Goal: Task Accomplishment & Management: Use online tool/utility

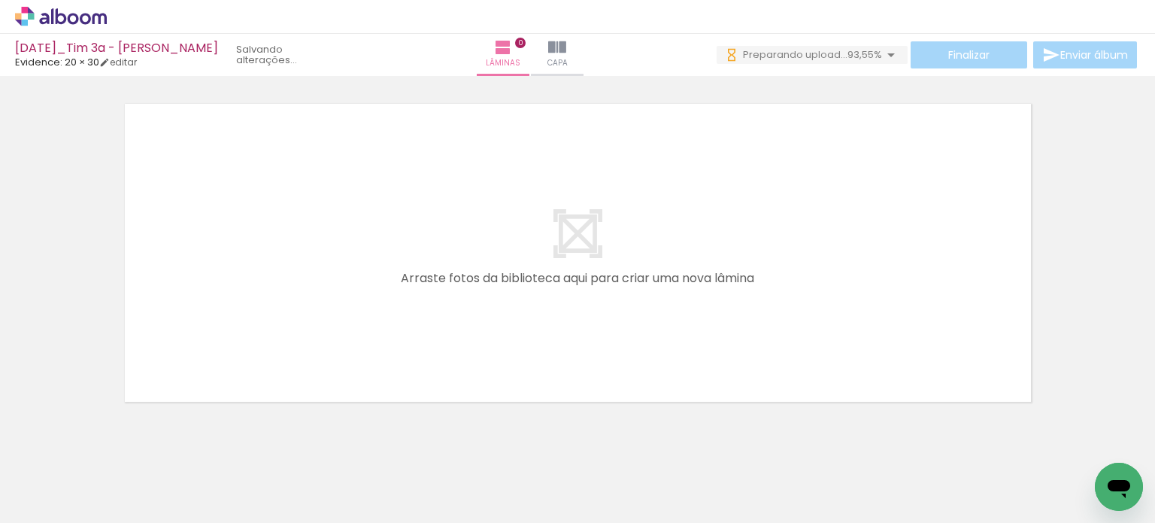
scroll to position [0, 7480]
drag, startPoint x: 604, startPoint y: 456, endPoint x: 630, endPoint y: 423, distance: 41.2
click at [576, 329] on quentale-workspace at bounding box center [577, 261] width 1155 height 523
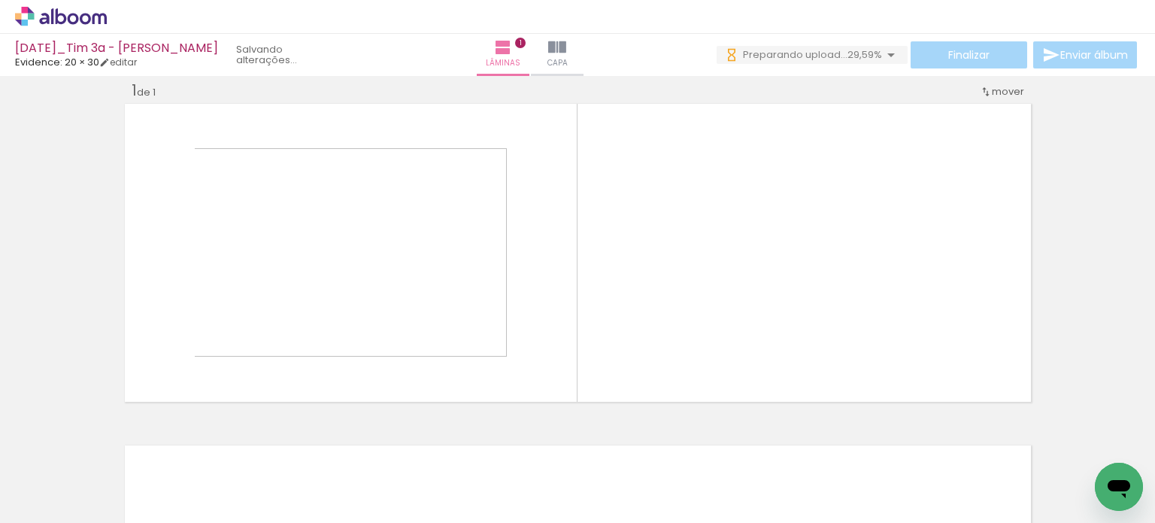
scroll to position [19, 0]
drag, startPoint x: 671, startPoint y: 466, endPoint x: 744, endPoint y: 399, distance: 99.0
click at [703, 302] on quentale-workspace at bounding box center [577, 261] width 1155 height 523
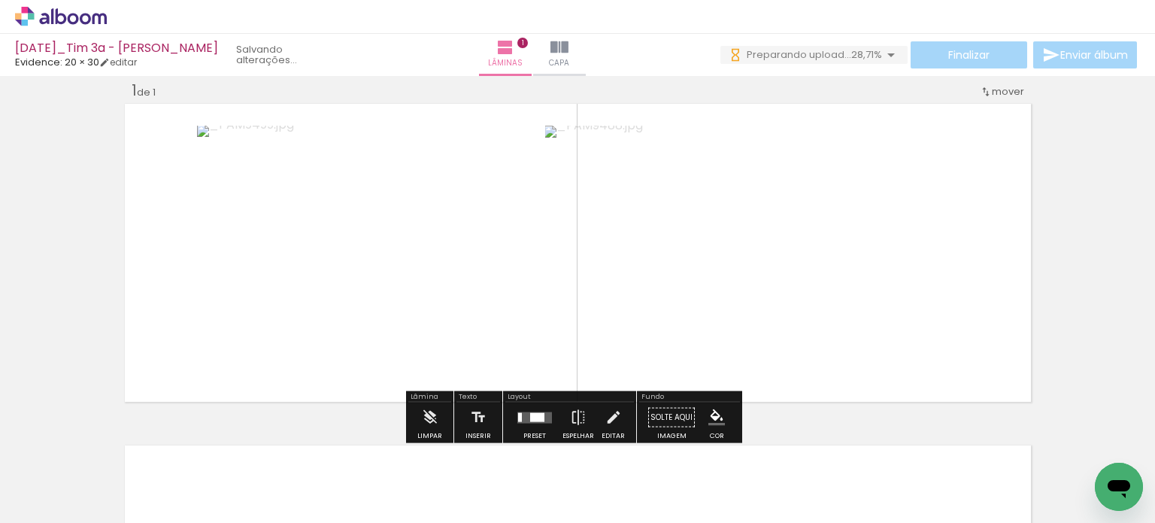
drag, startPoint x: 771, startPoint y: 472, endPoint x: 782, endPoint y: 292, distance: 180.1
click at [782, 292] on quentale-workspace at bounding box center [577, 261] width 1155 height 523
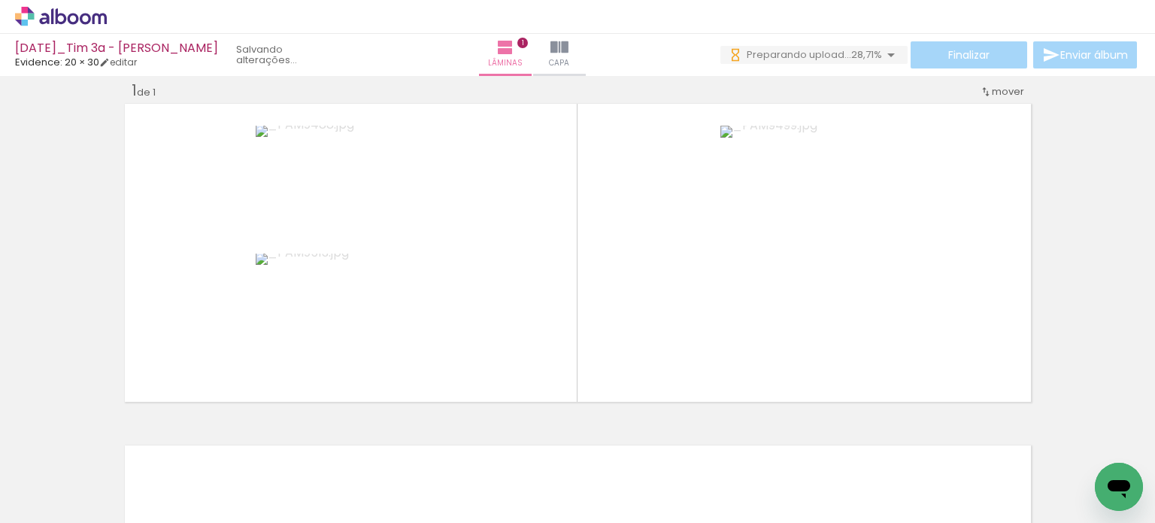
scroll to position [0, 7480]
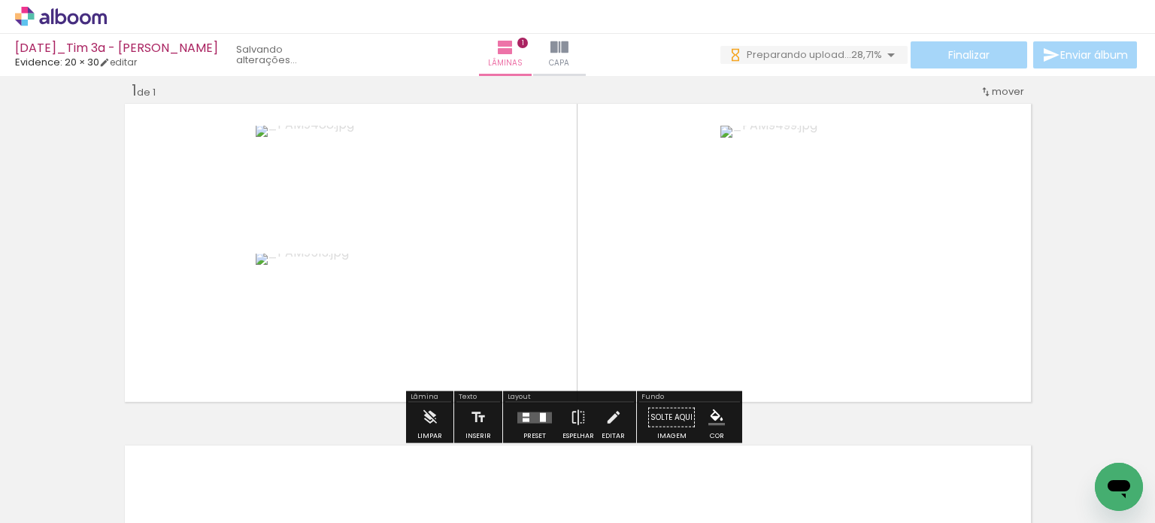
drag, startPoint x: 539, startPoint y: 411, endPoint x: 655, endPoint y: 384, distance: 119.7
click at [540, 412] on div at bounding box center [543, 416] width 6 height 9
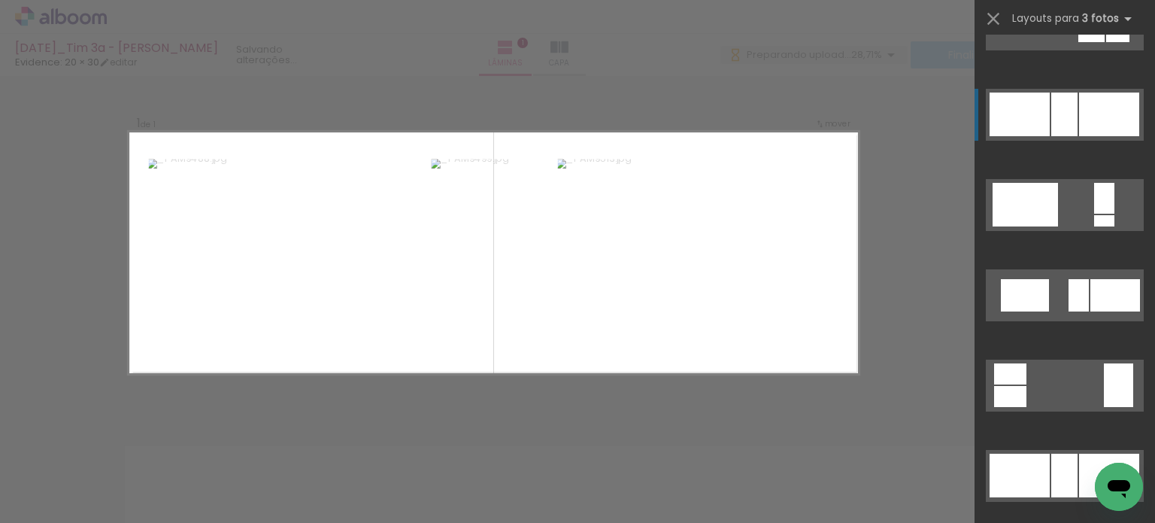
scroll to position [1128, 0]
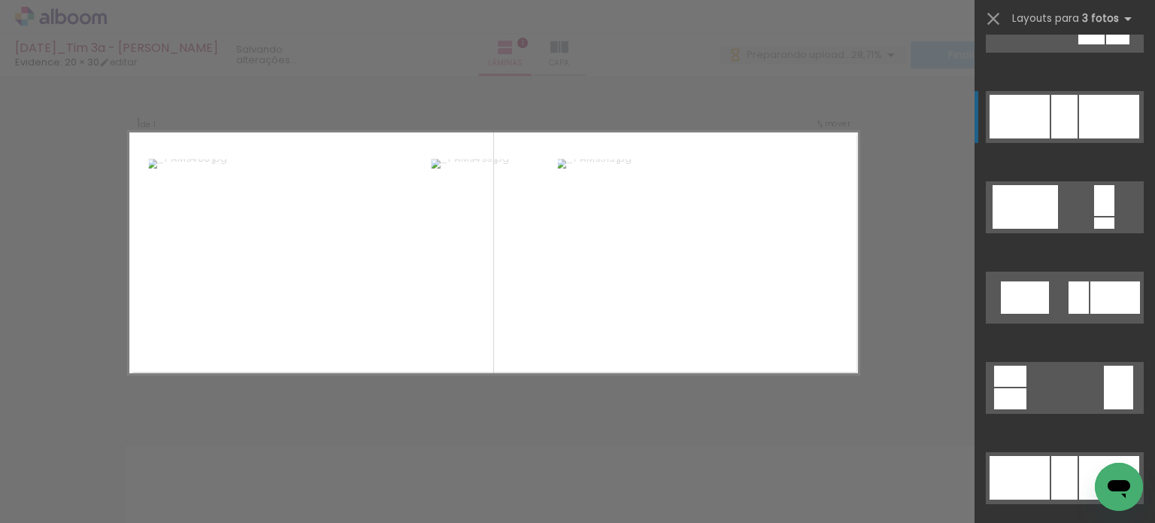
click at [1065, 120] on div at bounding box center [1065, 117] width 26 height 44
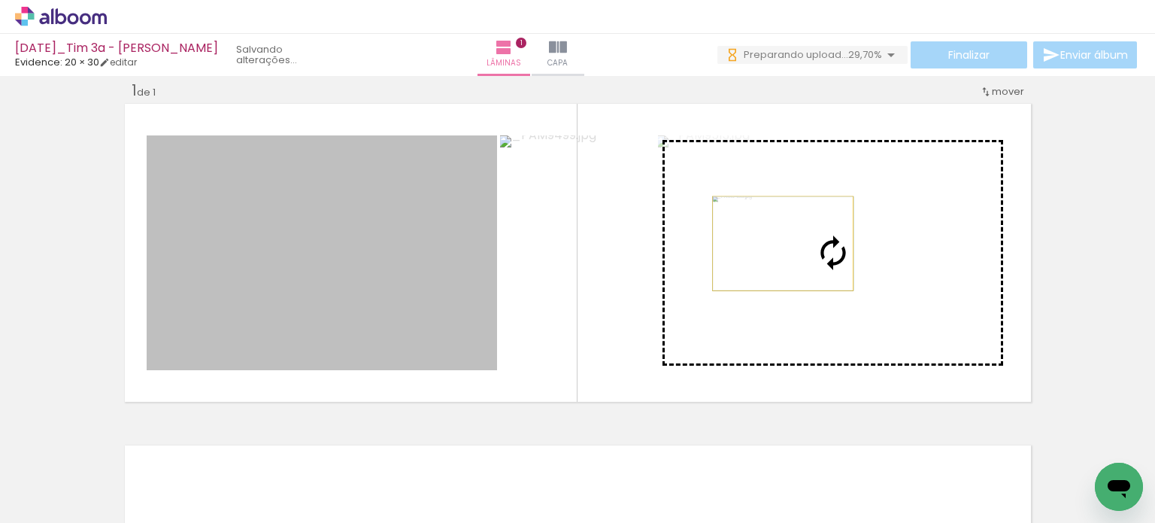
drag, startPoint x: 369, startPoint y: 245, endPoint x: 777, endPoint y: 243, distance: 408.4
click at [0, 0] on slot at bounding box center [0, 0] width 0 height 0
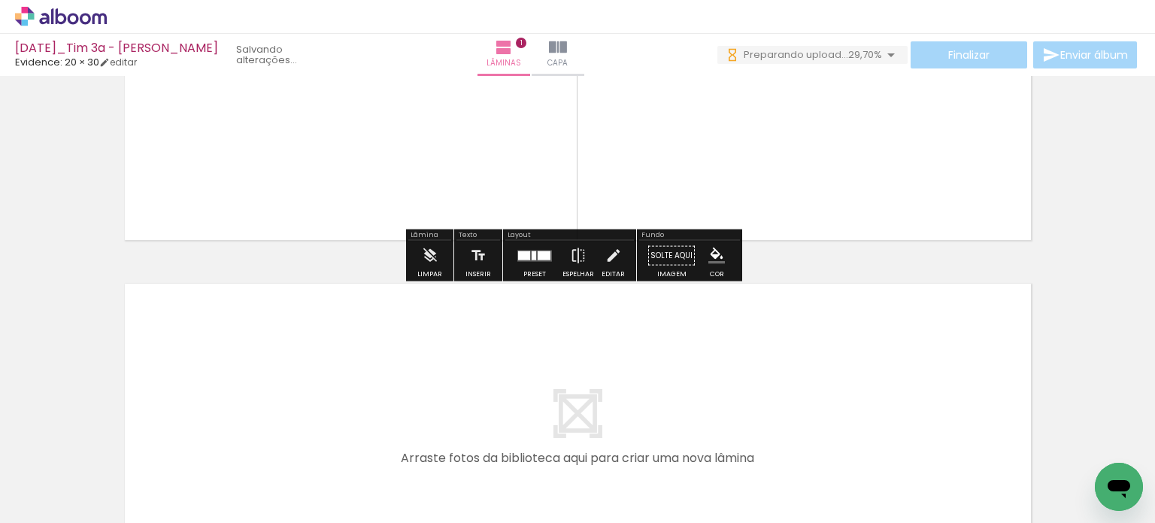
scroll to position [226, 0]
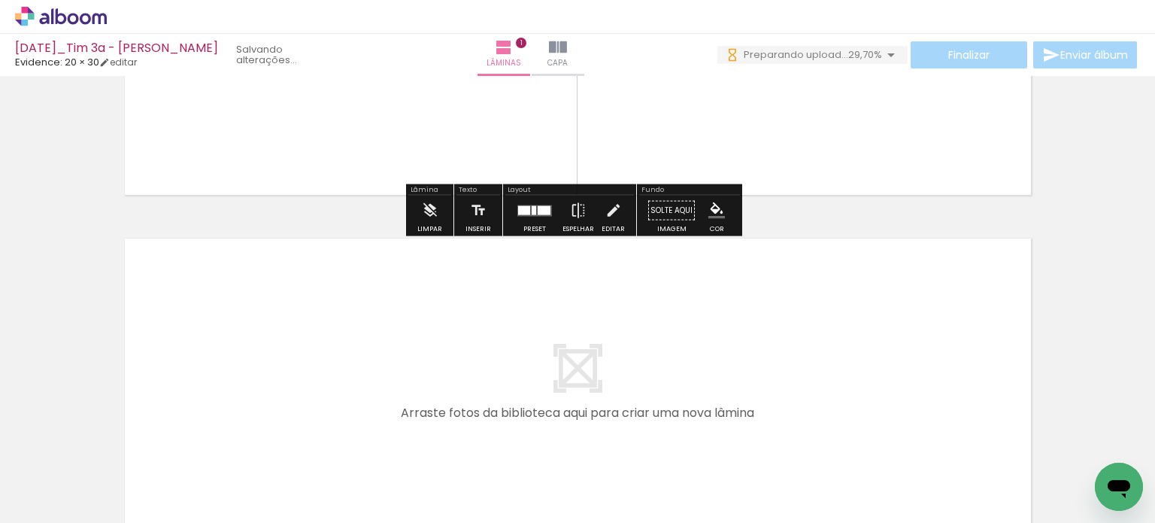
click at [533, 224] on div at bounding box center [534, 211] width 41 height 30
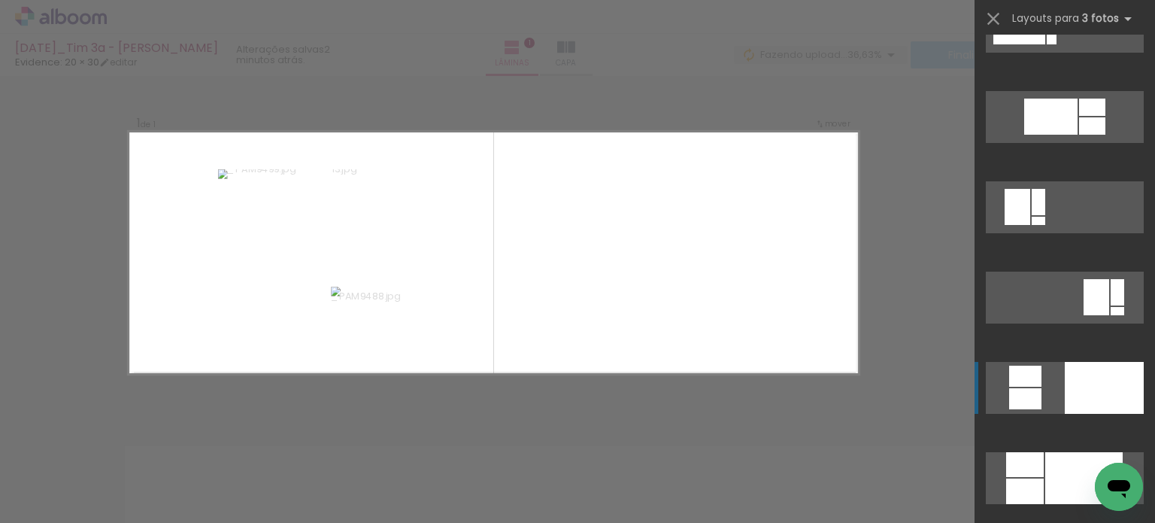
scroll to position [5762, 0]
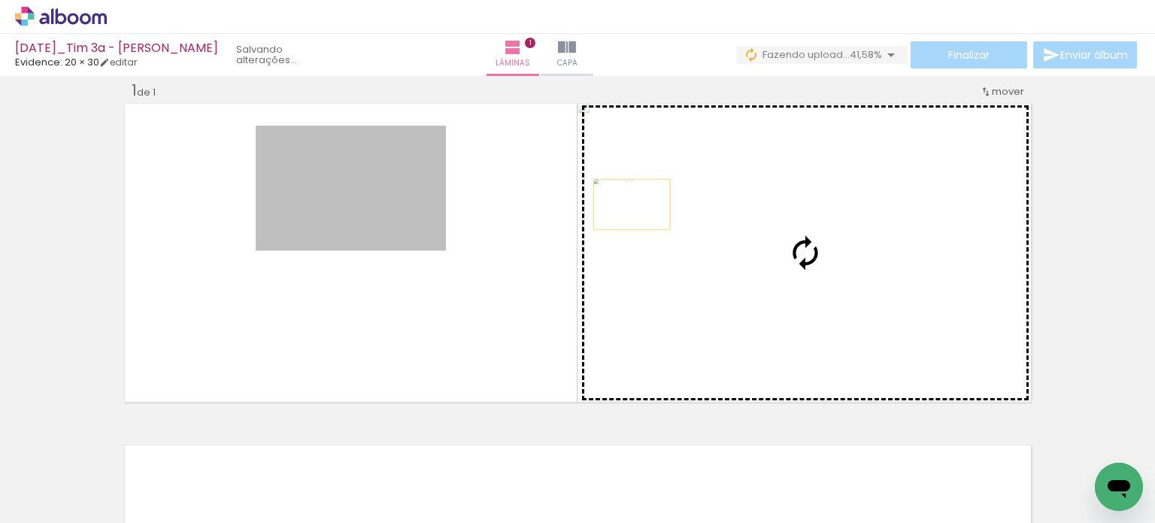
drag, startPoint x: 341, startPoint y: 203, endPoint x: 702, endPoint y: 202, distance: 360.3
click at [0, 0] on slot at bounding box center [0, 0] width 0 height 0
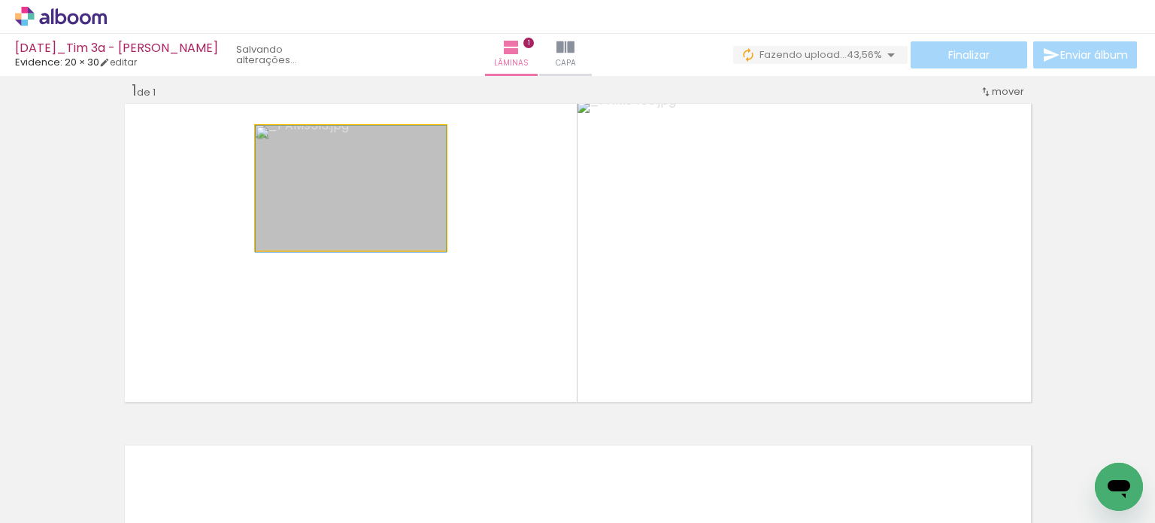
drag, startPoint x: 386, startPoint y: 221, endPoint x: 686, endPoint y: 222, distance: 300.1
click at [0, 0] on slot at bounding box center [0, 0] width 0 height 0
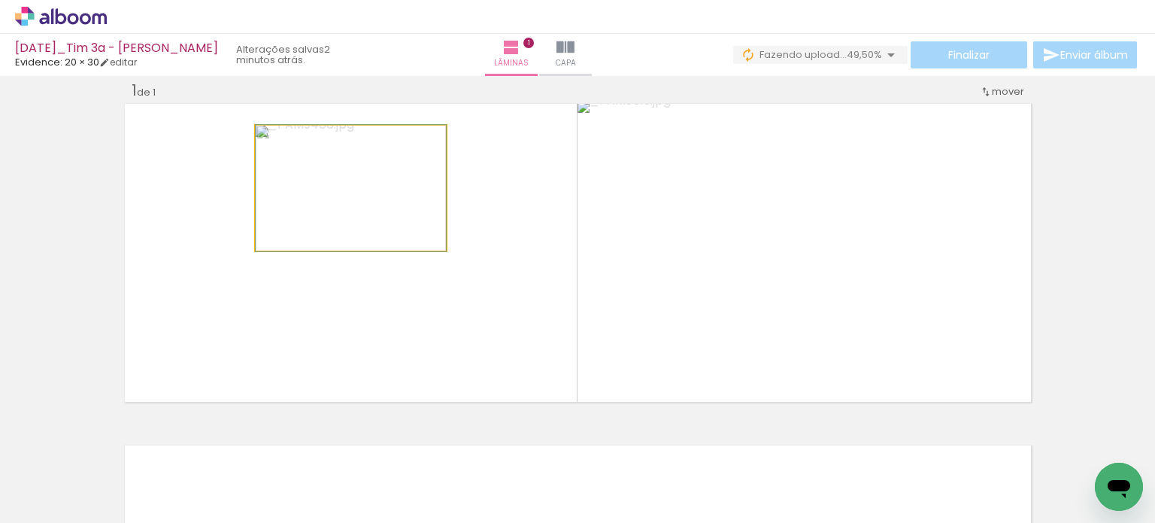
click at [396, 228] on quentale-photo at bounding box center [351, 188] width 190 height 125
click at [397, 228] on quentale-photo at bounding box center [351, 188] width 190 height 125
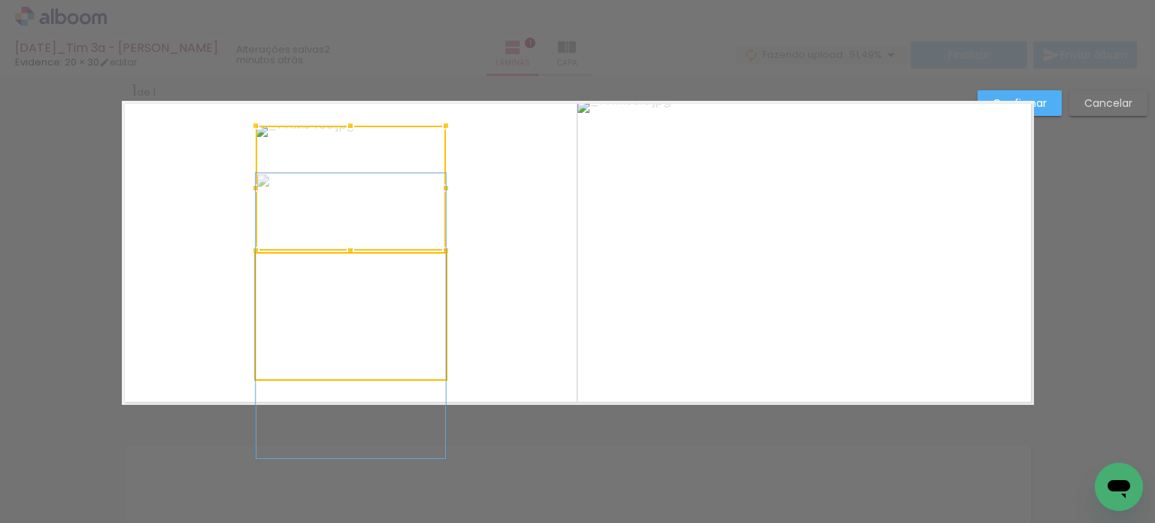
click at [399, 316] on quentale-photo at bounding box center [351, 316] width 190 height 126
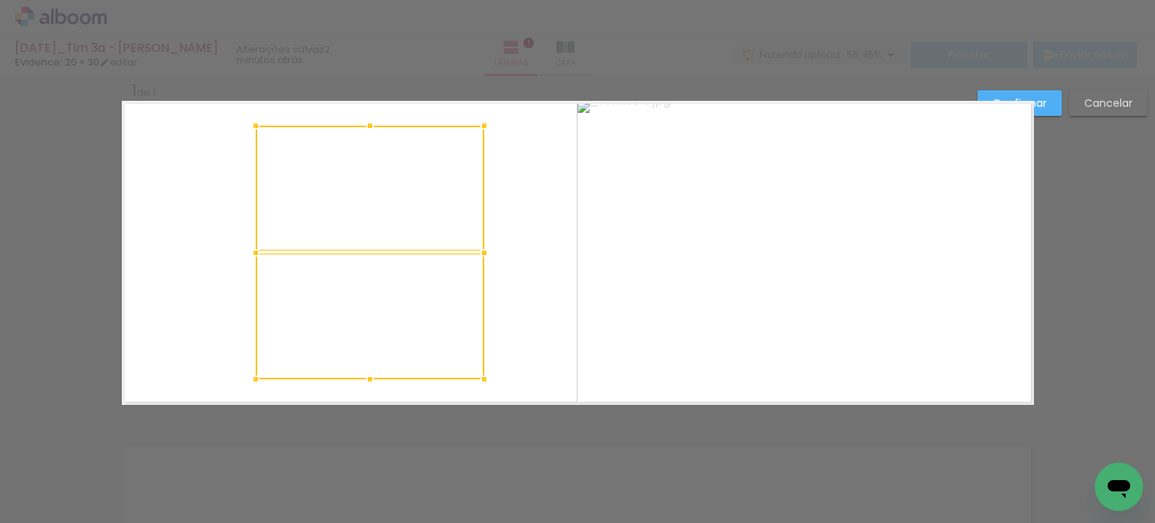
drag, startPoint x: 444, startPoint y: 251, endPoint x: 477, endPoint y: 255, distance: 33.3
click at [477, 255] on div at bounding box center [484, 253] width 30 height 30
click at [405, 211] on quentale-photo at bounding box center [370, 188] width 229 height 125
click at [366, 303] on quentale-photo at bounding box center [370, 316] width 229 height 126
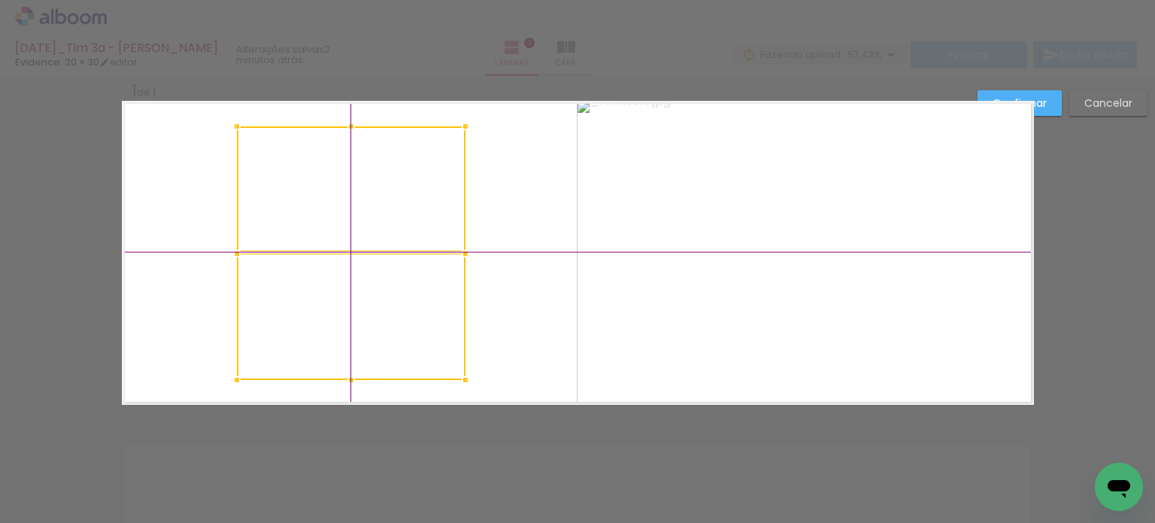
drag, startPoint x: 360, startPoint y: 213, endPoint x: 336, endPoint y: 211, distance: 23.4
click at [336, 211] on div at bounding box center [351, 252] width 229 height 253
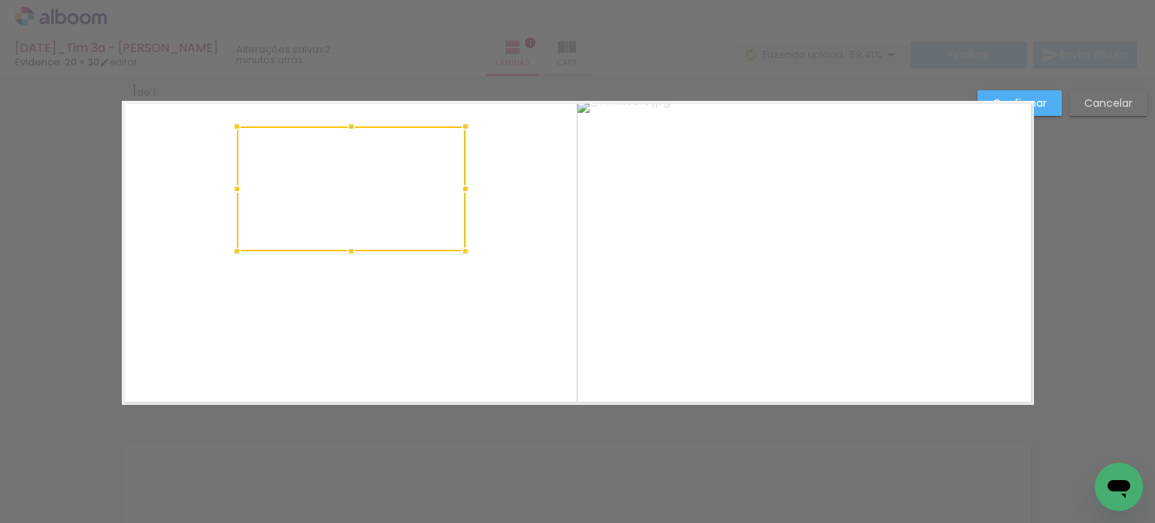
click at [1045, 110] on paper-button "Confirmar" at bounding box center [1020, 103] width 84 height 26
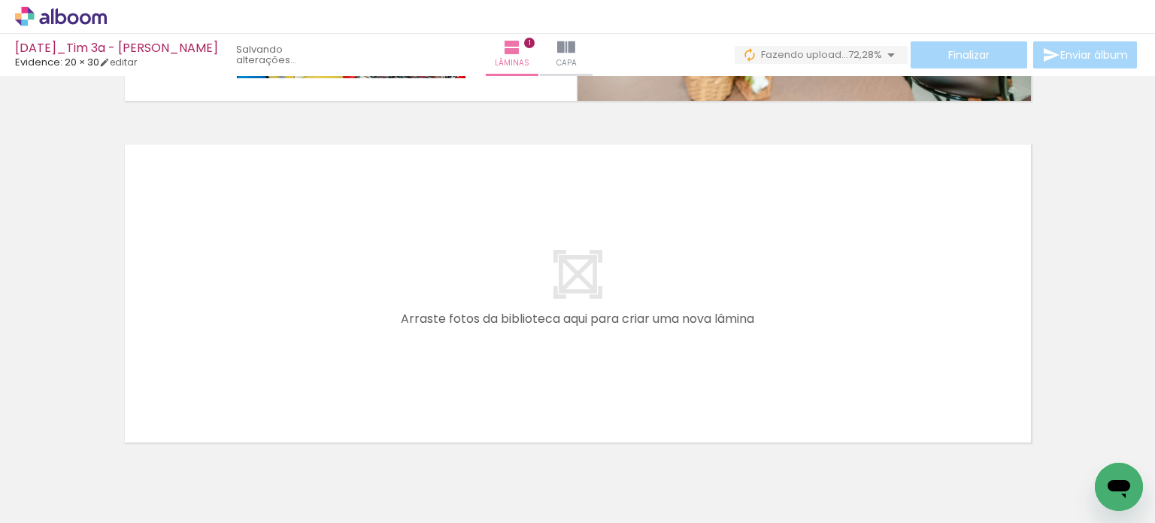
scroll to position [0, 6956]
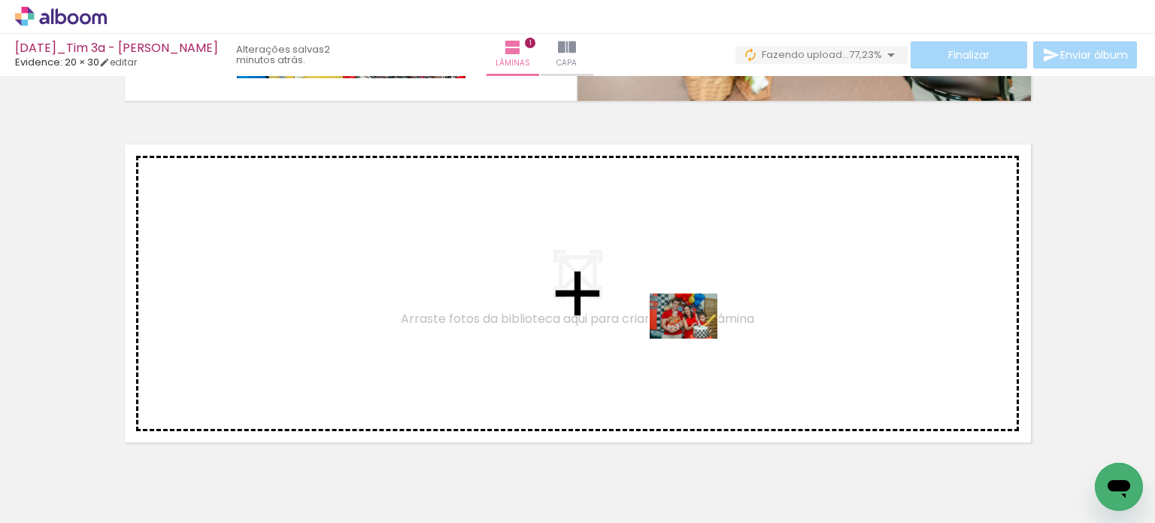
drag, startPoint x: 533, startPoint y: 484, endPoint x: 698, endPoint y: 336, distance: 222.1
click at [698, 336] on quentale-workspace at bounding box center [577, 261] width 1155 height 523
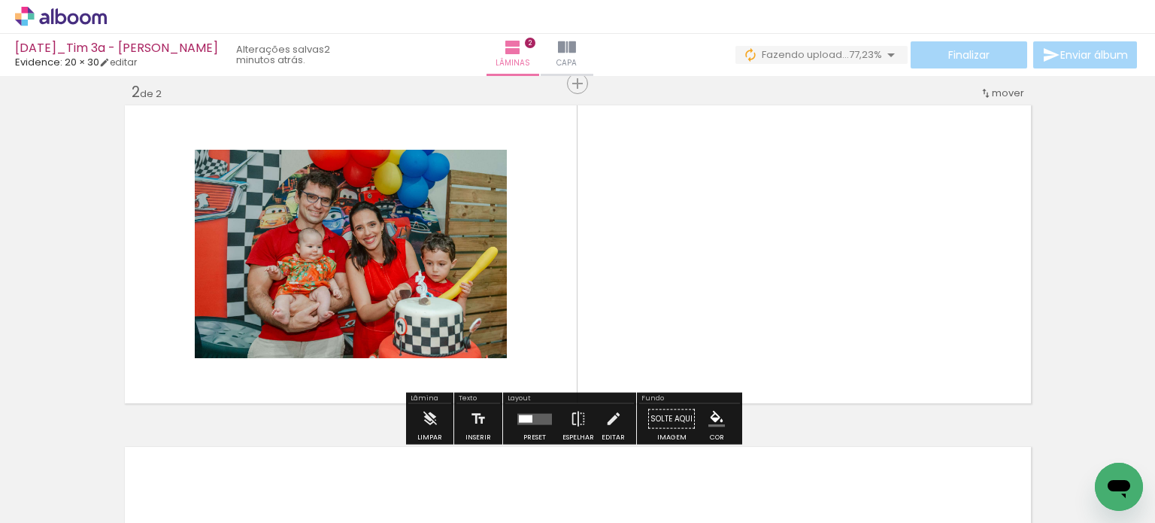
scroll to position [360, 0]
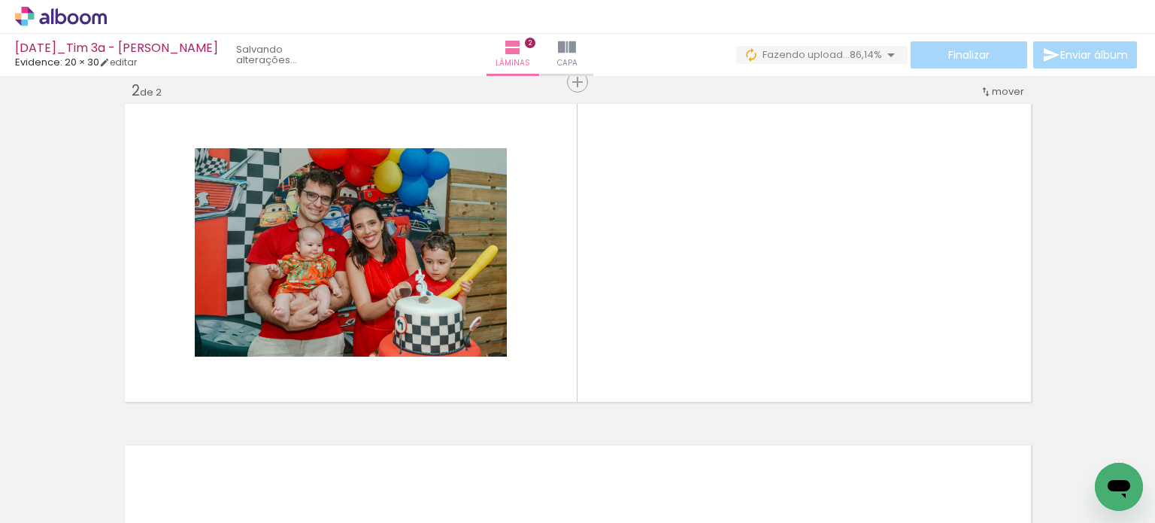
drag, startPoint x: 612, startPoint y: 485, endPoint x: 828, endPoint y: 272, distance: 303.7
click at [828, 272] on quentale-workspace at bounding box center [577, 261] width 1155 height 523
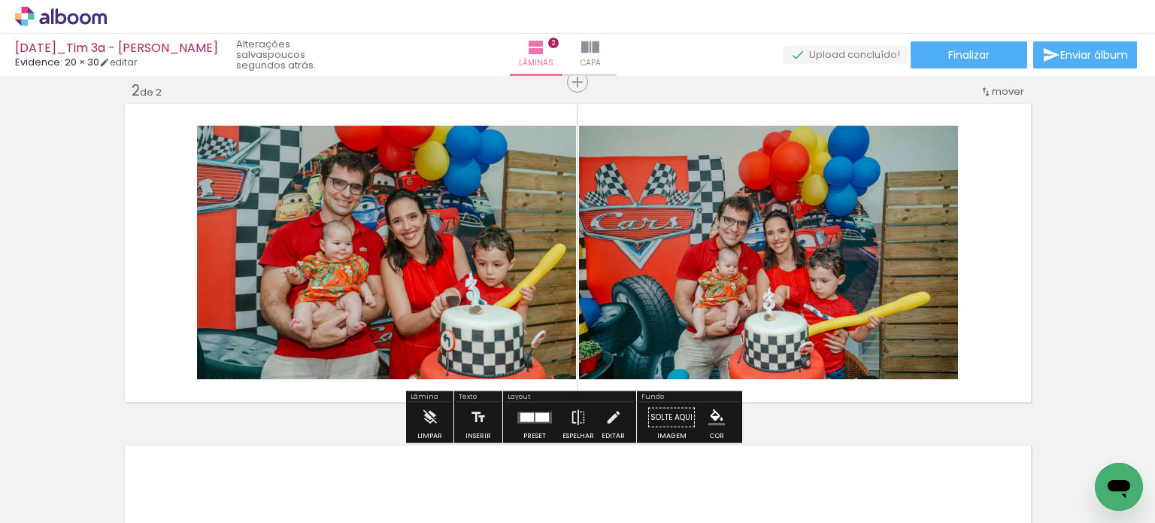
click at [544, 411] on quentale-layouter at bounding box center [534, 416] width 35 height 11
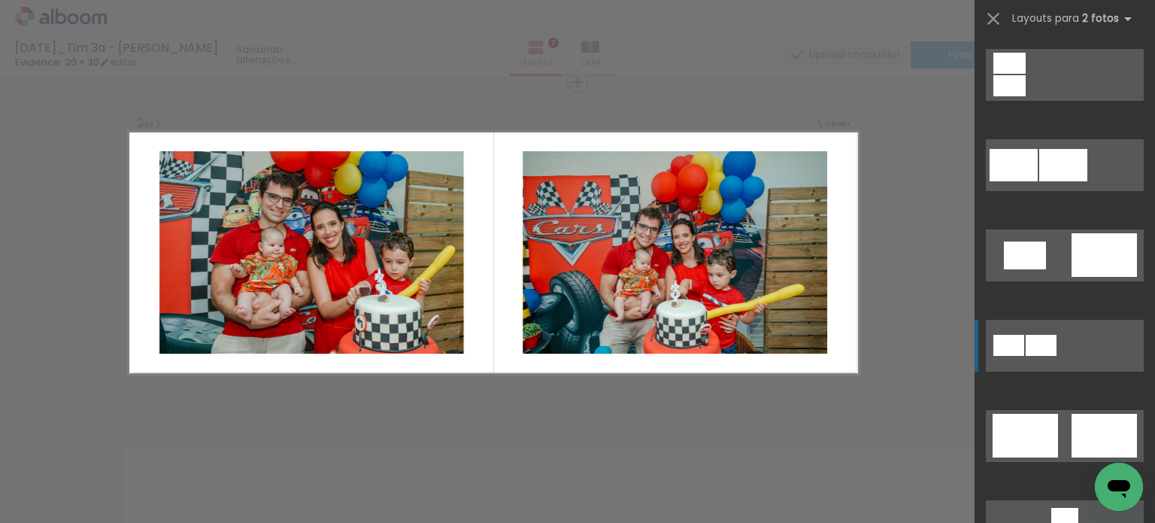
scroll to position [451, 0]
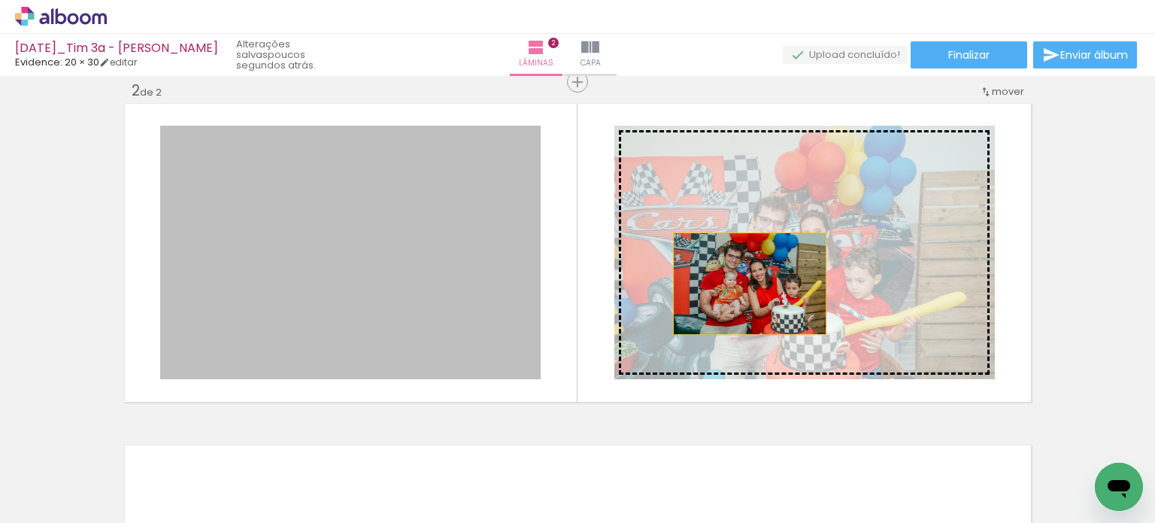
drag, startPoint x: 466, startPoint y: 284, endPoint x: 744, endPoint y: 284, distance: 278.3
click at [0, 0] on slot at bounding box center [0, 0] width 0 height 0
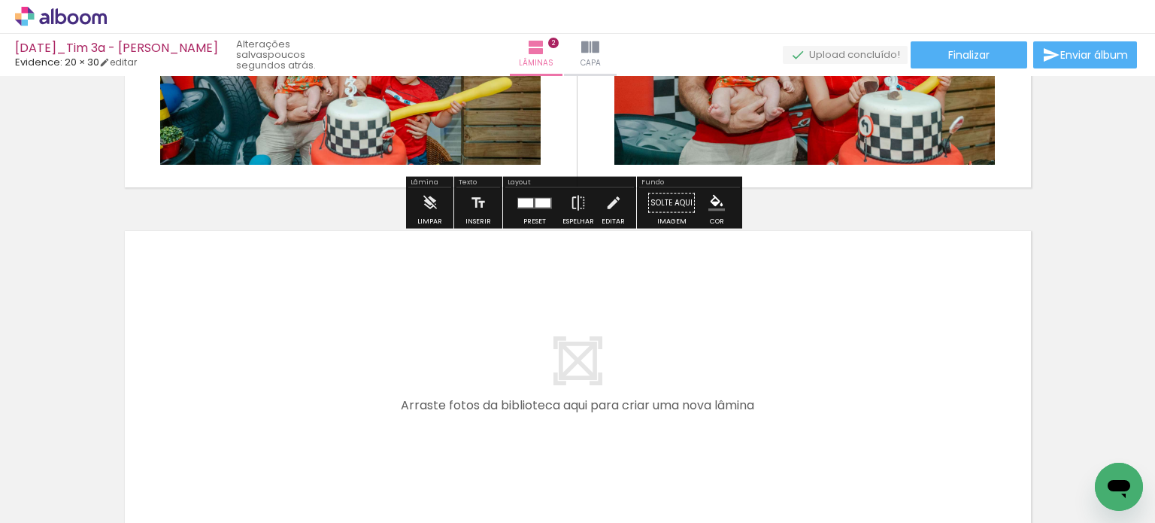
scroll to position [661, 0]
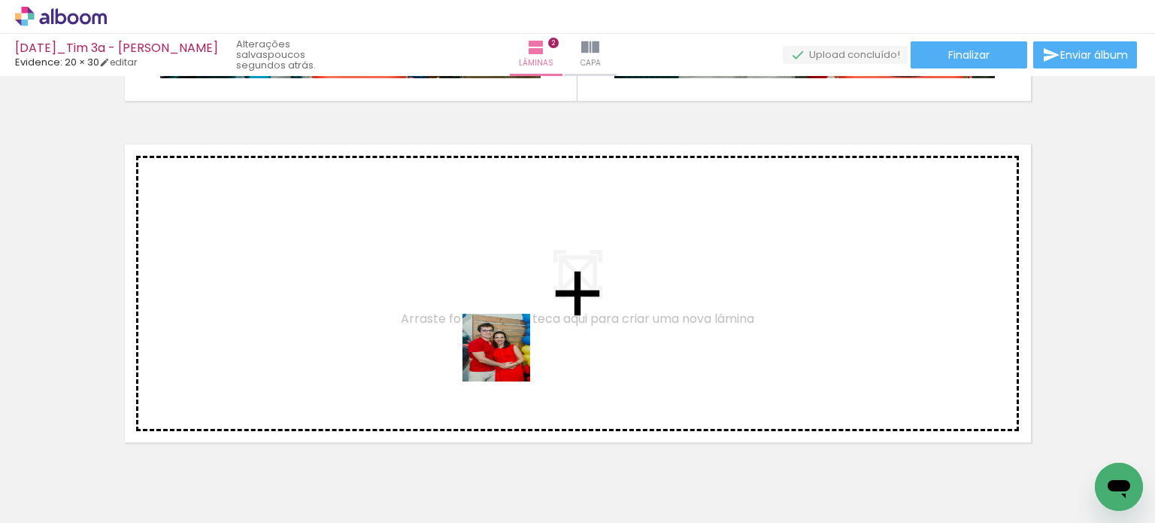
drag, startPoint x: 438, startPoint y: 481, endPoint x: 508, endPoint y: 359, distance: 140.5
click at [508, 359] on quentale-workspace at bounding box center [577, 261] width 1155 height 523
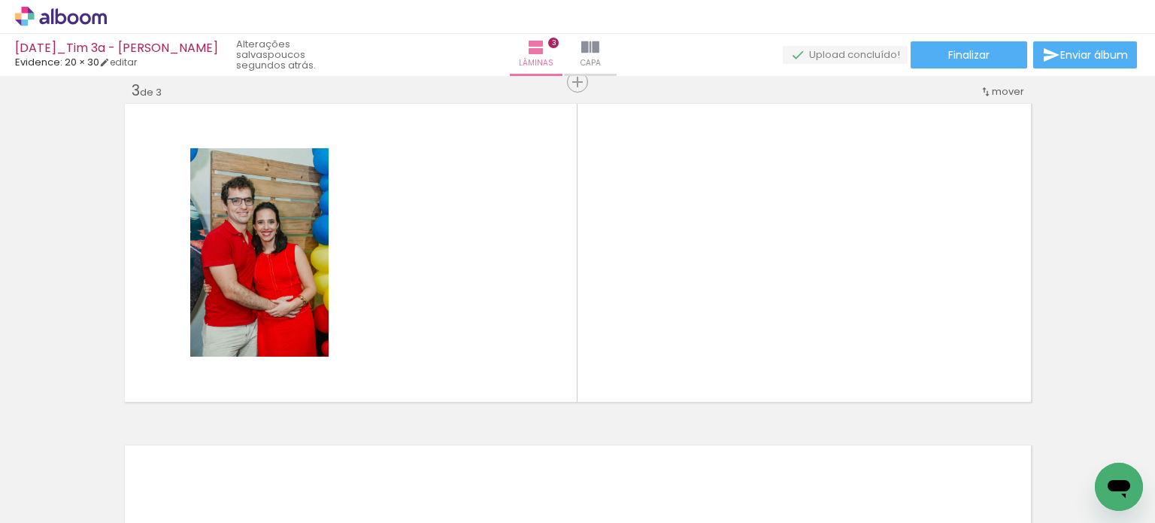
scroll to position [0, 2115]
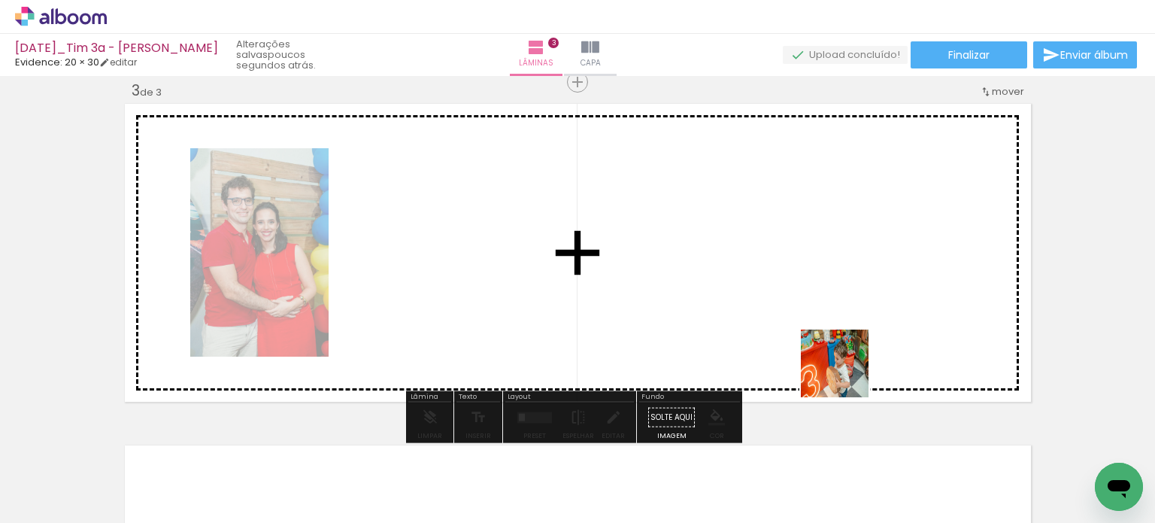
drag, startPoint x: 846, startPoint y: 375, endPoint x: 869, endPoint y: 275, distance: 102.6
click at [869, 275] on quentale-workspace at bounding box center [577, 261] width 1155 height 523
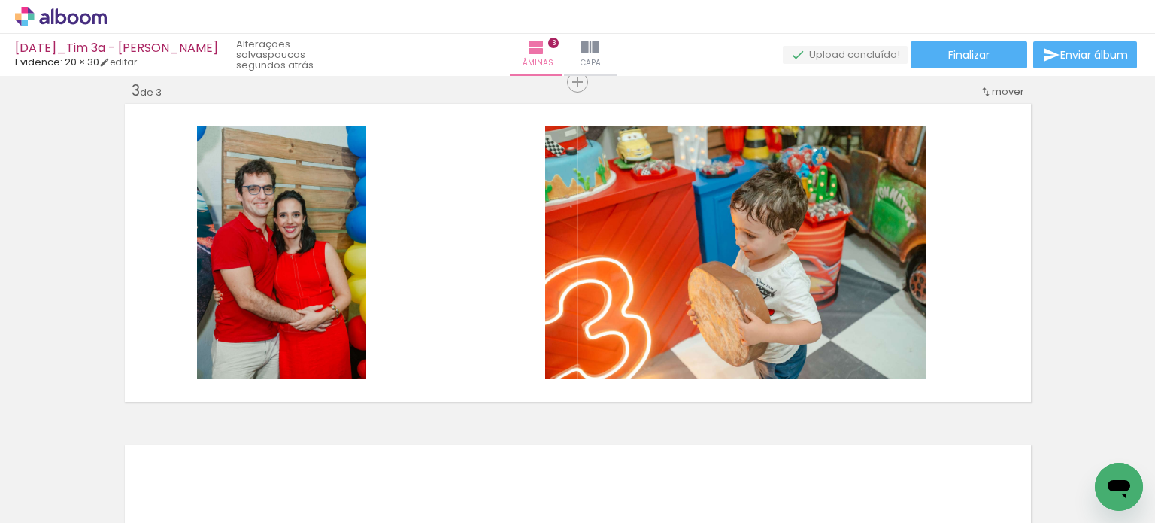
scroll to position [0, 7102]
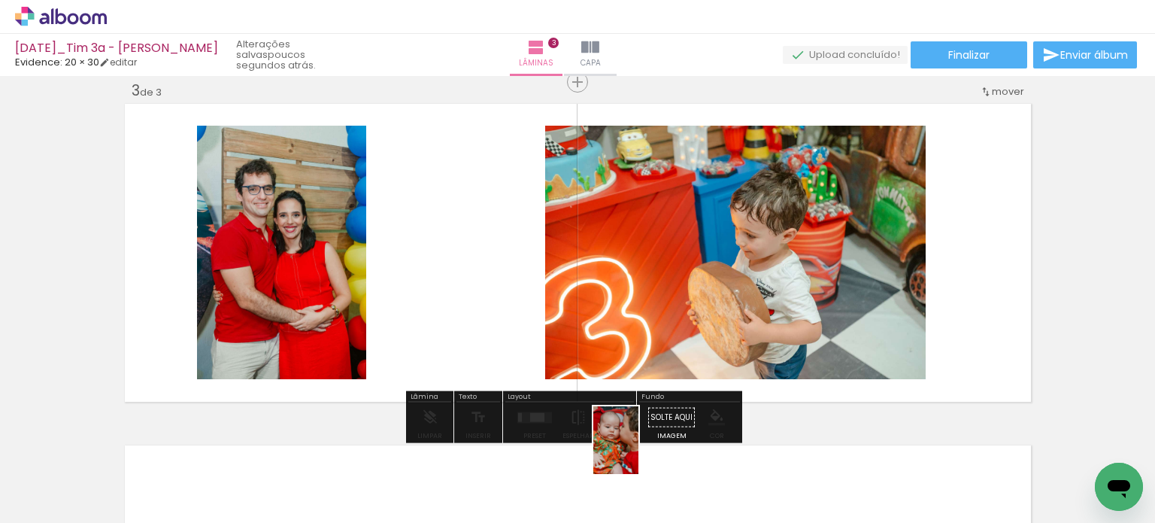
drag, startPoint x: 632, startPoint y: 484, endPoint x: 642, endPoint y: 454, distance: 31.9
click at [642, 454] on div at bounding box center [630, 472] width 50 height 74
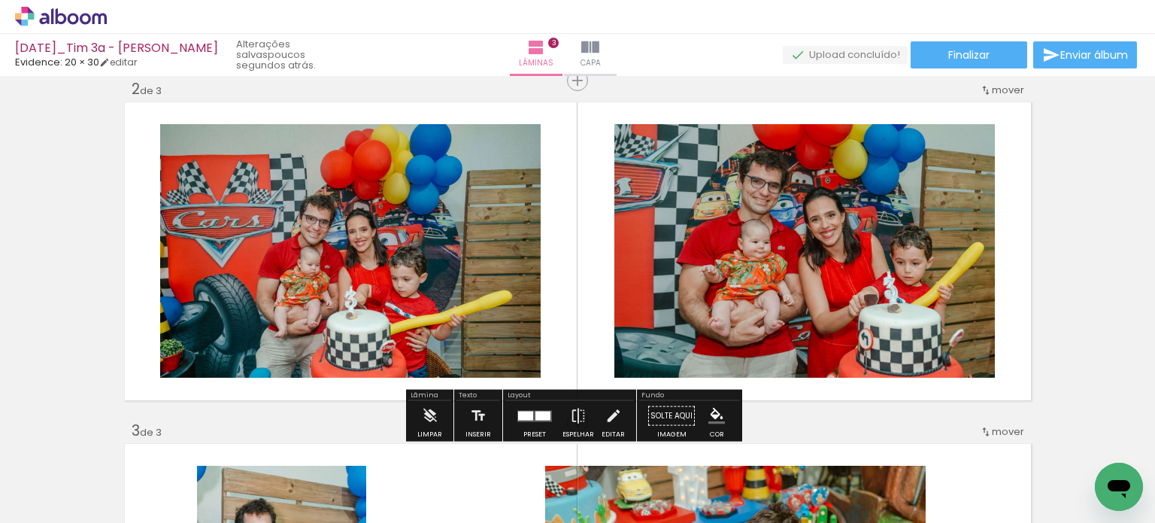
scroll to position [702, 0]
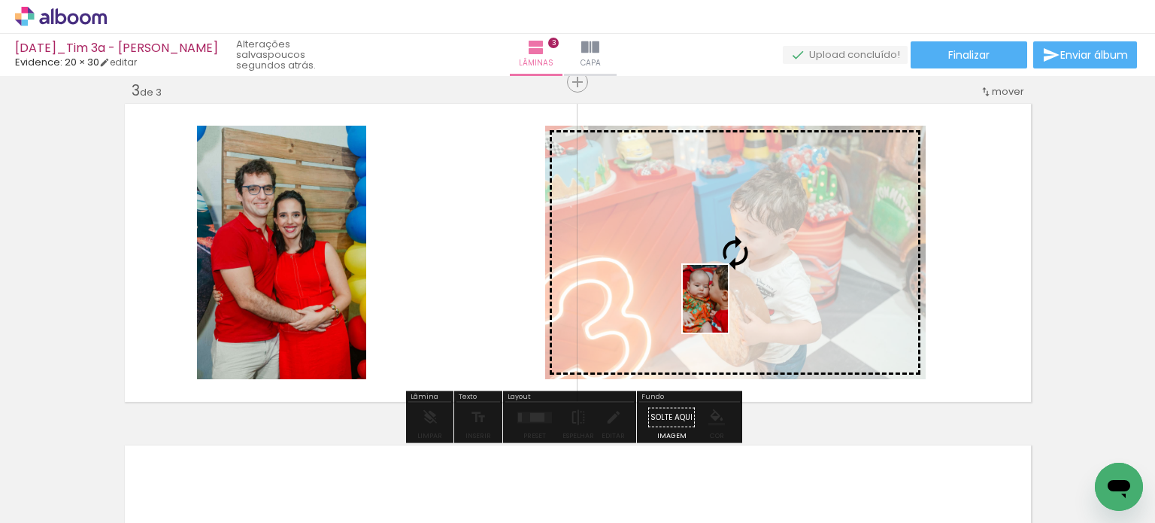
drag, startPoint x: 627, startPoint y: 484, endPoint x: 728, endPoint y: 310, distance: 201.2
click at [728, 310] on quentale-workspace at bounding box center [577, 261] width 1155 height 523
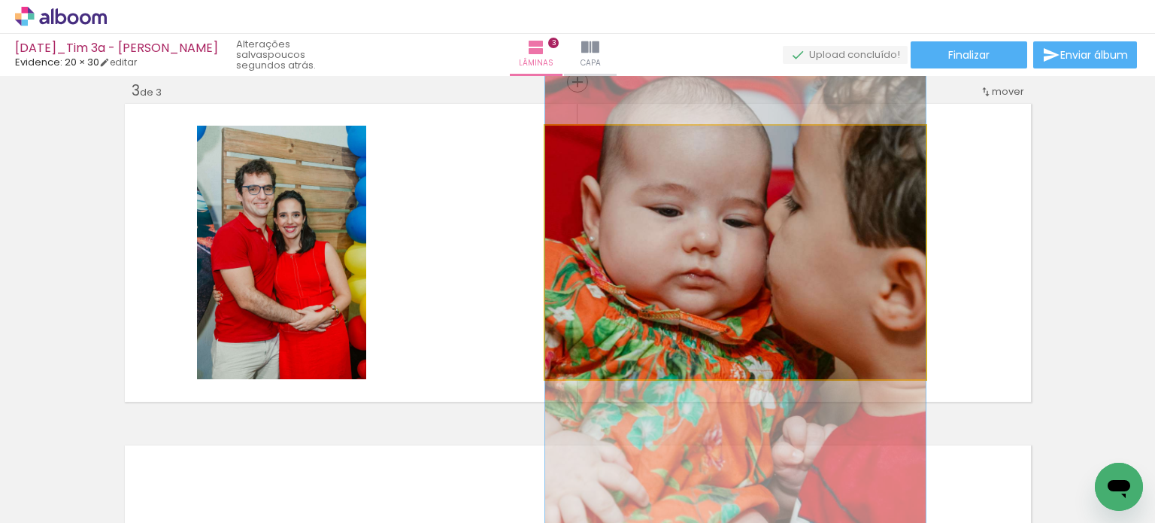
drag, startPoint x: 770, startPoint y: 290, endPoint x: 774, endPoint y: 358, distance: 68.5
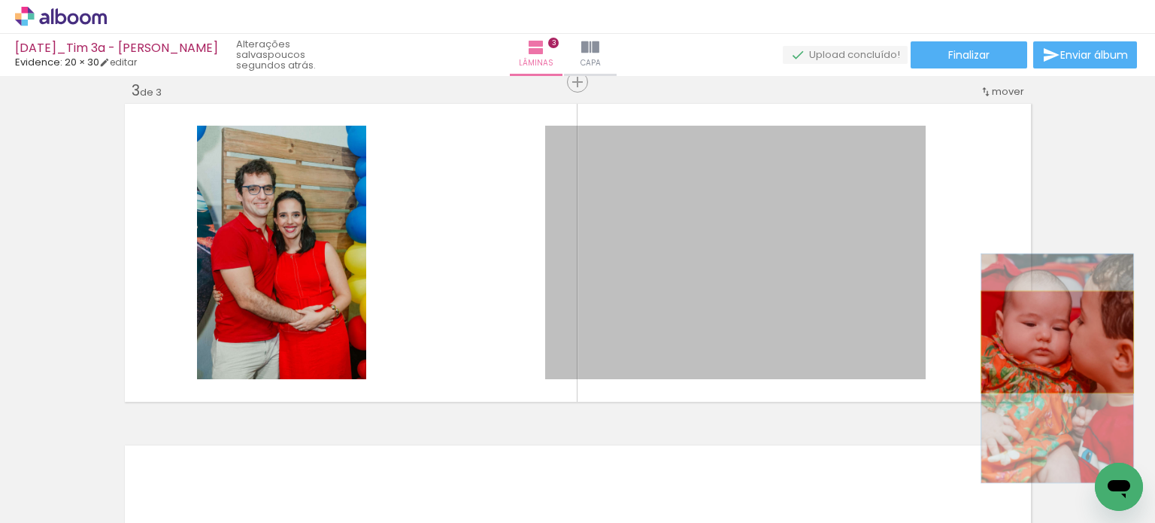
drag, startPoint x: 789, startPoint y: 348, endPoint x: 1056, endPoint y: 339, distance: 267.2
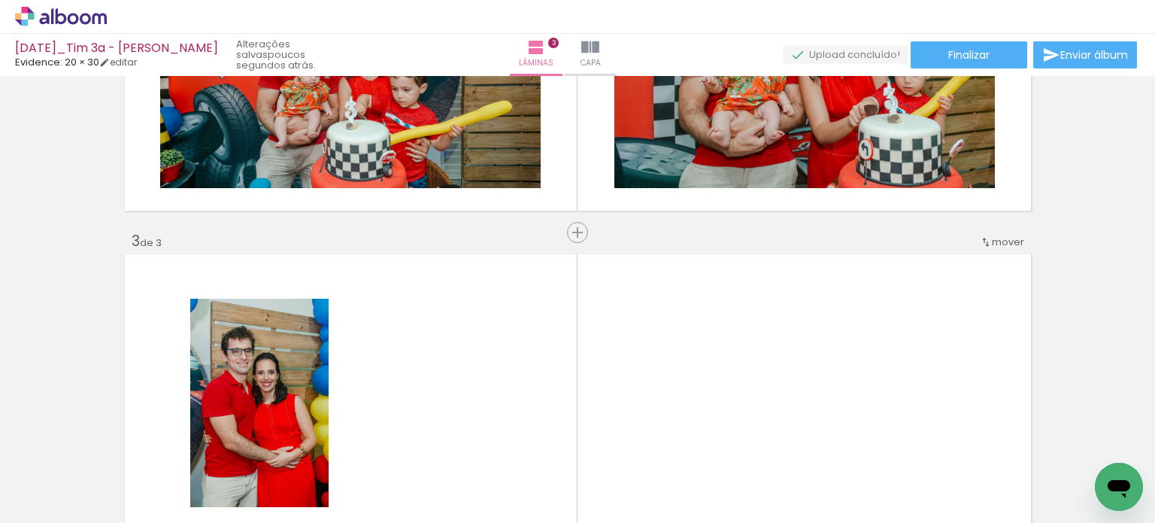
scroll to position [0, 3662]
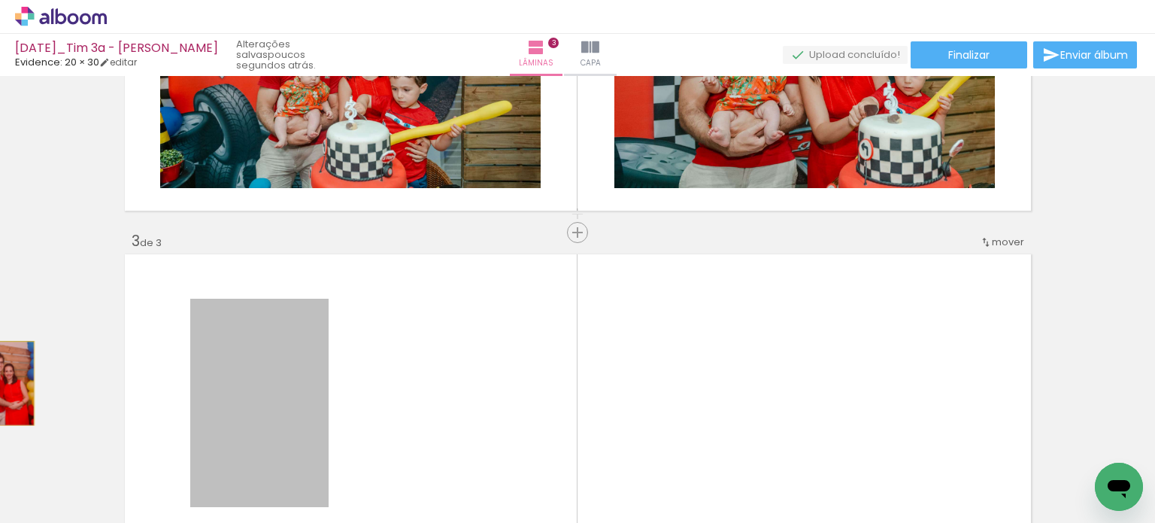
drag, startPoint x: 226, startPoint y: 400, endPoint x: 0, endPoint y: 383, distance: 227.1
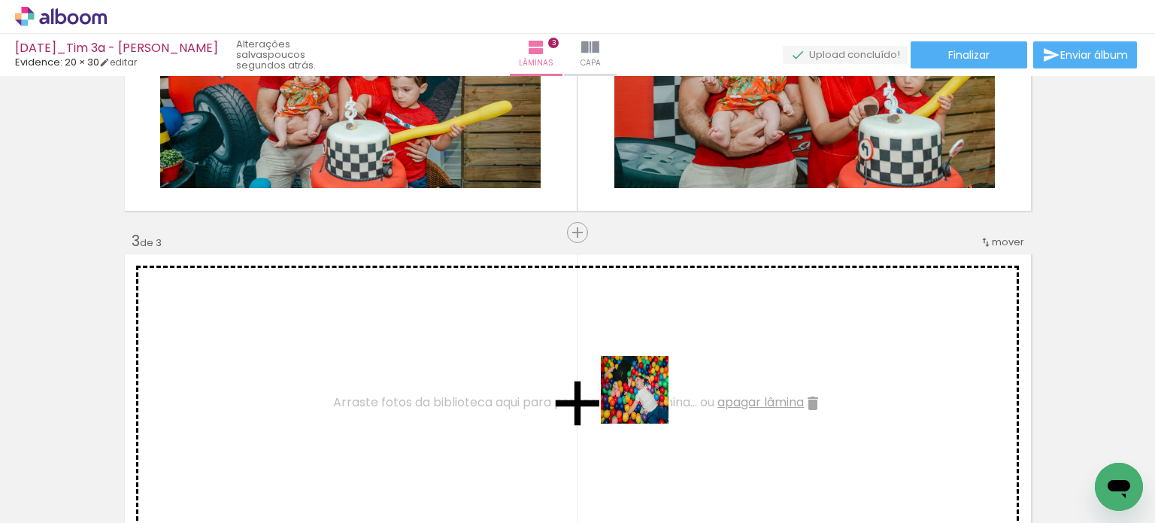
drag, startPoint x: 646, startPoint y: 401, endPoint x: 698, endPoint y: 375, distance: 57.9
click at [693, 361] on quentale-workspace at bounding box center [577, 261] width 1155 height 523
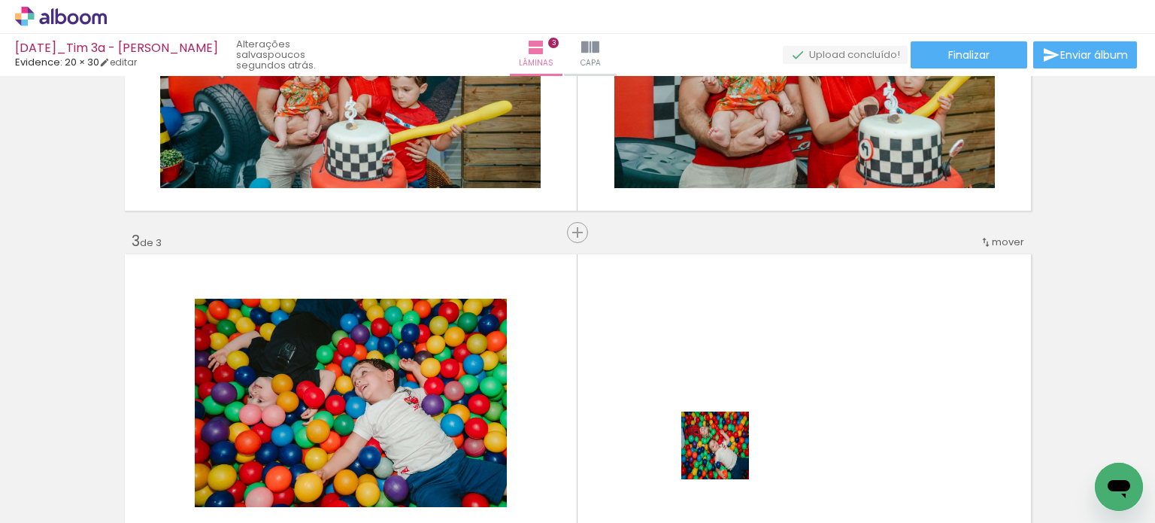
drag, startPoint x: 718, startPoint y: 476, endPoint x: 764, endPoint y: 350, distance: 134.7
click at [764, 350] on quentale-workspace at bounding box center [577, 261] width 1155 height 523
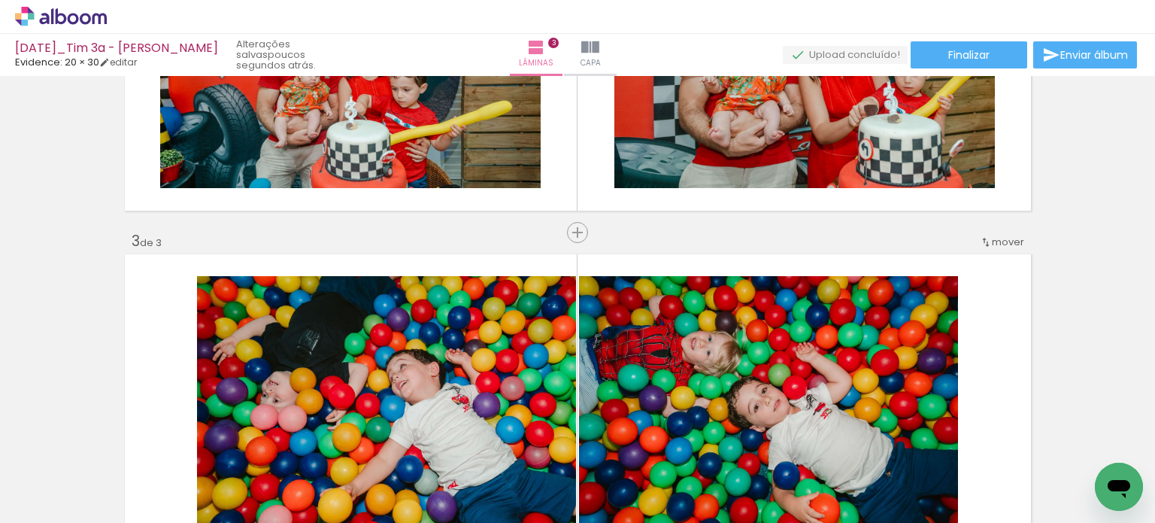
drag, startPoint x: 372, startPoint y: 487, endPoint x: 579, endPoint y: 337, distance: 256.4
click at [578, 338] on quentale-workspace at bounding box center [577, 261] width 1155 height 523
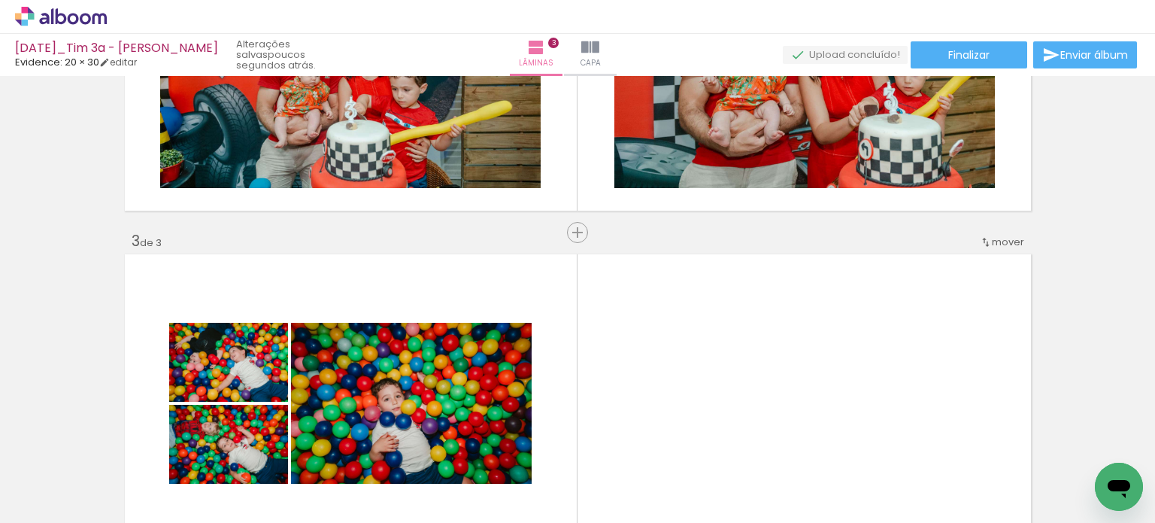
drag, startPoint x: 879, startPoint y: 465, endPoint x: 915, endPoint y: 438, distance: 45.7
click at [832, 387] on quentale-workspace at bounding box center [577, 261] width 1155 height 523
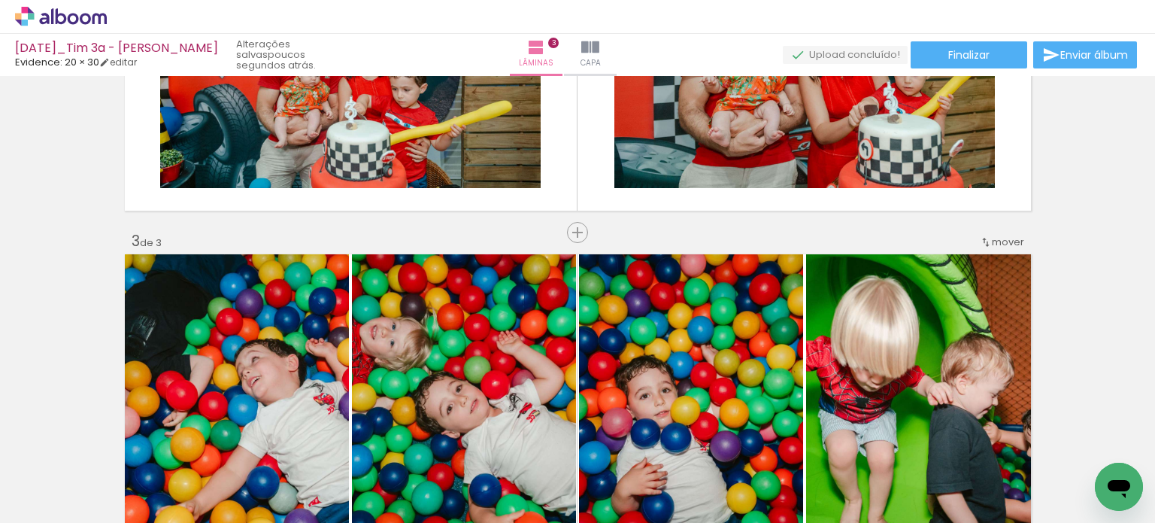
drag, startPoint x: 951, startPoint y: 470, endPoint x: 892, endPoint y: 387, distance: 101.4
click at [894, 390] on quentale-workspace at bounding box center [577, 261] width 1155 height 523
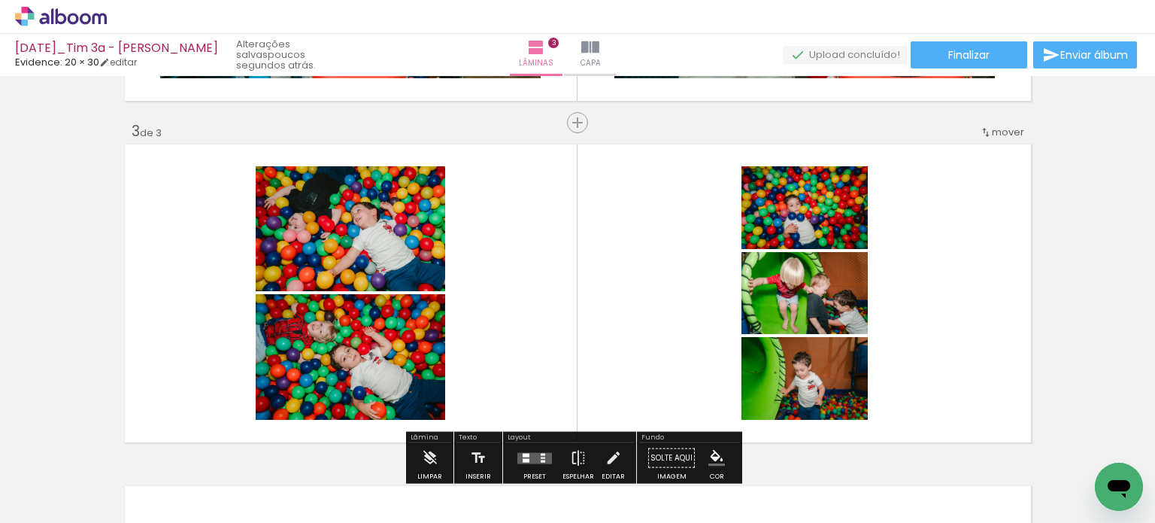
scroll to position [702, 0]
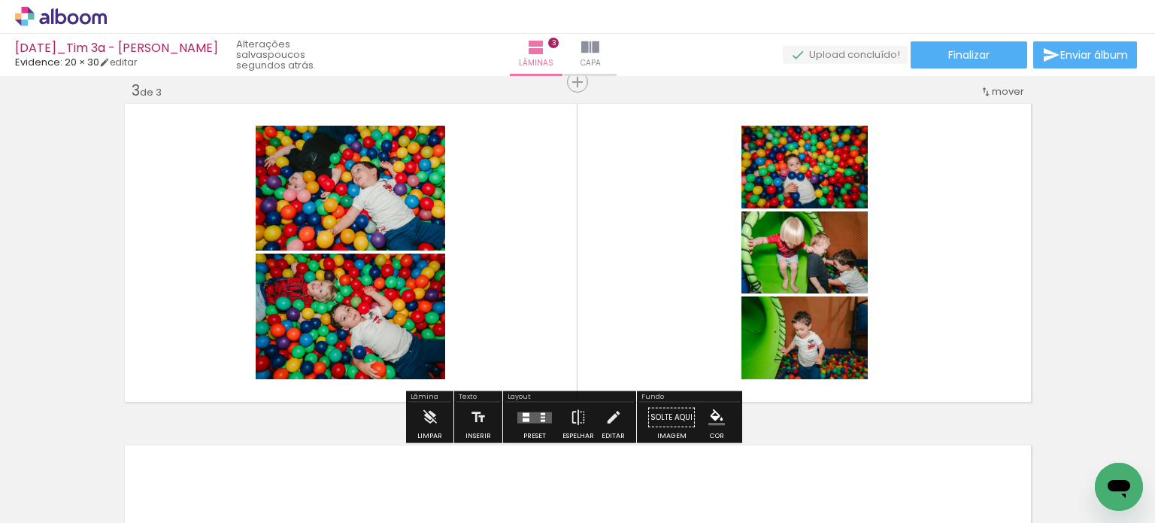
click at [539, 408] on div at bounding box center [534, 417] width 41 height 30
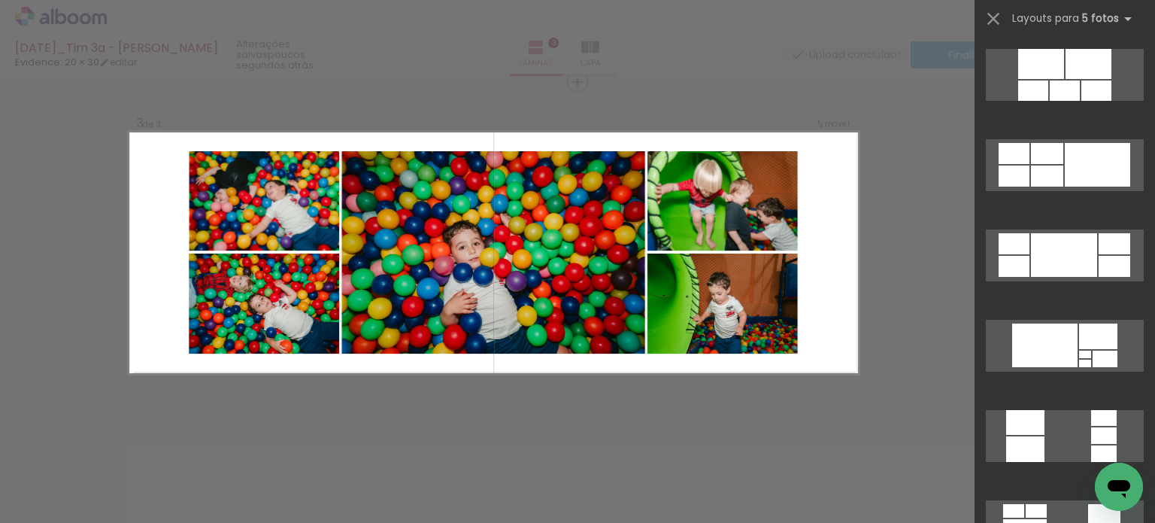
scroll to position [903, 0]
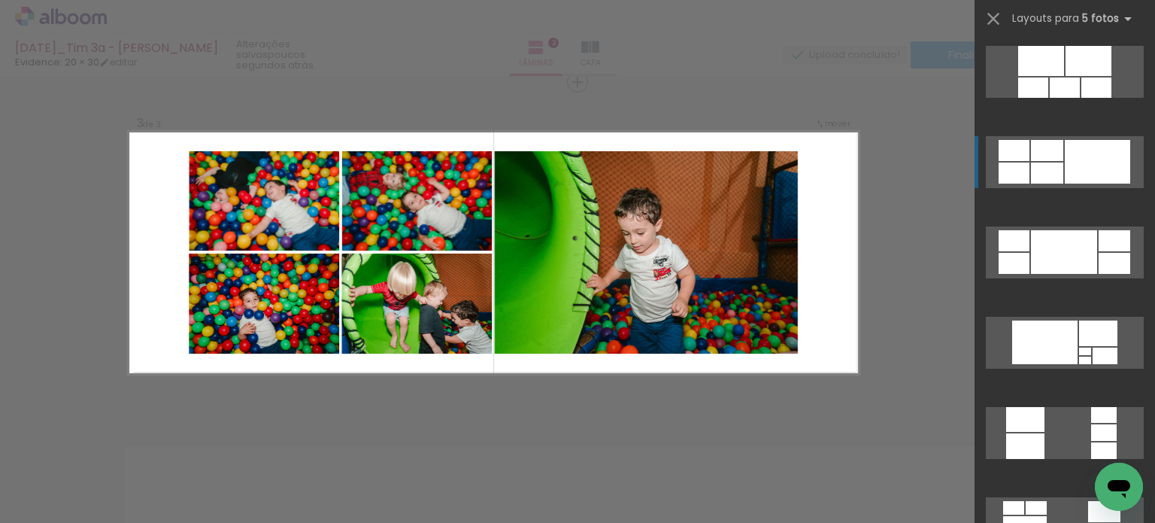
click at [1091, 442] on div at bounding box center [1104, 450] width 26 height 17
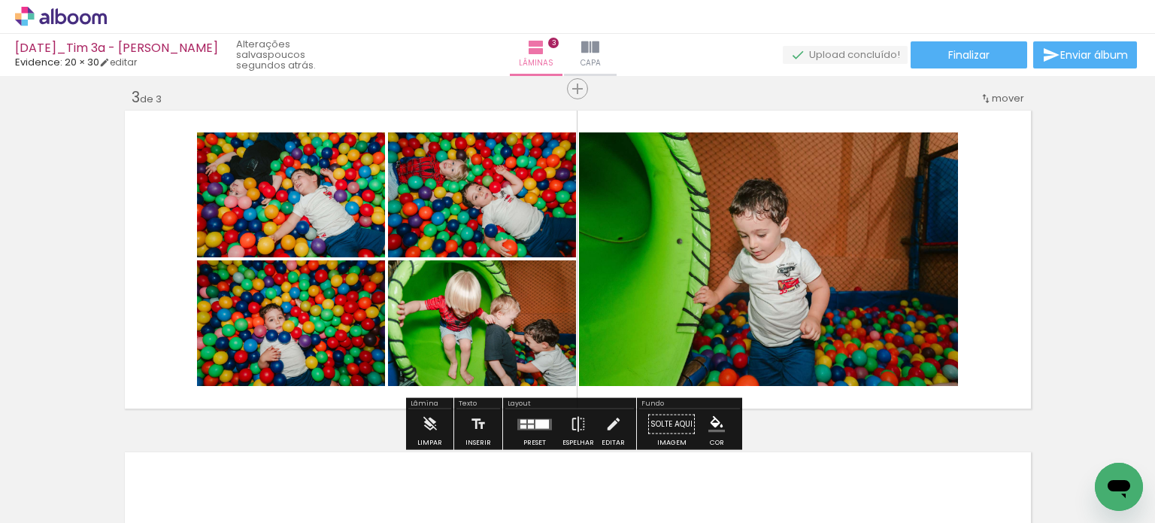
scroll to position [702, 0]
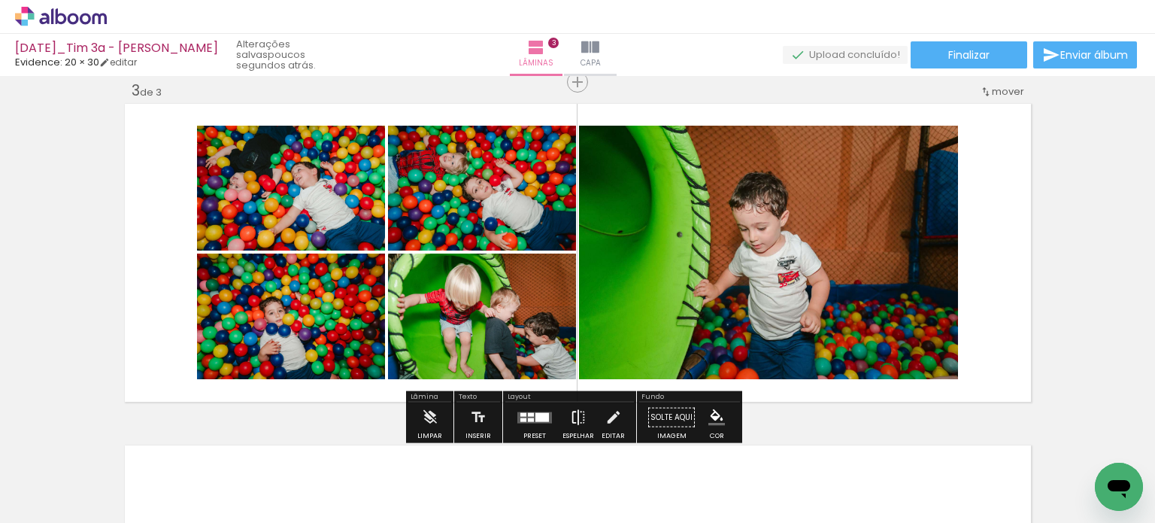
click at [584, 417] on paper-button "Espelhar" at bounding box center [578, 421] width 39 height 38
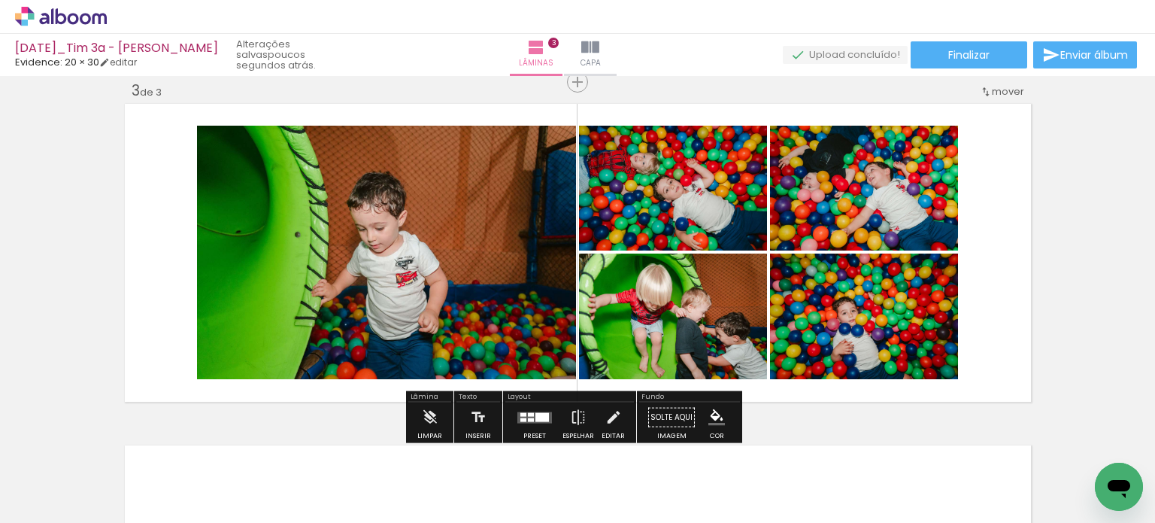
scroll to position [0, 3423]
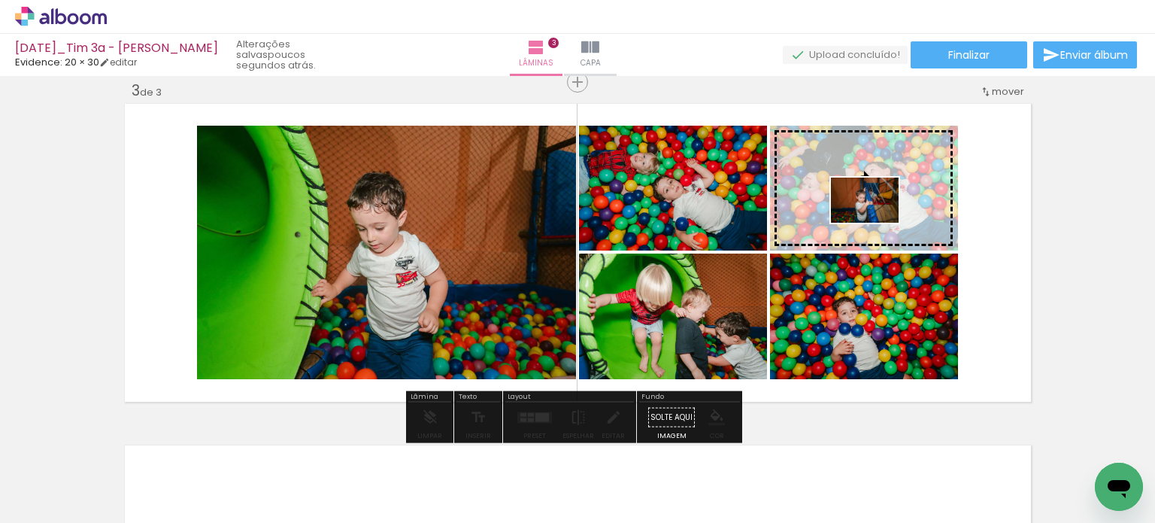
drag, startPoint x: 533, startPoint y: 486, endPoint x: 876, endPoint y: 223, distance: 433.0
click at [876, 223] on quentale-workspace at bounding box center [577, 261] width 1155 height 523
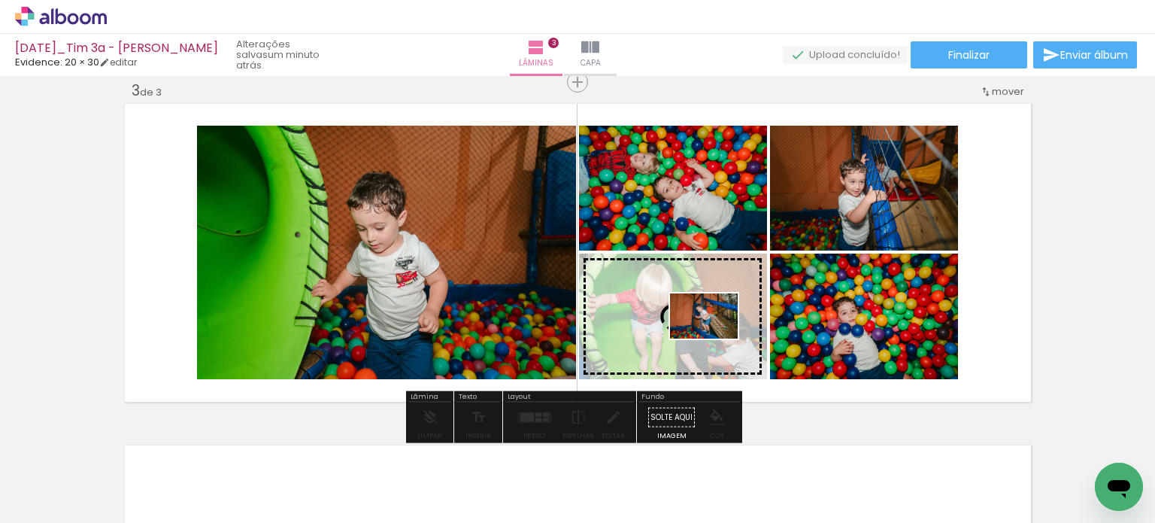
drag, startPoint x: 442, startPoint y: 490, endPoint x: 715, endPoint y: 338, distance: 312.5
click at [715, 338] on quentale-workspace at bounding box center [577, 261] width 1155 height 523
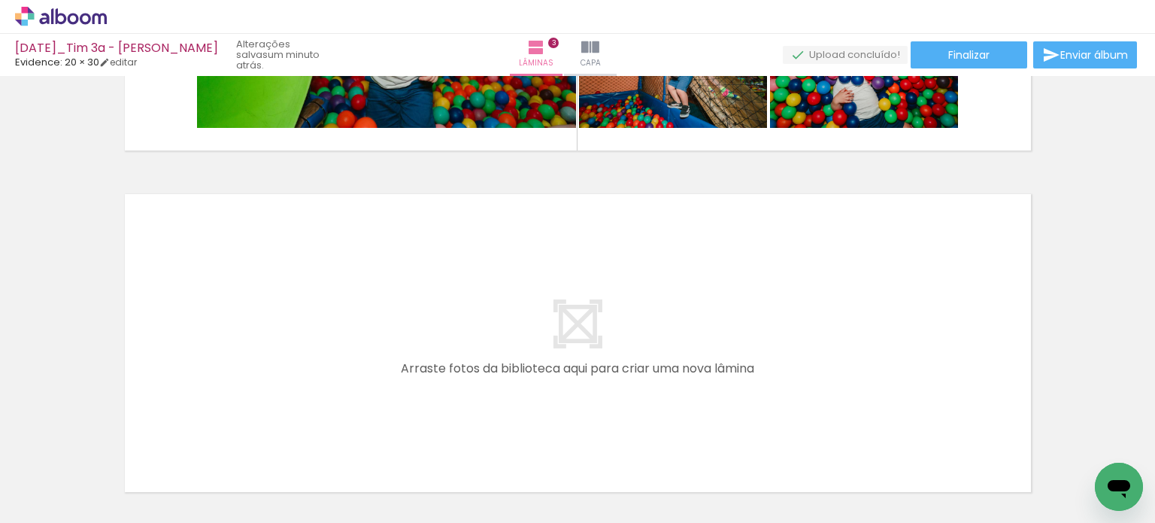
scroll to position [1003, 0]
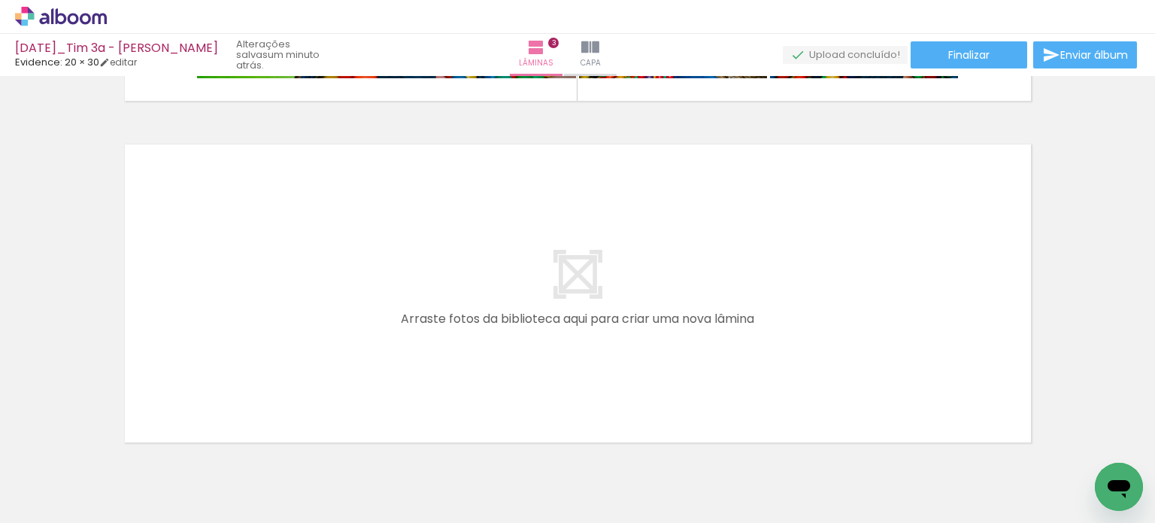
drag, startPoint x: 369, startPoint y: 482, endPoint x: 761, endPoint y: 306, distance: 430.3
click at [761, 306] on quentale-workspace at bounding box center [577, 261] width 1155 height 523
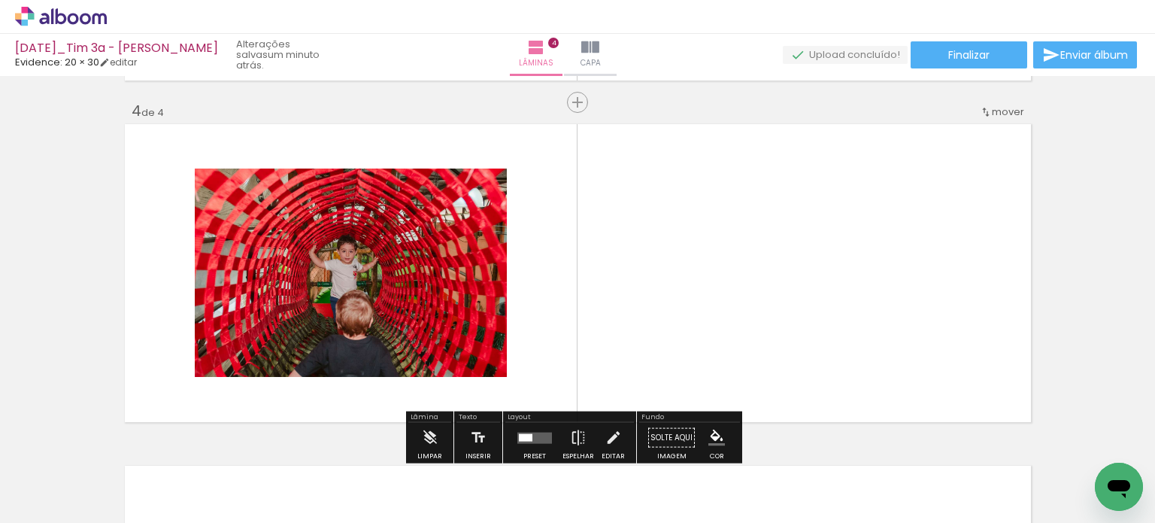
scroll to position [1043, 0]
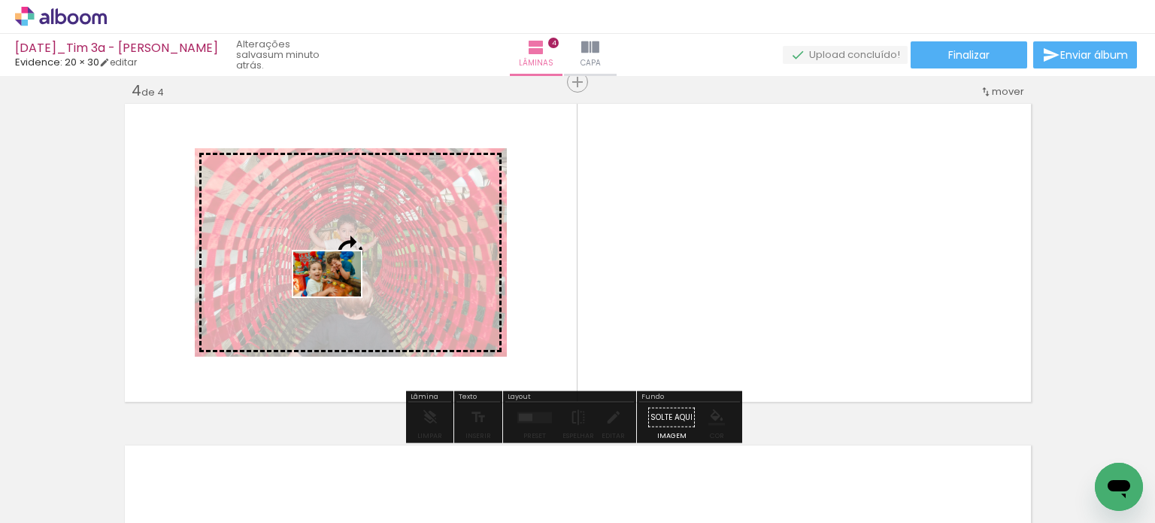
drag, startPoint x: 218, startPoint y: 454, endPoint x: 338, endPoint y: 296, distance: 198.6
click at [338, 296] on quentale-workspace at bounding box center [577, 261] width 1155 height 523
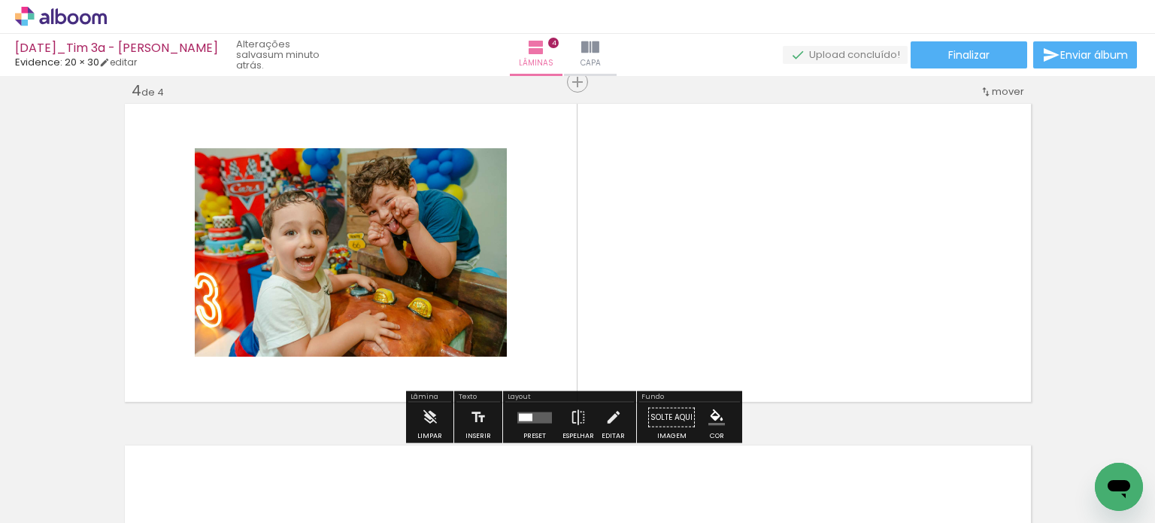
scroll to position [0, 2948]
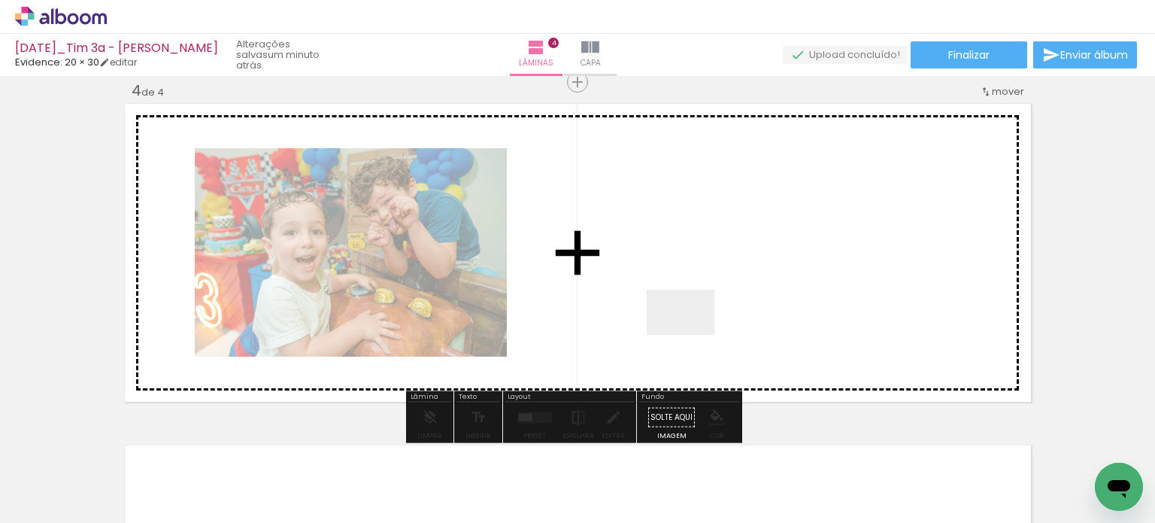
drag, startPoint x: 576, startPoint y: 484, endPoint x: 707, endPoint y: 311, distance: 217.5
click at [707, 311] on quentale-workspace at bounding box center [577, 261] width 1155 height 523
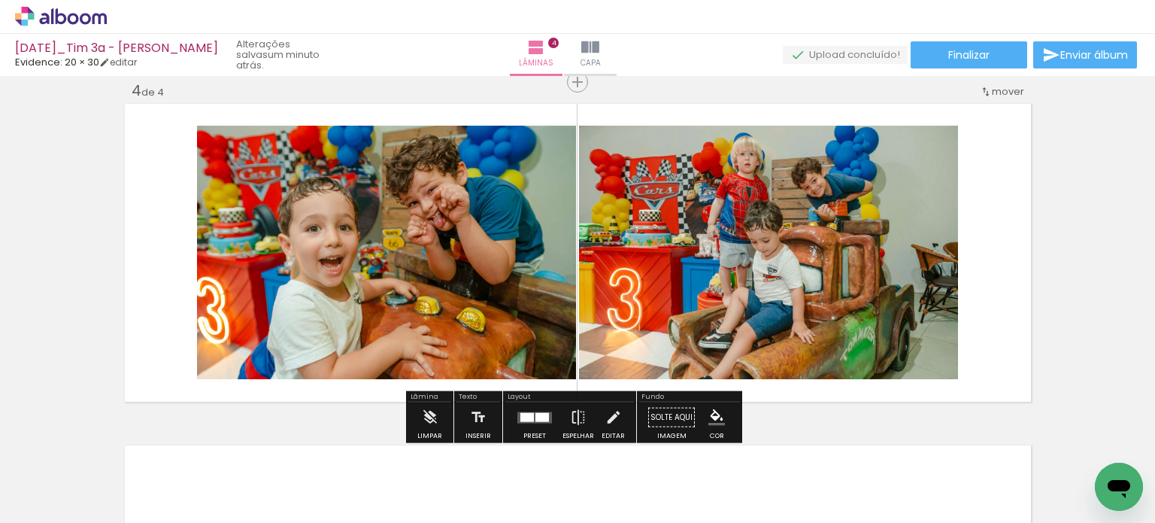
drag, startPoint x: 491, startPoint y: 481, endPoint x: 494, endPoint y: 387, distance: 94.1
click at [641, 288] on quentale-workspace at bounding box center [577, 261] width 1155 height 523
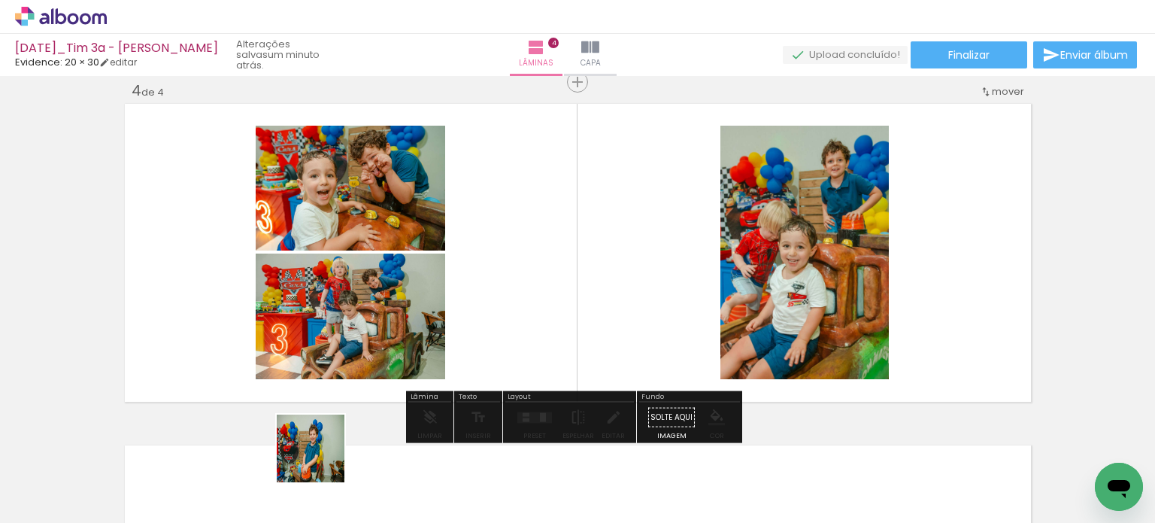
drag, startPoint x: 312, startPoint y: 468, endPoint x: 310, endPoint y: 445, distance: 23.4
click at [517, 324] on quentale-workspace at bounding box center [577, 261] width 1155 height 523
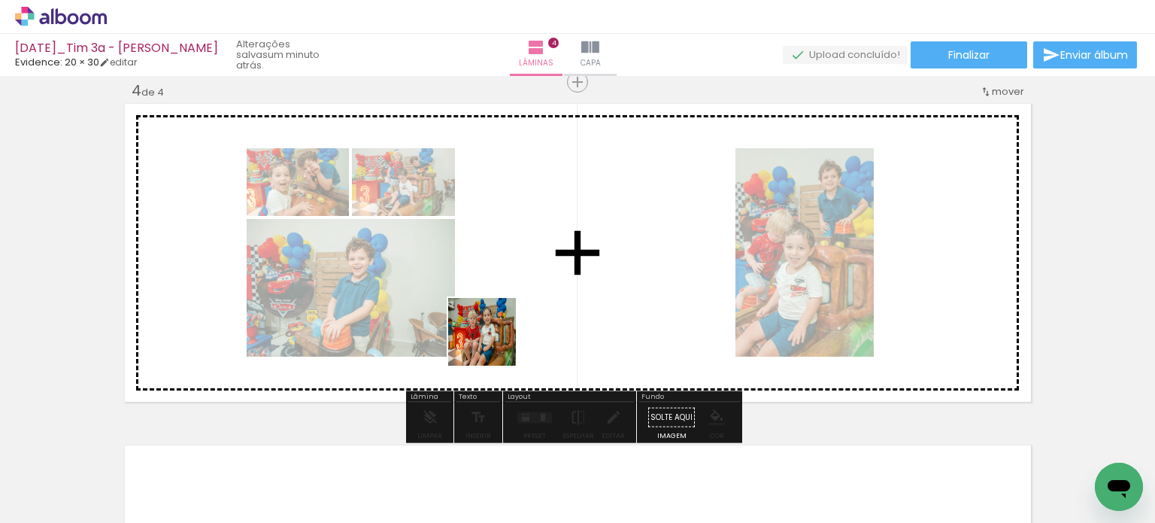
drag, startPoint x: 247, startPoint y: 478, endPoint x: 583, endPoint y: 327, distance: 368.3
click at [595, 313] on quentale-workspace at bounding box center [577, 261] width 1155 height 523
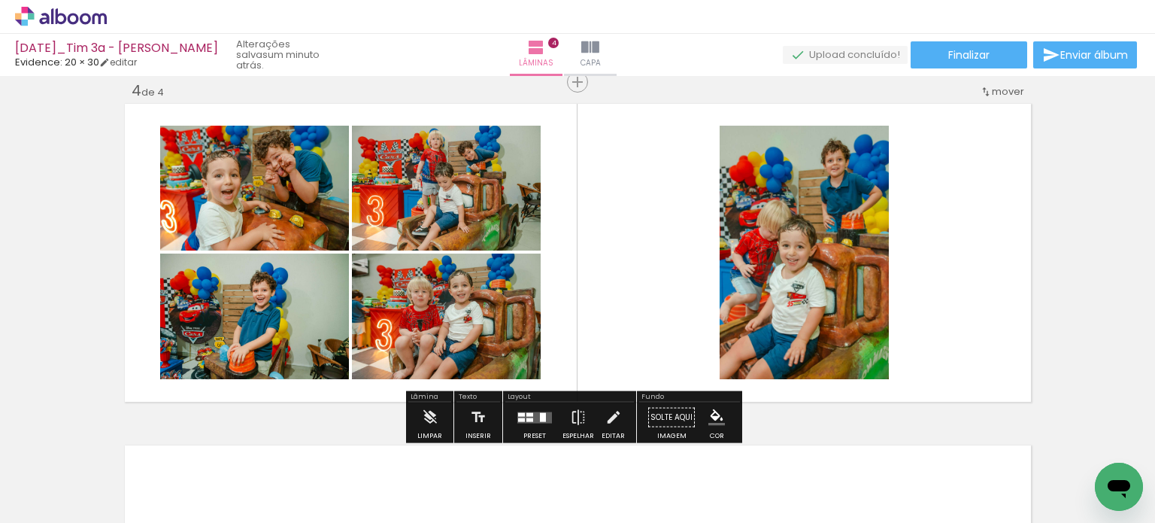
scroll to position [0, 2664]
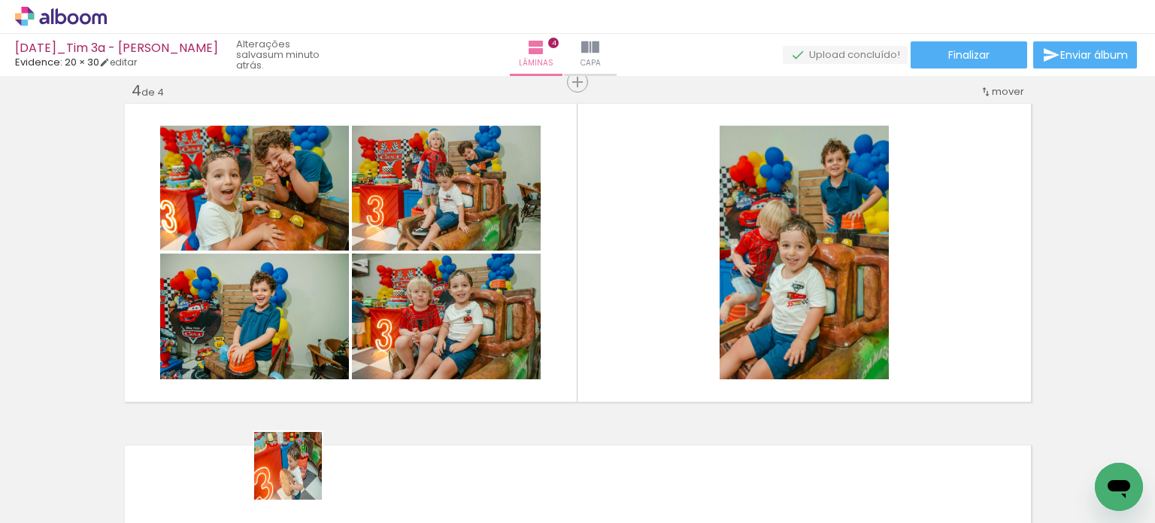
drag, startPoint x: 289, startPoint y: 485, endPoint x: 516, endPoint y: 338, distance: 270.8
click at [497, 346] on quentale-workspace at bounding box center [577, 261] width 1155 height 523
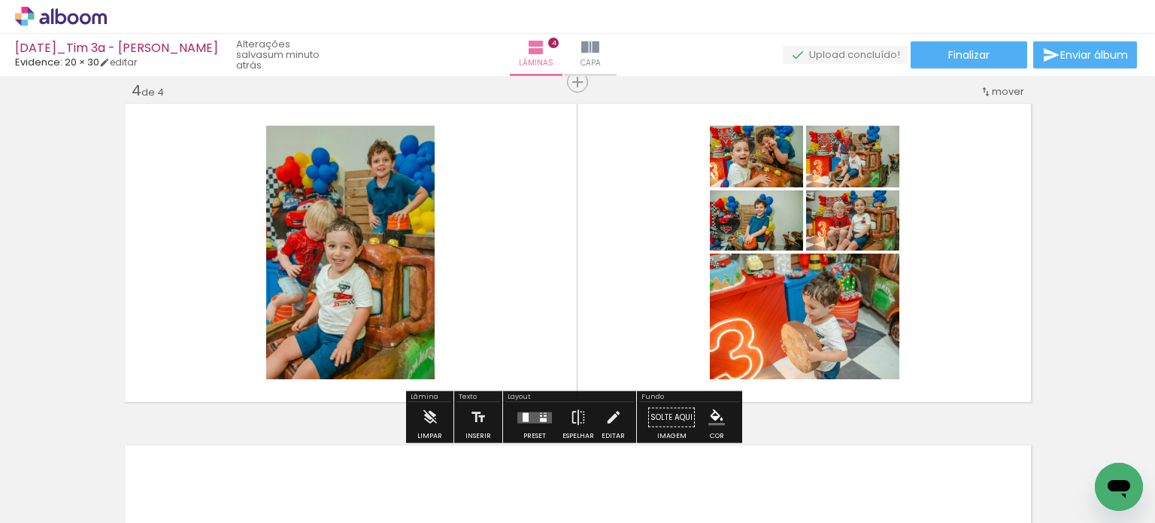
scroll to position [0, 2414]
click at [542, 420] on quentale-layouter at bounding box center [534, 416] width 35 height 11
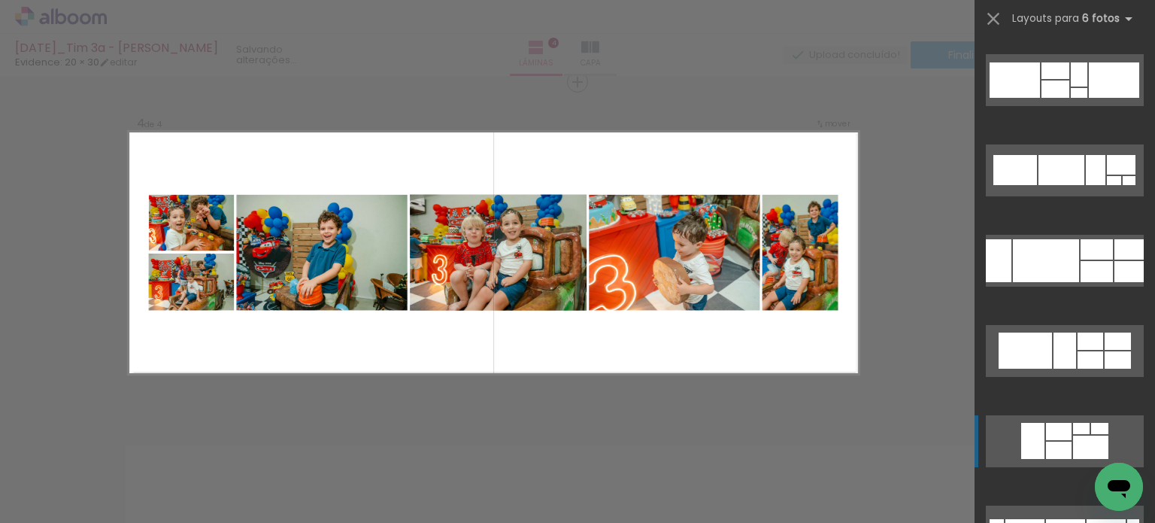
scroll to position [451, 0]
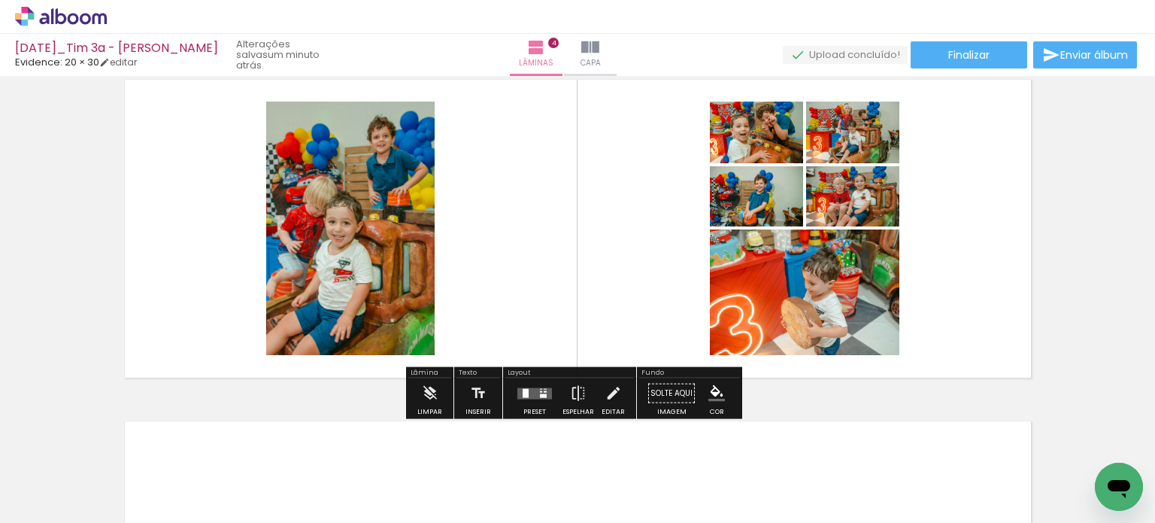
scroll to position [1118, 0]
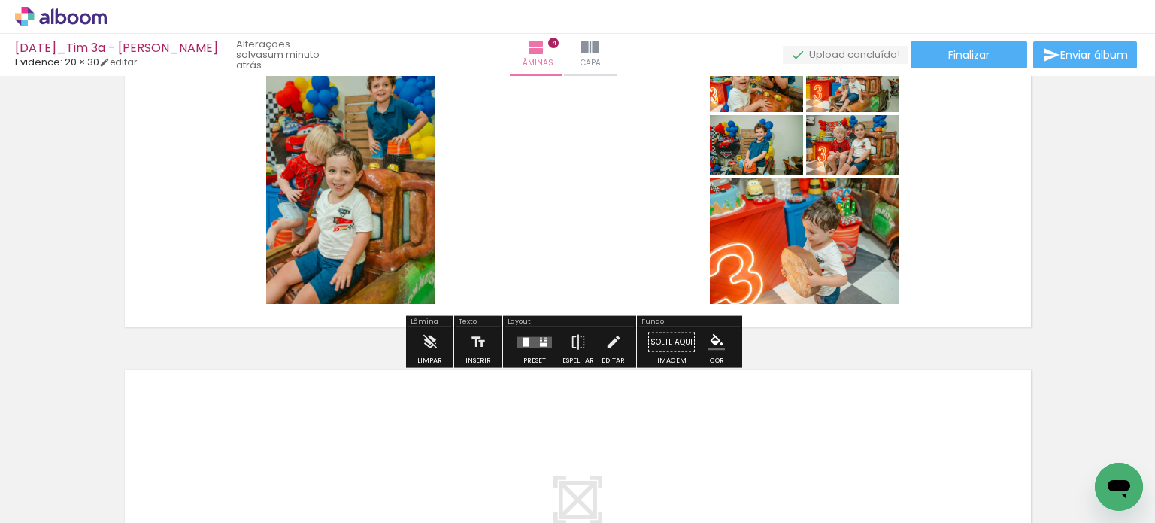
click at [546, 345] on quentale-layouter at bounding box center [534, 341] width 35 height 11
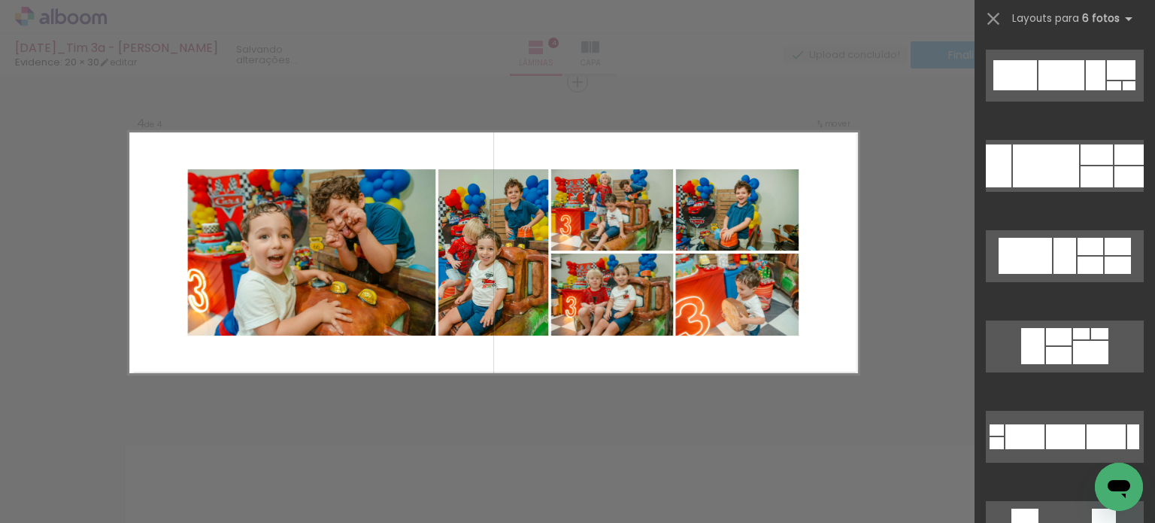
scroll to position [376, 0]
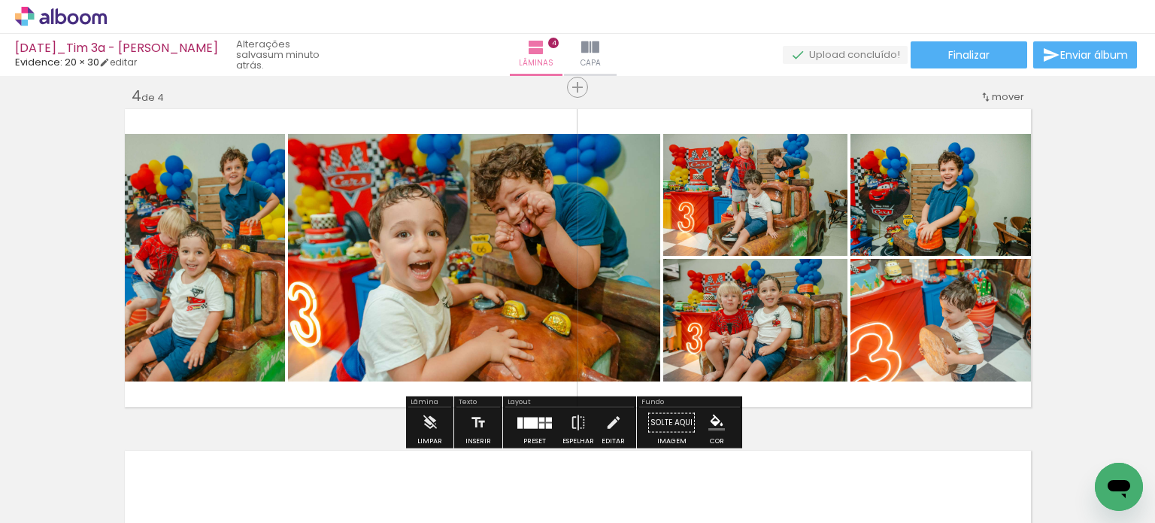
scroll to position [1043, 0]
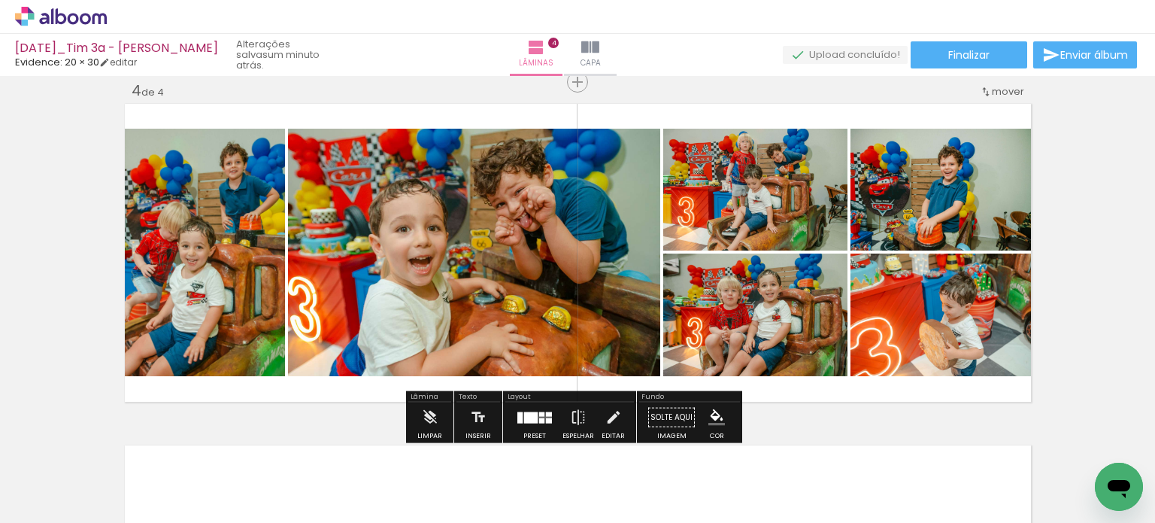
click at [542, 423] on div at bounding box center [534, 417] width 41 height 30
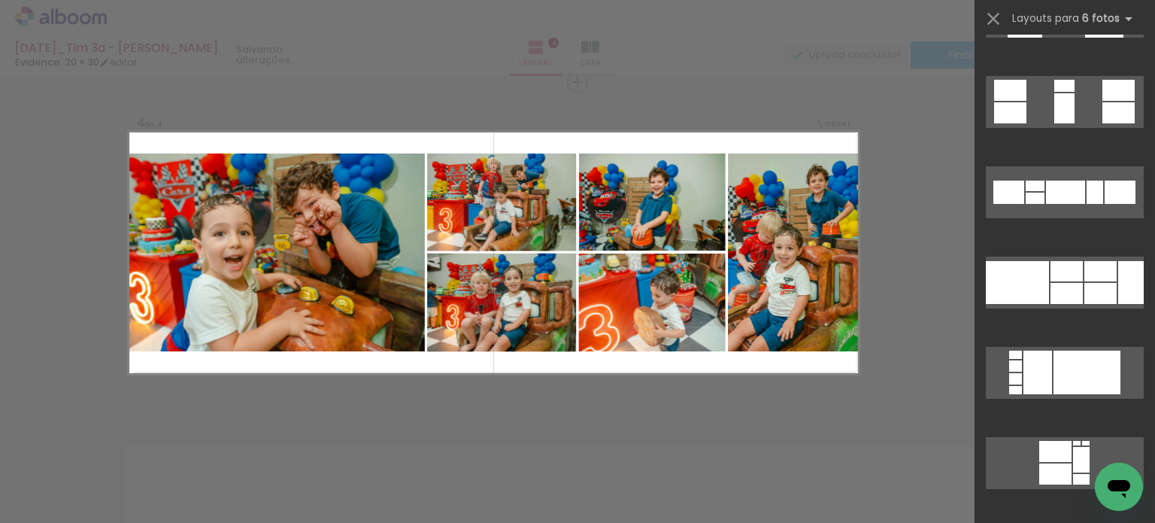
scroll to position [1279, 0]
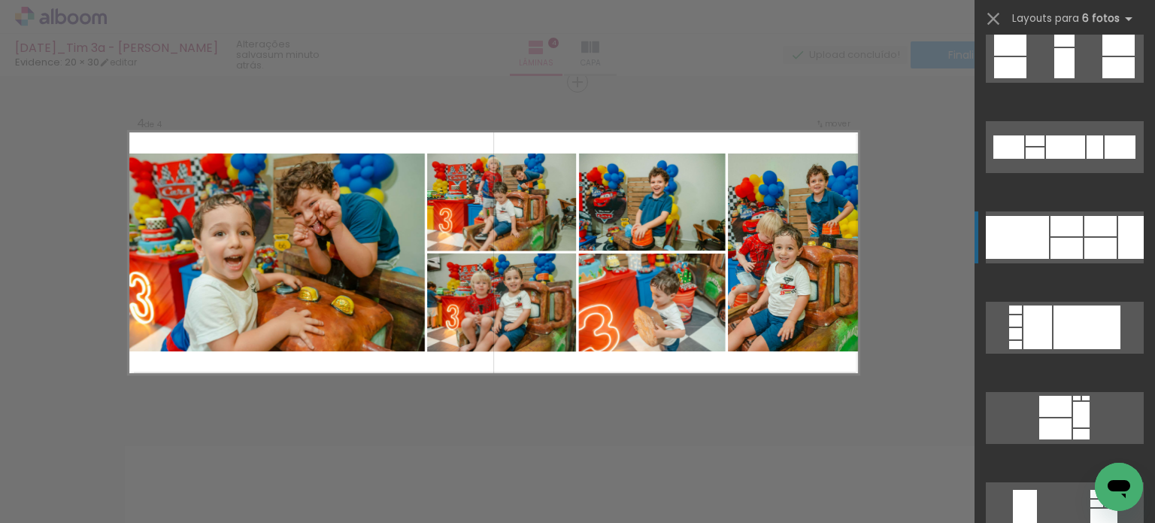
click at [1071, 78] on div at bounding box center [1065, 63] width 20 height 30
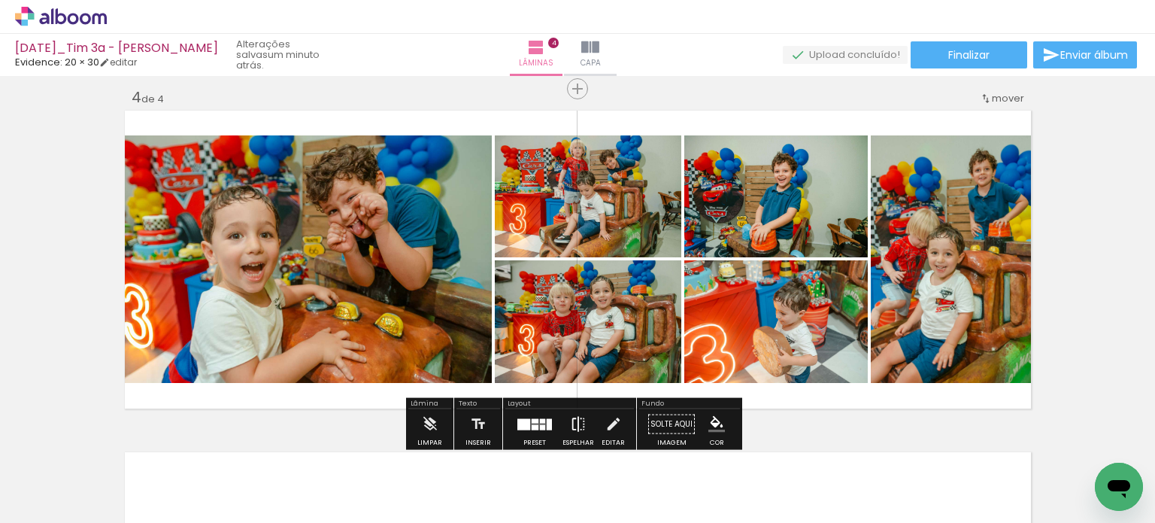
scroll to position [1043, 0]
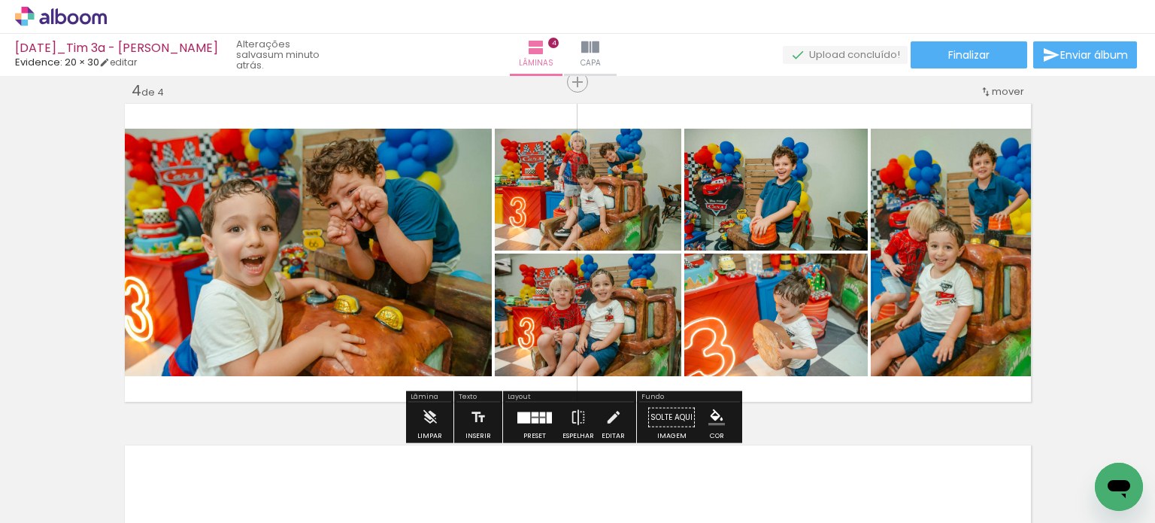
click at [540, 421] on div at bounding box center [542, 419] width 5 height 5
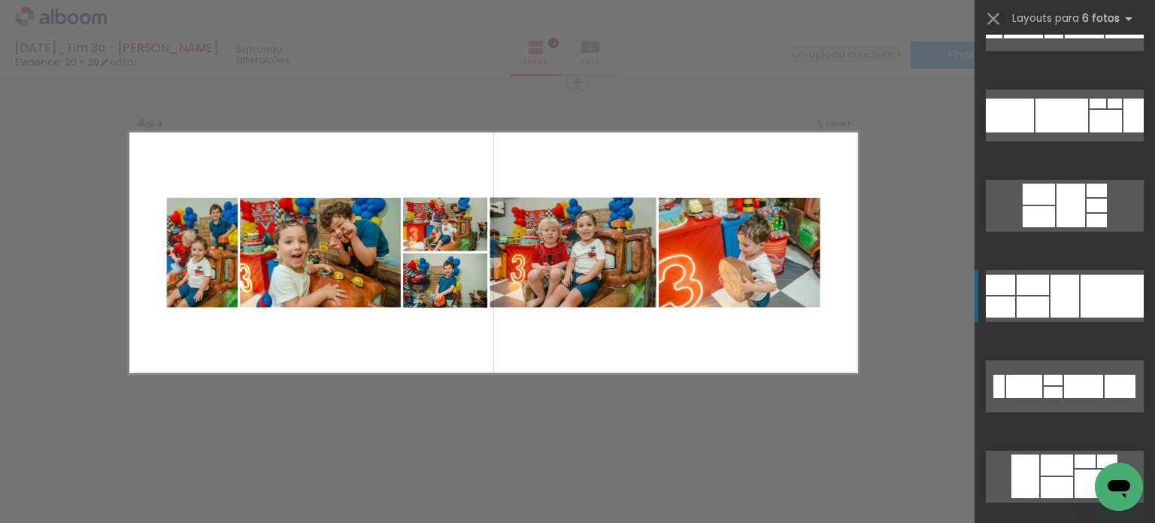
scroll to position [1971, 0]
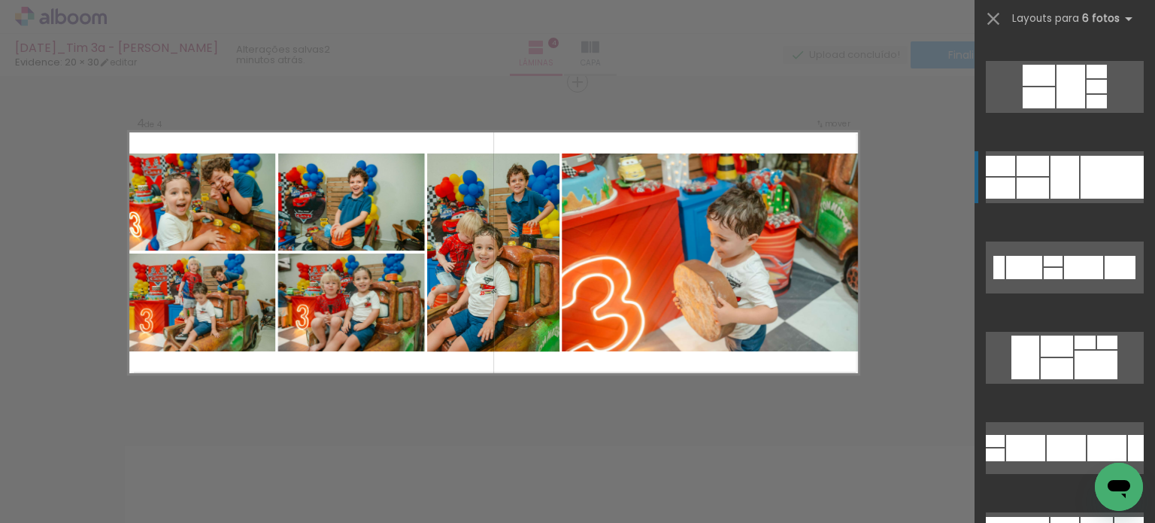
click at [1080, 351] on div at bounding box center [1096, 365] width 43 height 29
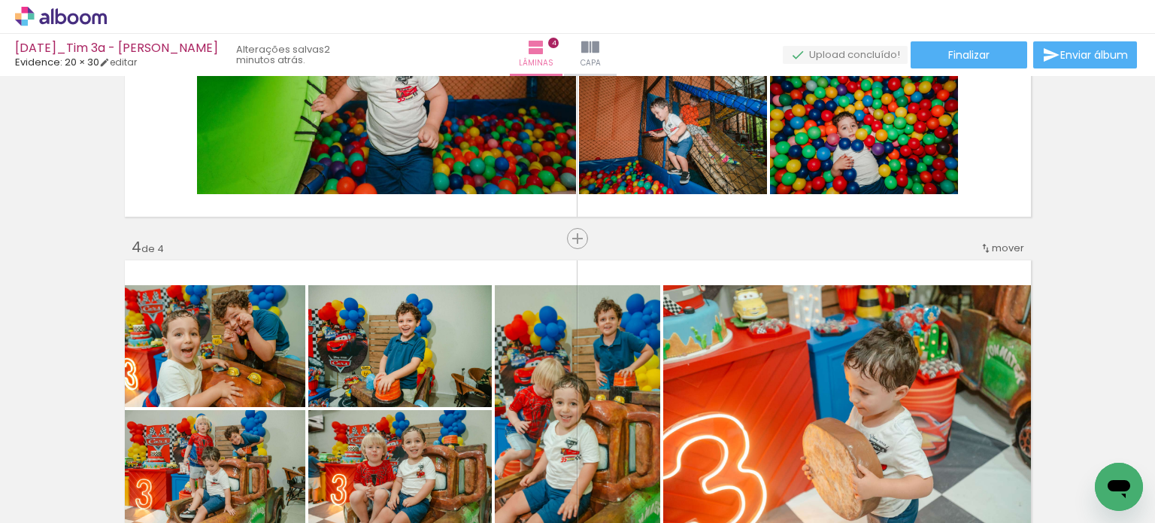
scroll to position [968, 0]
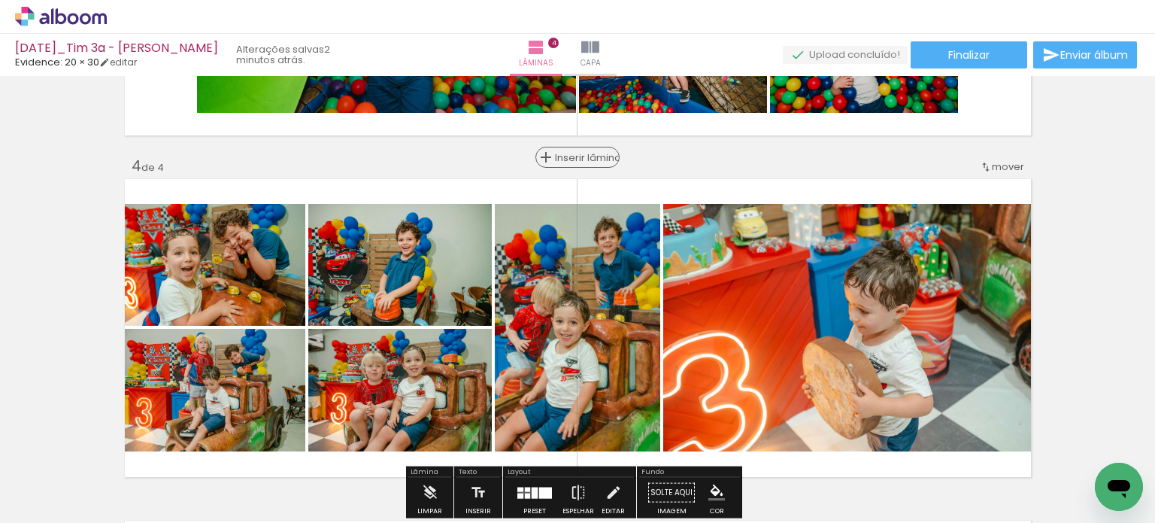
click at [572, 157] on span "Inserir lâmina" at bounding box center [584, 158] width 59 height 10
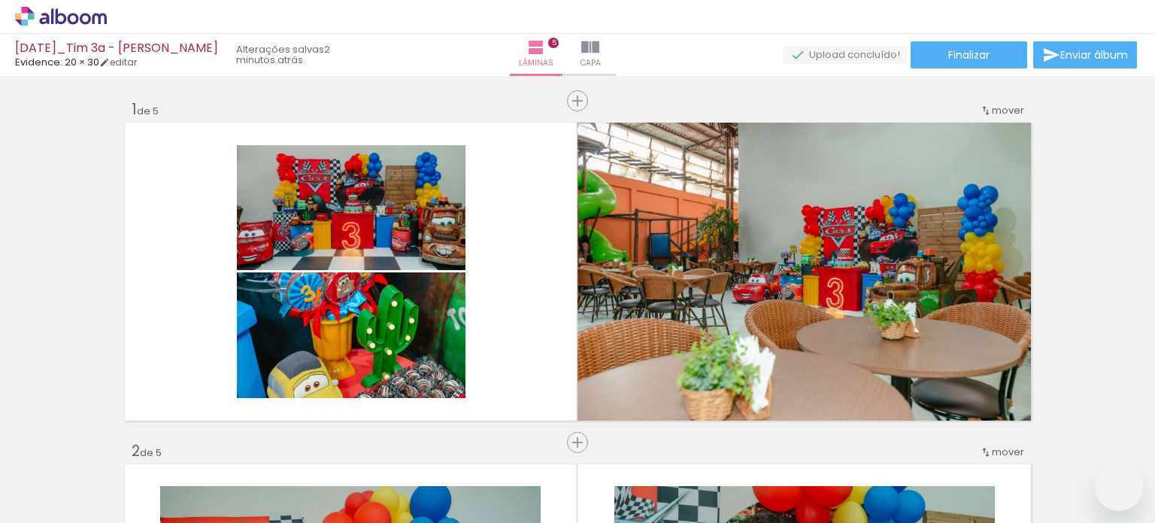
type paper-slider "106"
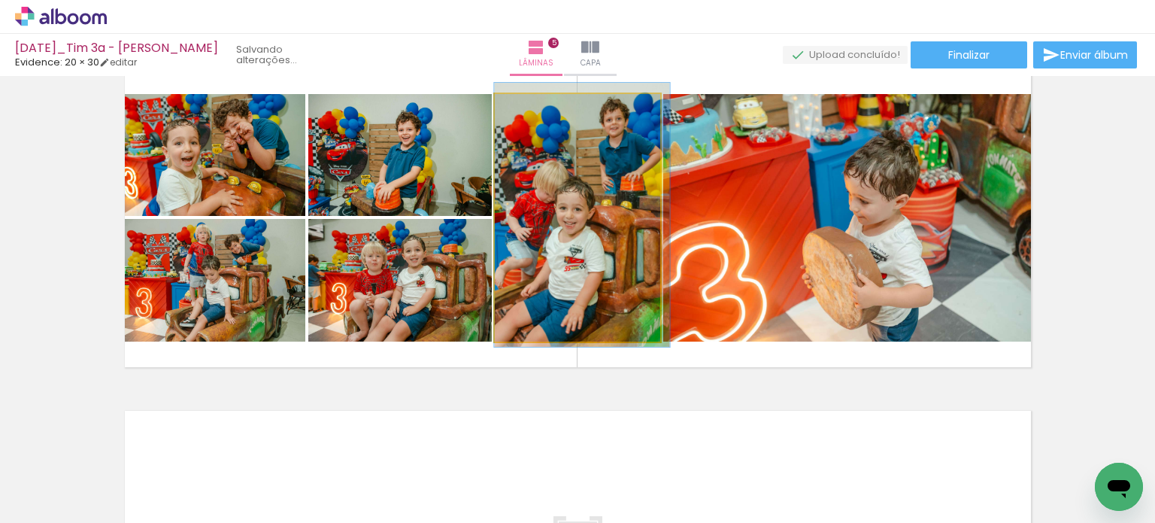
scroll to position [1971, 0]
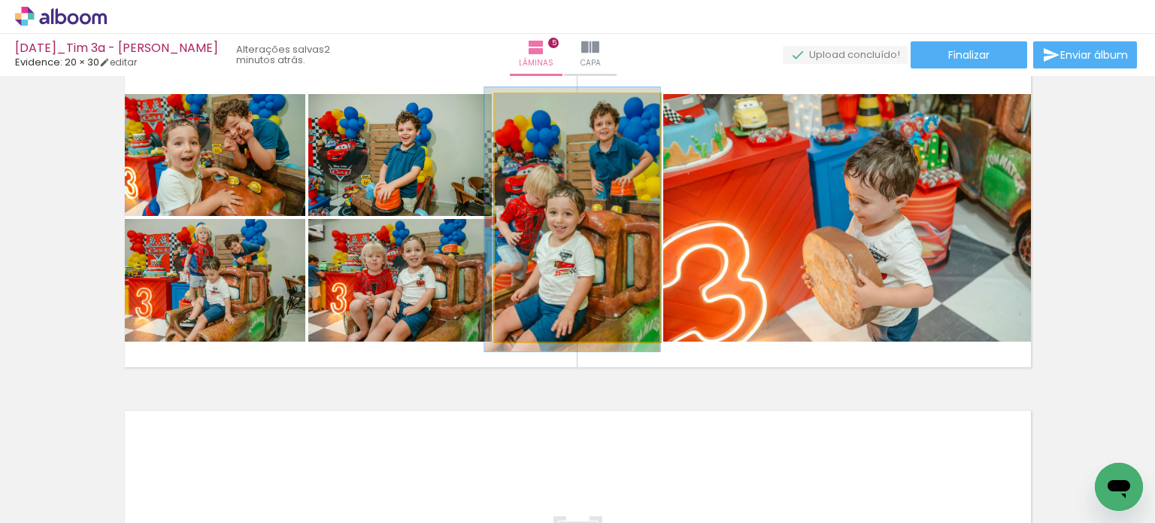
drag, startPoint x: 583, startPoint y: 193, endPoint x: 571, endPoint y: 192, distance: 12.1
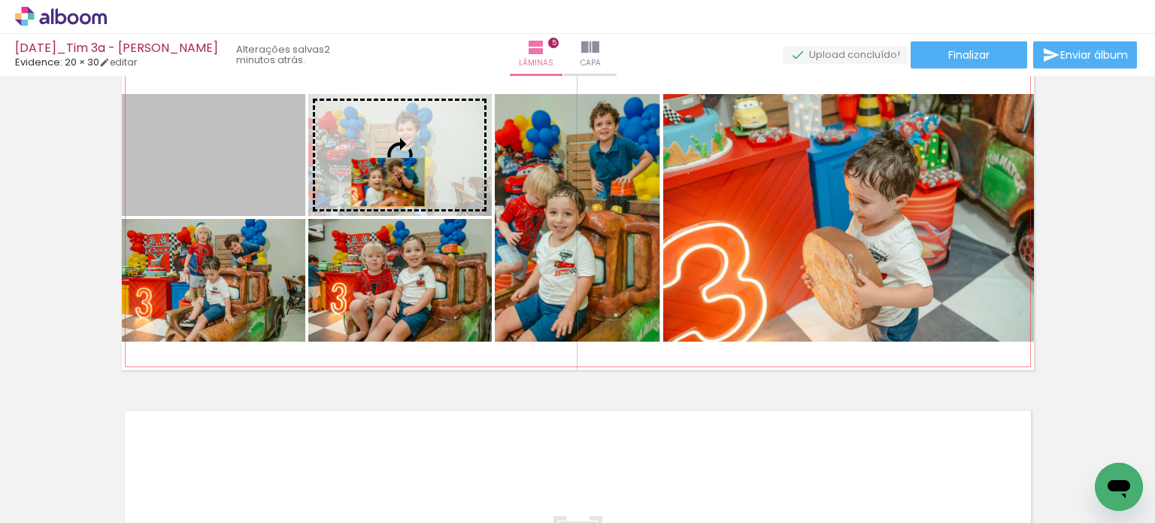
drag, startPoint x: 244, startPoint y: 190, endPoint x: 391, endPoint y: 182, distance: 147.7
click at [0, 0] on slot at bounding box center [0, 0] width 0 height 0
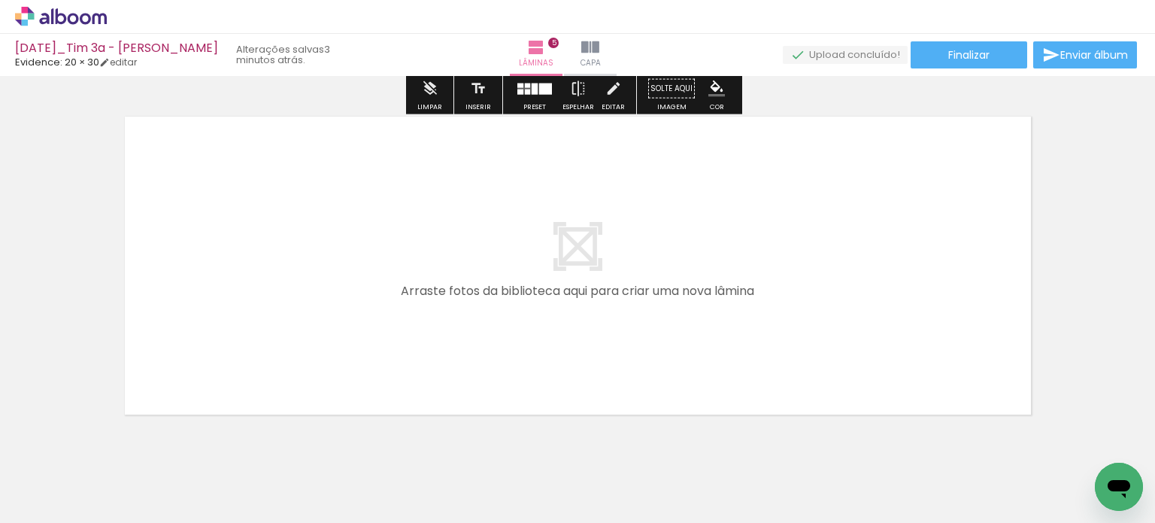
scroll to position [1720, 0]
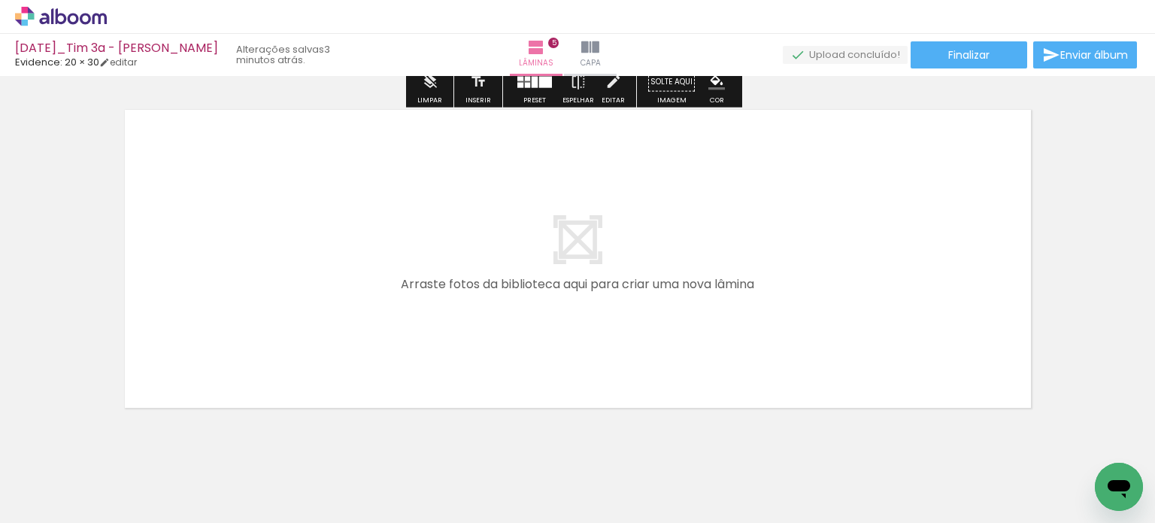
drag, startPoint x: 656, startPoint y: 475, endPoint x: 749, endPoint y: 330, distance: 171.9
click at [749, 330] on quentale-workspace at bounding box center [577, 261] width 1155 height 523
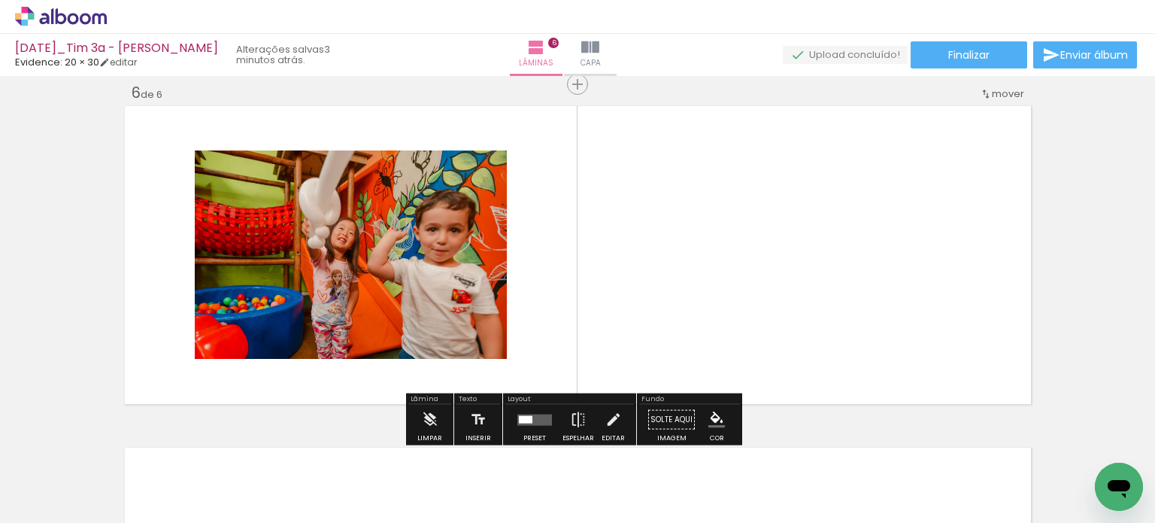
scroll to position [1726, 0]
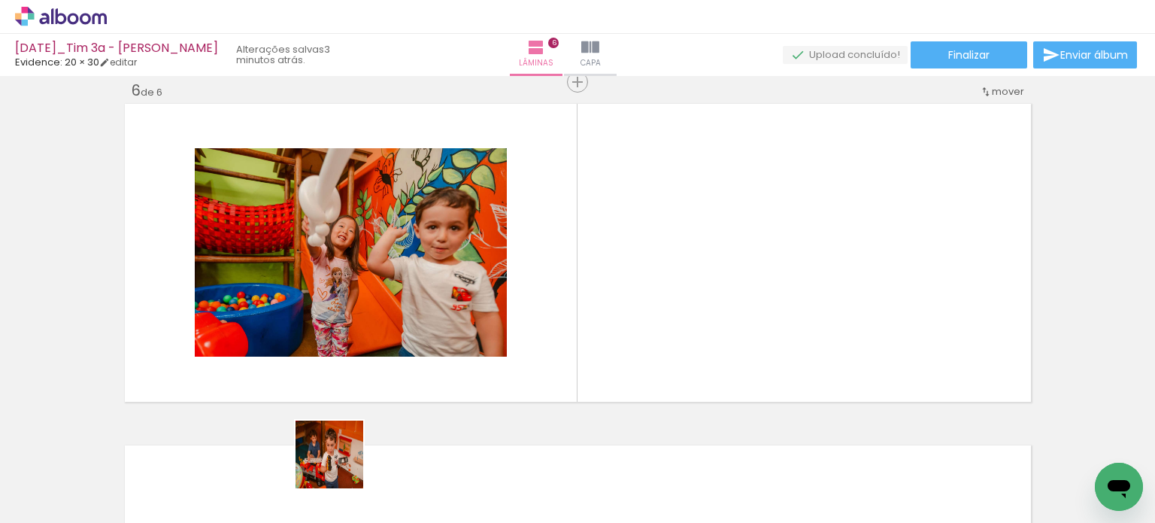
drag, startPoint x: 328, startPoint y: 480, endPoint x: 657, endPoint y: 345, distance: 355.2
click at [657, 345] on quentale-workspace at bounding box center [577, 261] width 1155 height 523
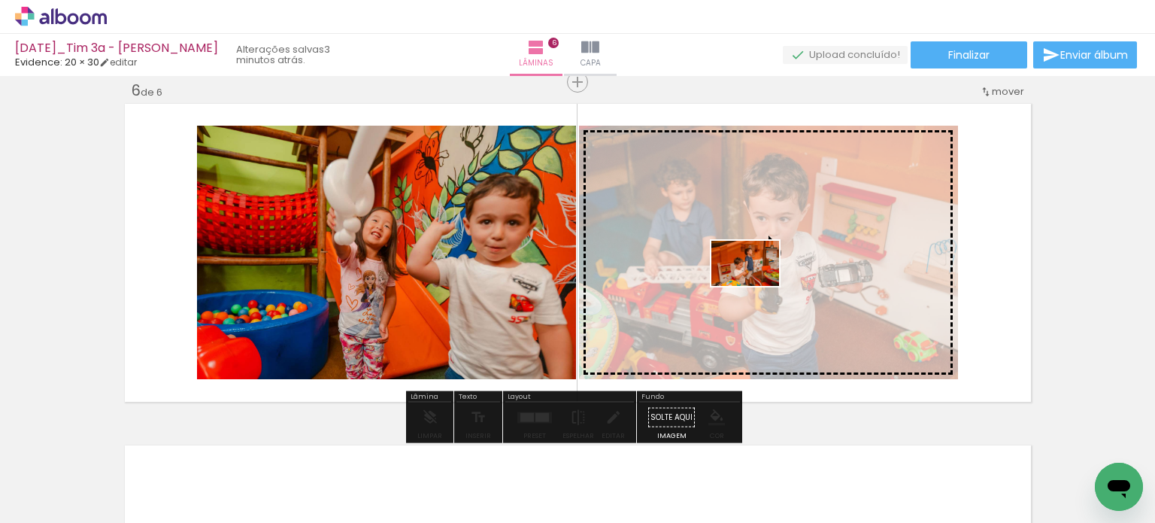
drag, startPoint x: 507, startPoint y: 470, endPoint x: 757, endPoint y: 286, distance: 310.4
click at [757, 286] on quentale-workspace at bounding box center [577, 261] width 1155 height 523
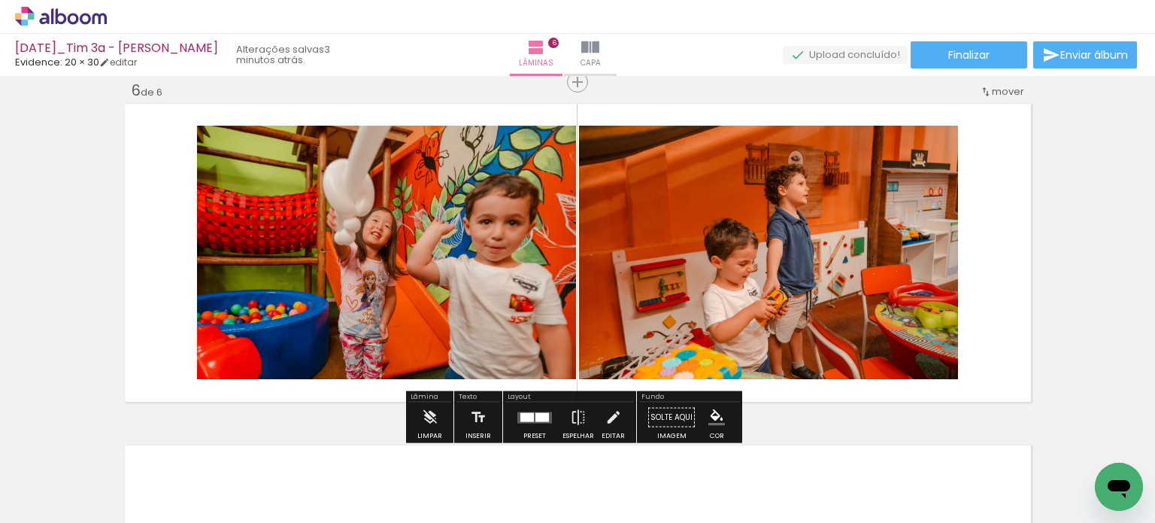
drag, startPoint x: 596, startPoint y: 480, endPoint x: 693, endPoint y: 337, distance: 172.7
click at [689, 343] on quentale-workspace at bounding box center [577, 261] width 1155 height 523
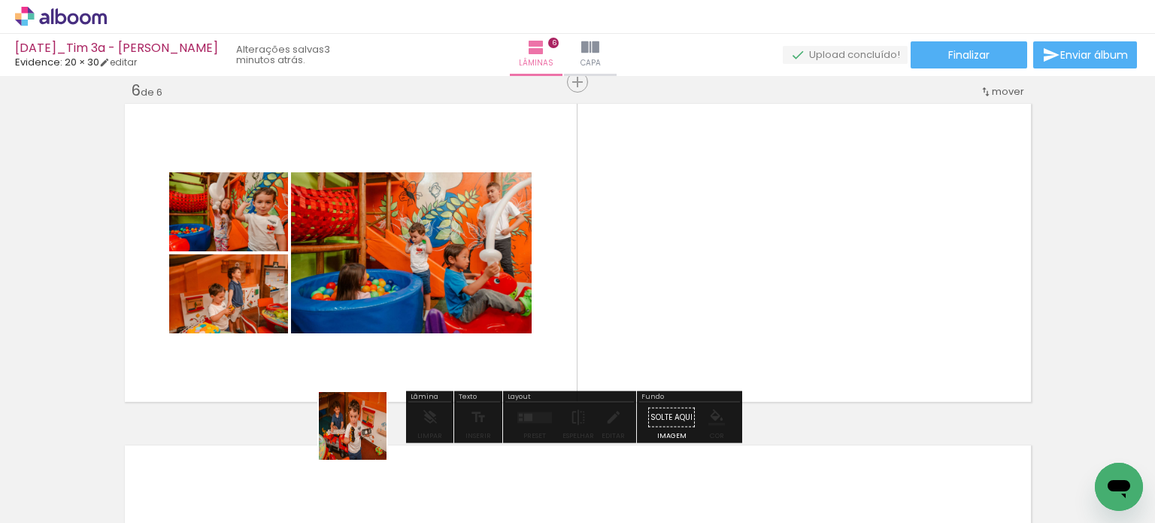
drag, startPoint x: 364, startPoint y: 437, endPoint x: 525, endPoint y: 372, distance: 173.8
click at [502, 353] on quentale-workspace at bounding box center [577, 261] width 1155 height 523
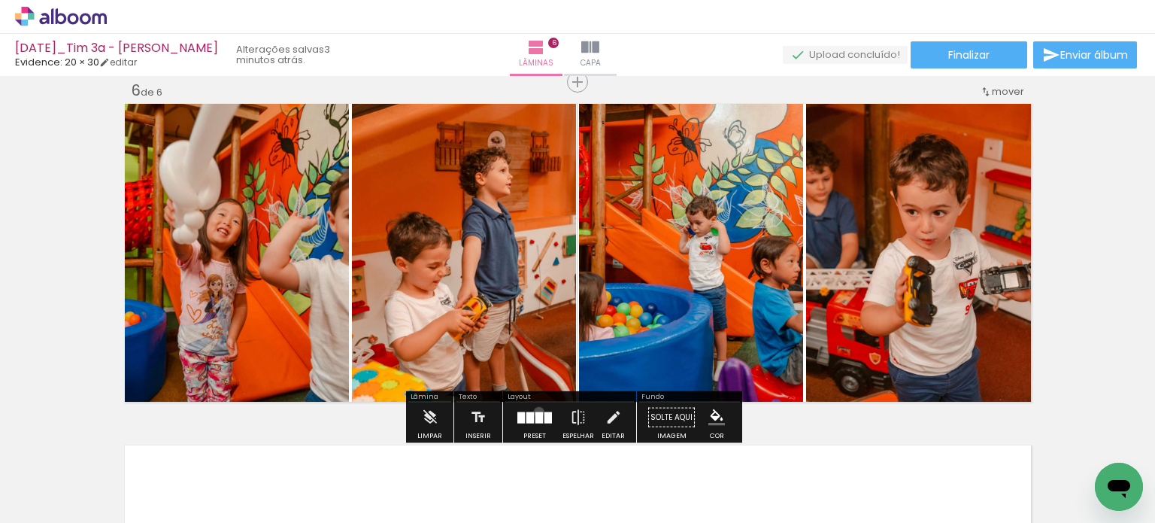
click at [536, 411] on div at bounding box center [540, 416] width 8 height 11
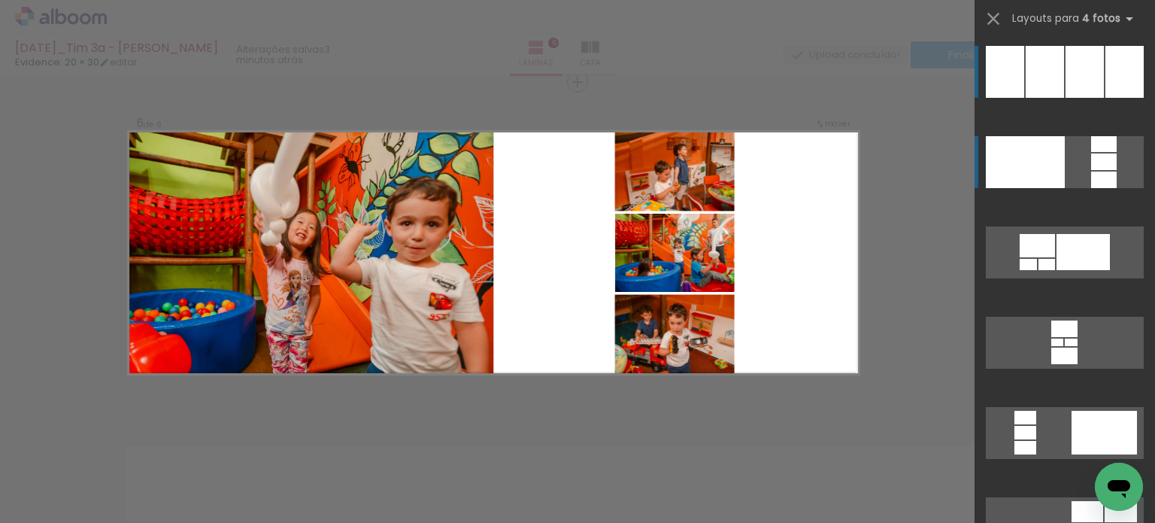
click at [1055, 259] on div at bounding box center [1047, 264] width 17 height 11
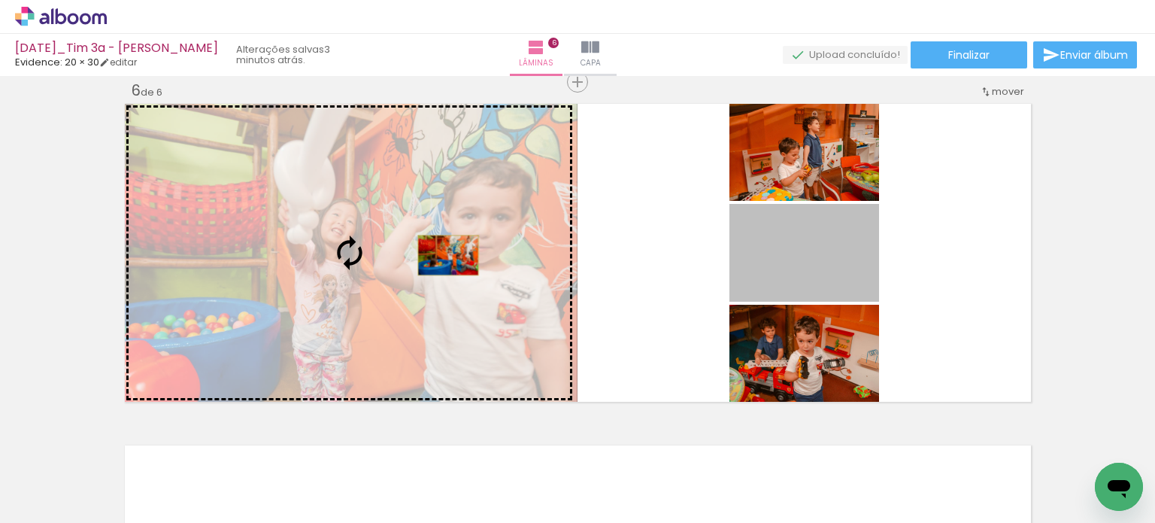
drag, startPoint x: 825, startPoint y: 262, endPoint x: 442, endPoint y: 255, distance: 382.9
click at [0, 0] on slot at bounding box center [0, 0] width 0 height 0
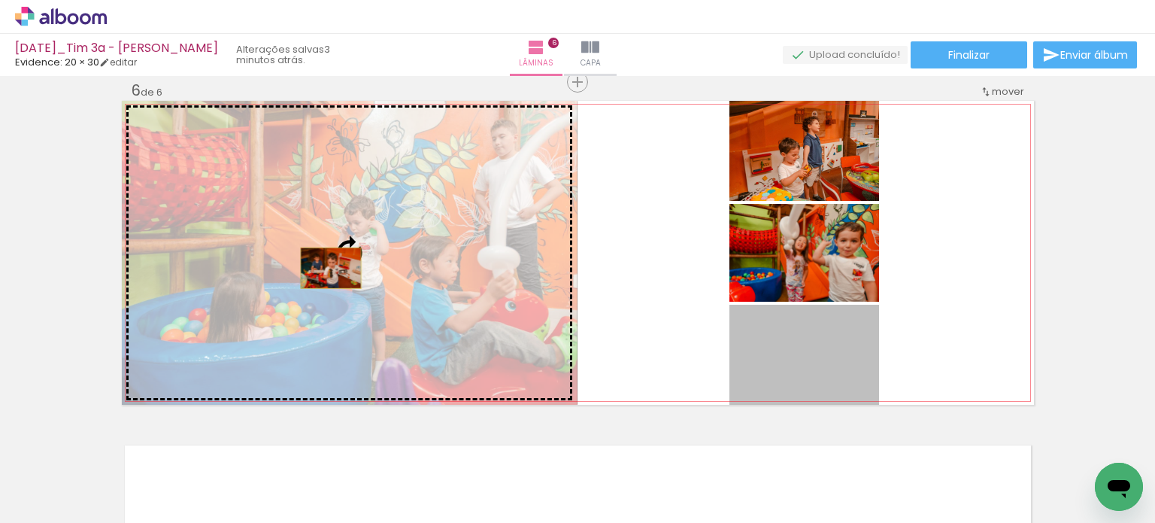
drag, startPoint x: 818, startPoint y: 361, endPoint x: 325, endPoint y: 268, distance: 502.2
click at [0, 0] on slot at bounding box center [0, 0] width 0 height 0
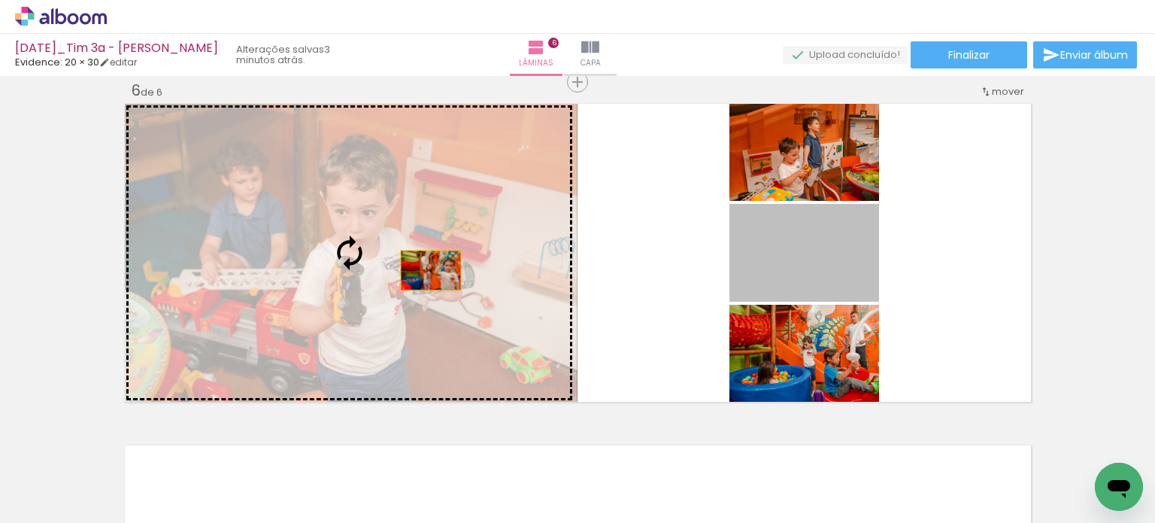
drag, startPoint x: 771, startPoint y: 268, endPoint x: 425, endPoint y: 270, distance: 346.0
click at [0, 0] on slot at bounding box center [0, 0] width 0 height 0
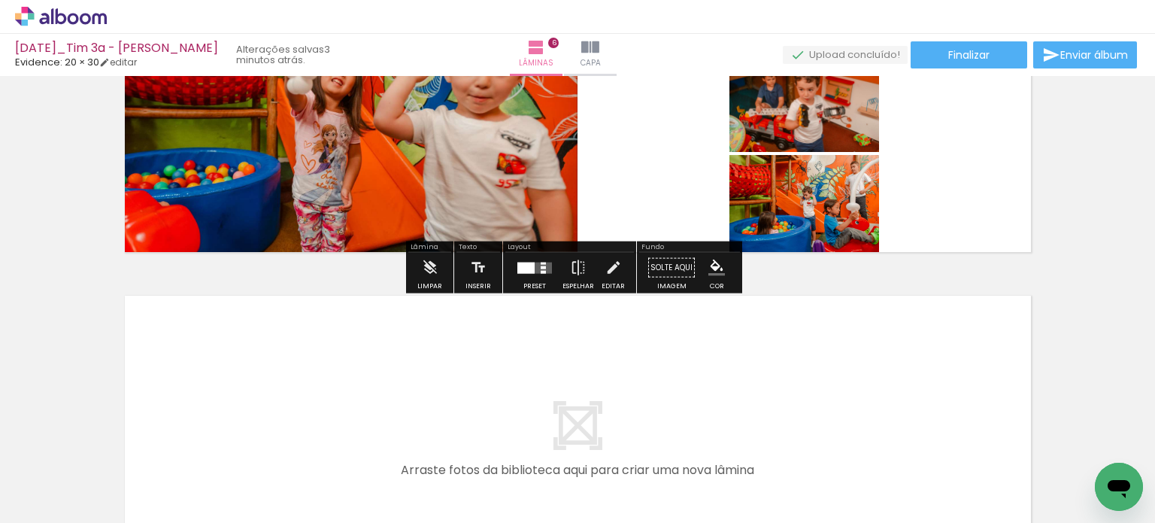
scroll to position [1877, 0]
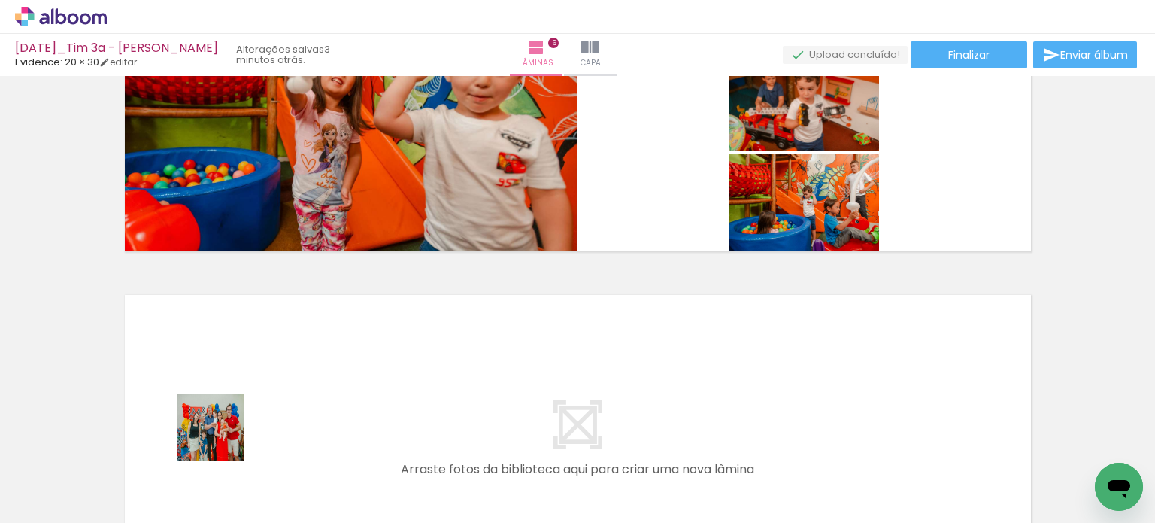
drag, startPoint x: 178, startPoint y: 479, endPoint x: 310, endPoint y: 384, distance: 162.8
click at [310, 384] on quentale-workspace at bounding box center [577, 261] width 1155 height 523
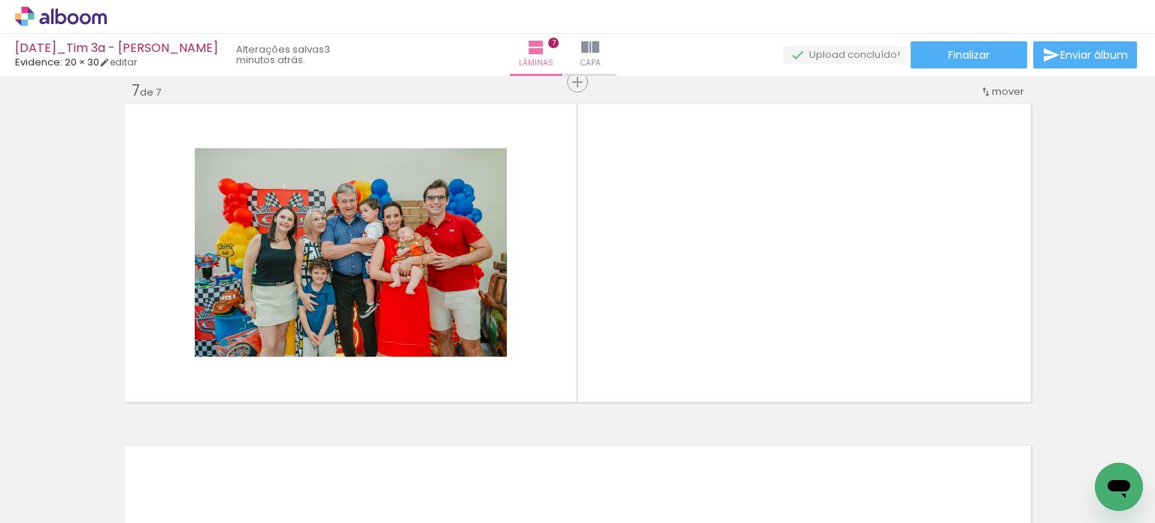
scroll to position [0, 1407]
drag, startPoint x: 442, startPoint y: 482, endPoint x: 635, endPoint y: 336, distance: 242.2
click at [635, 336] on quentale-workspace at bounding box center [577, 261] width 1155 height 523
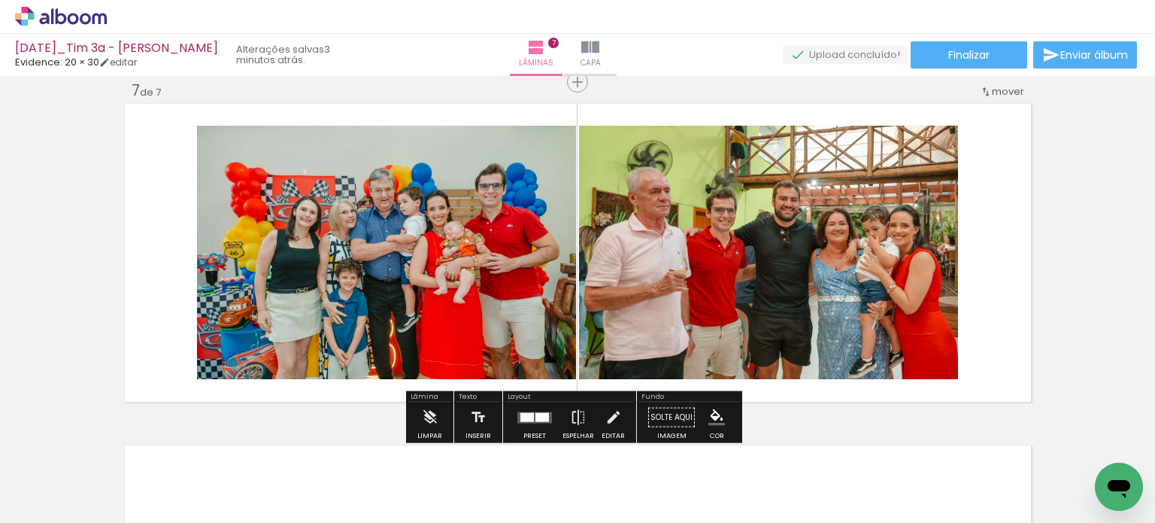
scroll to position [0, 1962]
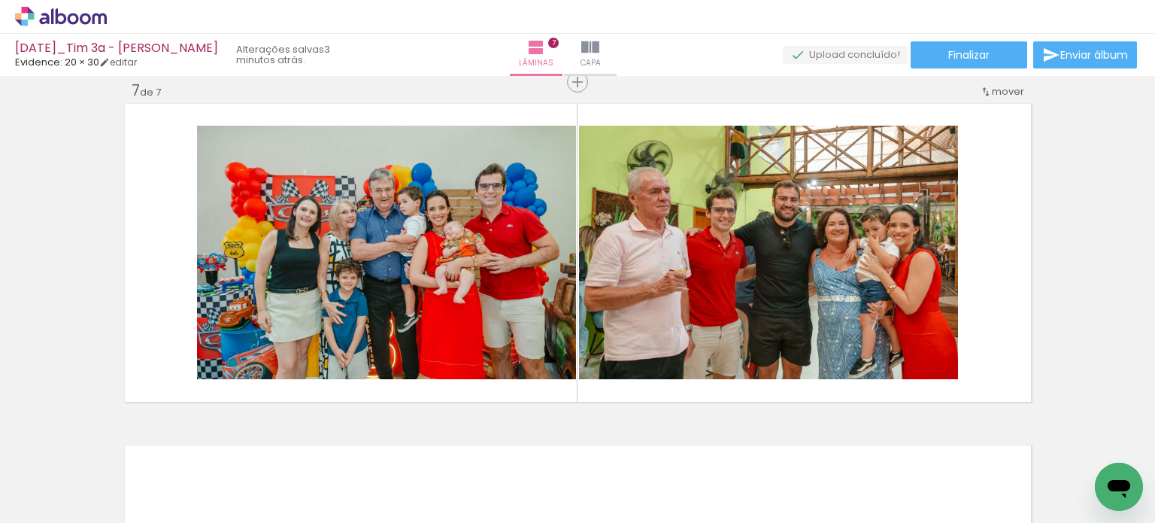
click at [545, 382] on quentale-workspace at bounding box center [577, 261] width 1155 height 523
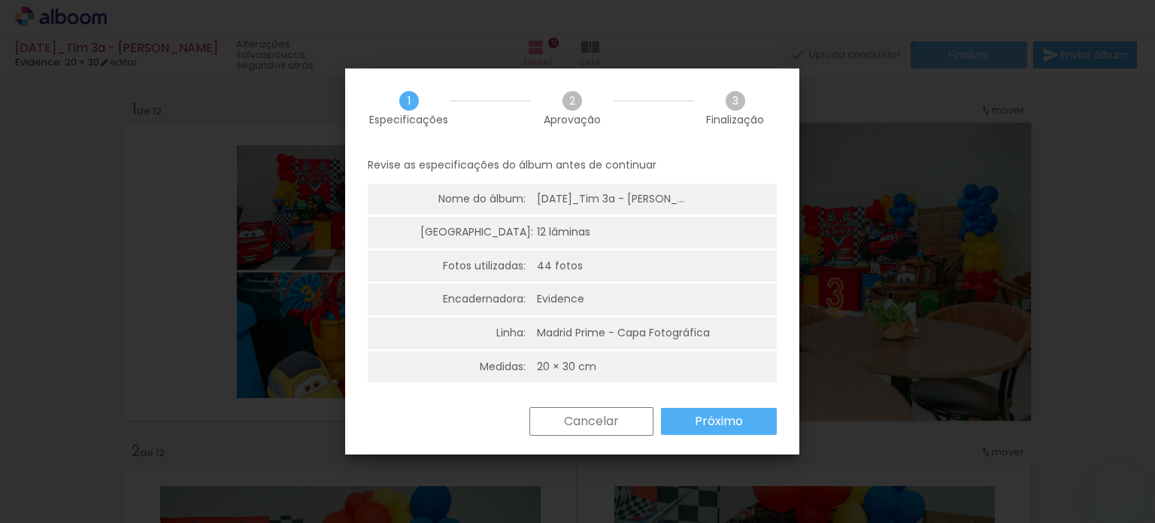
click at [0, 0] on slot "Próximo" at bounding box center [0, 0] width 0 height 0
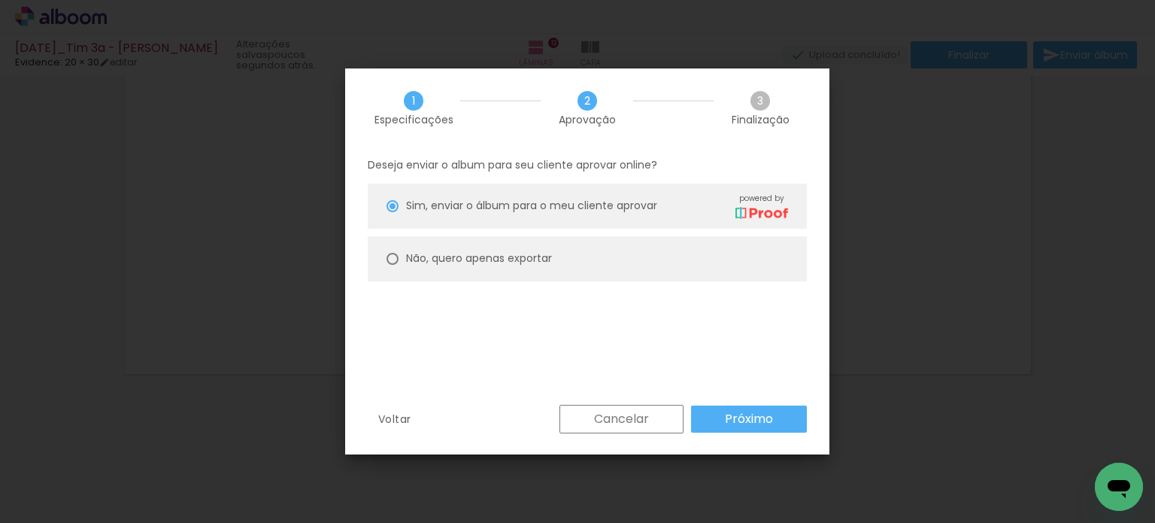
scroll to position [0, 5285]
click at [0, 0] on slot "Próximo" at bounding box center [0, 0] width 0 height 0
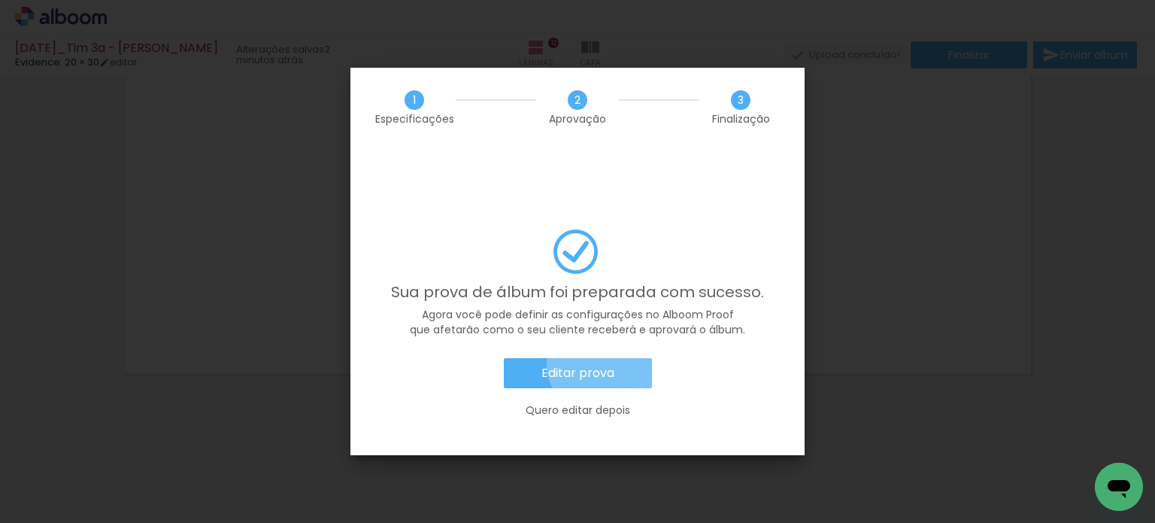
click at [602, 358] on paper-button "Editar prova" at bounding box center [578, 373] width 148 height 30
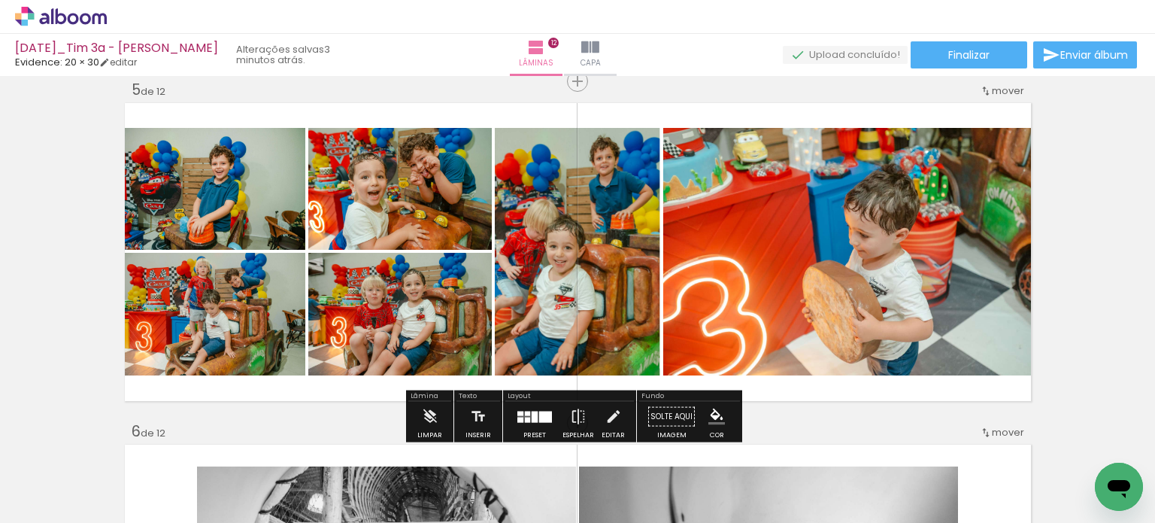
scroll to position [1361, 0]
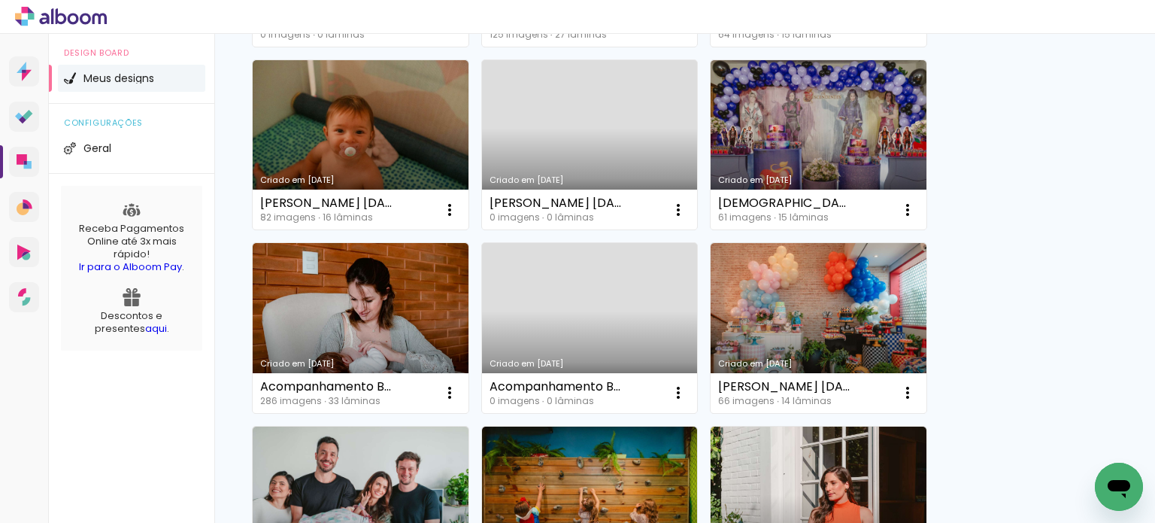
scroll to position [677, 0]
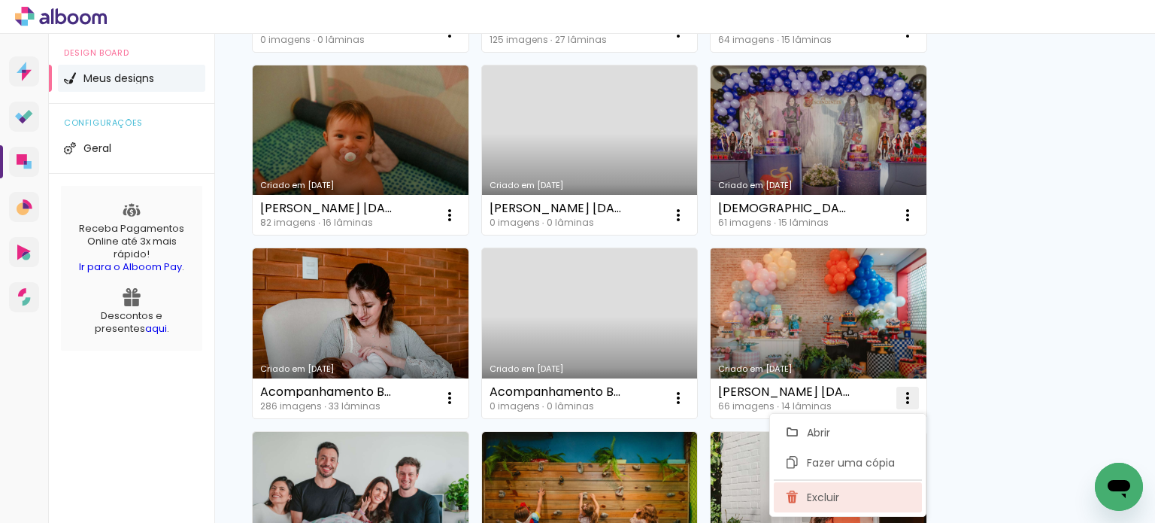
click at [835, 494] on span "Excluir" at bounding box center [823, 497] width 32 height 11
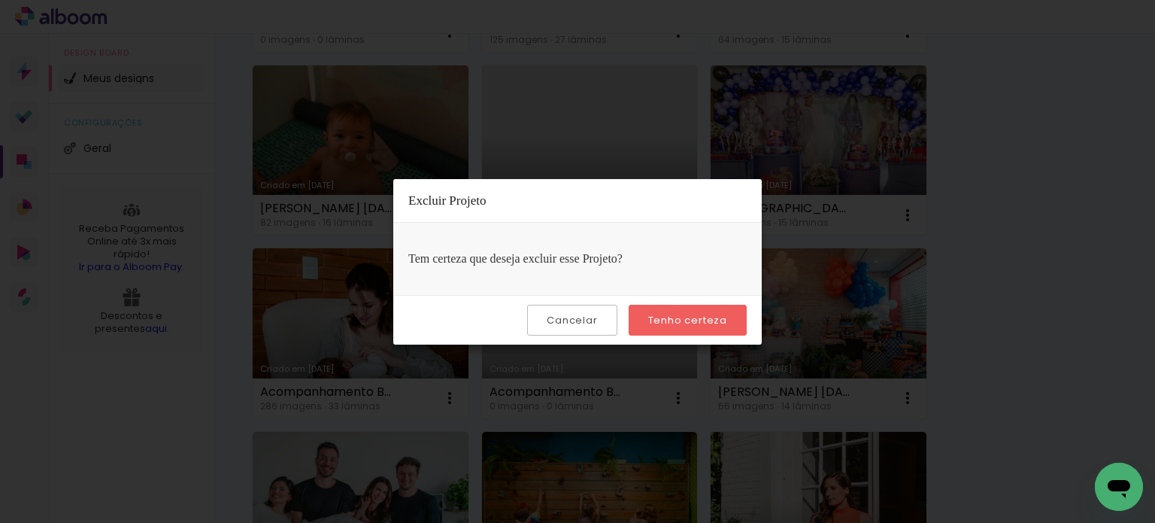
click at [0, 0] on slot "Tenho certeza" at bounding box center [0, 0] width 0 height 0
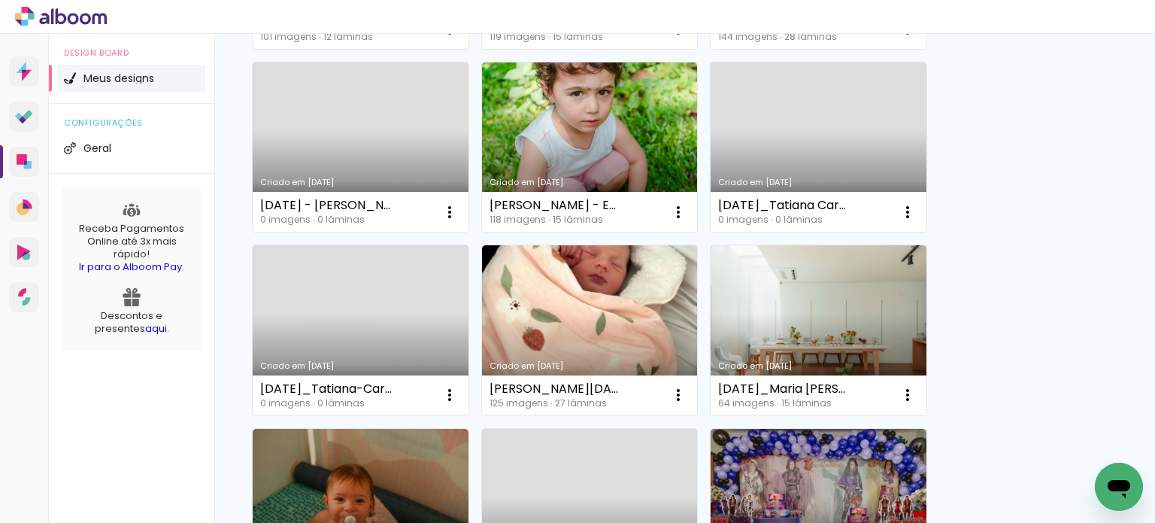
scroll to position [376, 0]
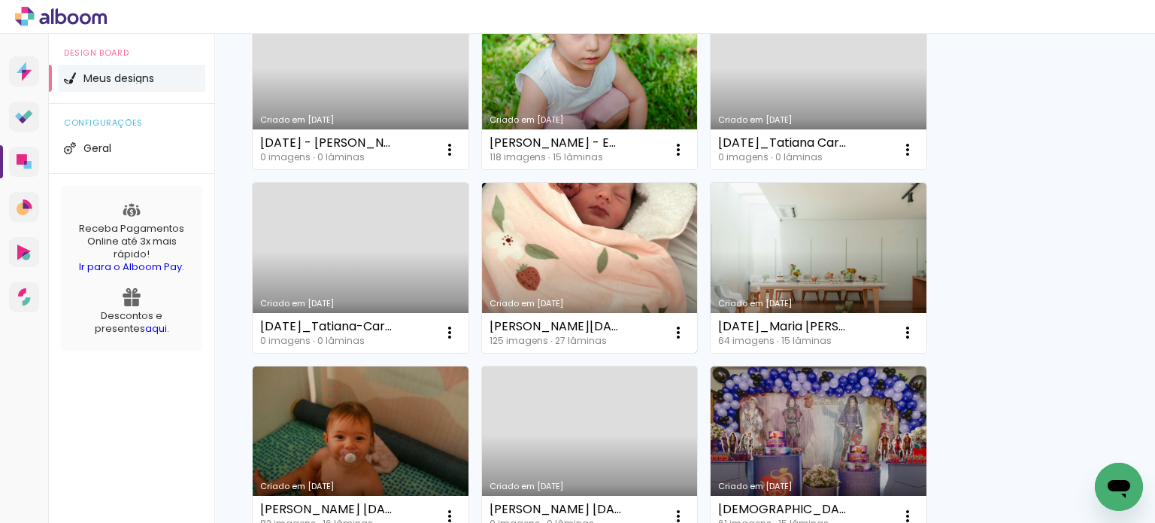
click at [668, 295] on link "Criado em [DATE]" at bounding box center [590, 268] width 216 height 170
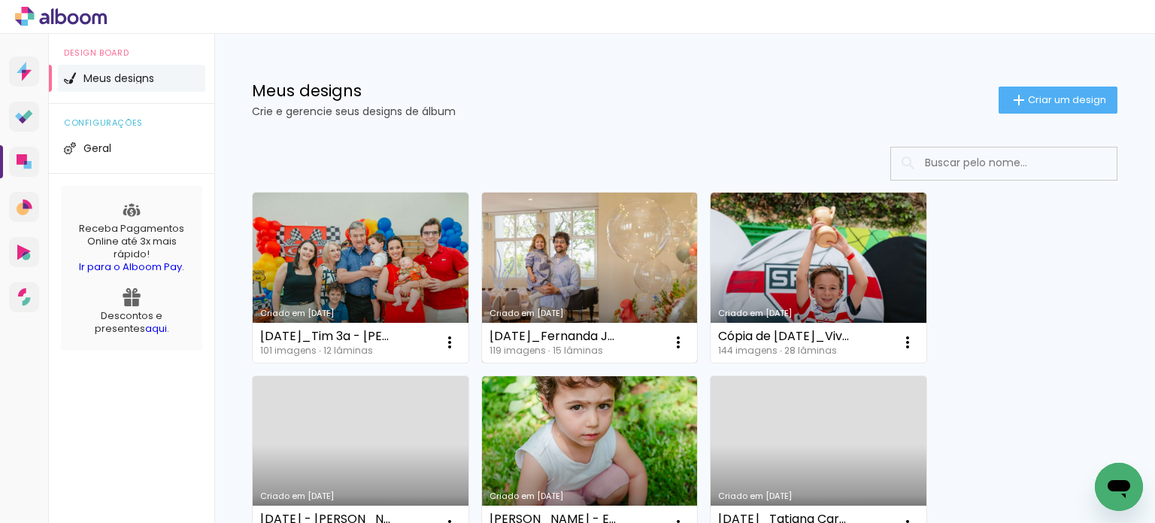
click at [561, 283] on link "Criado em [DATE]" at bounding box center [590, 278] width 216 height 170
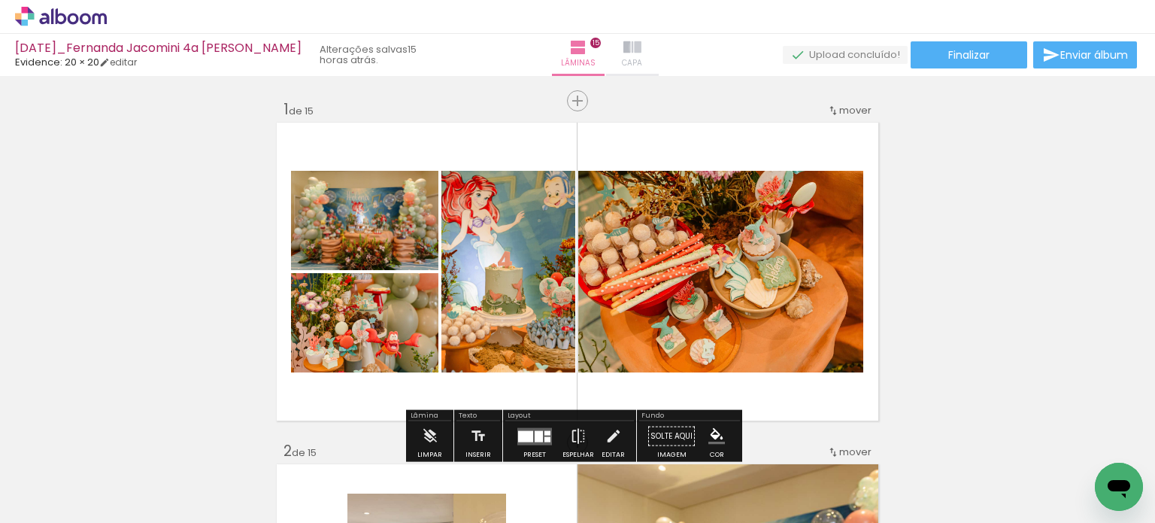
click at [624, 47] on iron-icon at bounding box center [633, 47] width 18 height 18
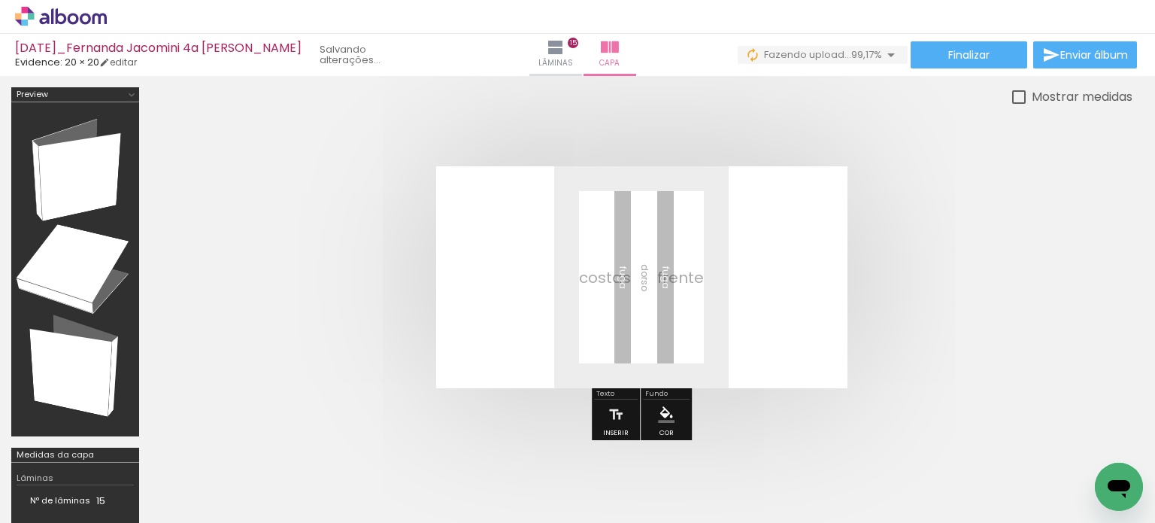
scroll to position [0, 8997]
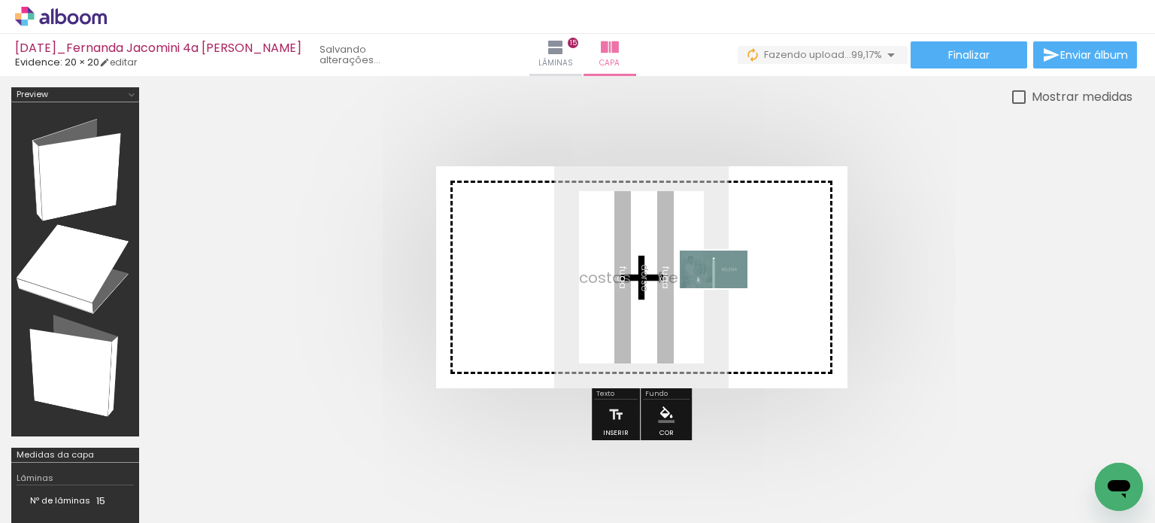
drag, startPoint x: 1155, startPoint y: 471, endPoint x: 720, endPoint y: 294, distance: 469.3
click at [720, 294] on quentale-workspace at bounding box center [577, 261] width 1155 height 523
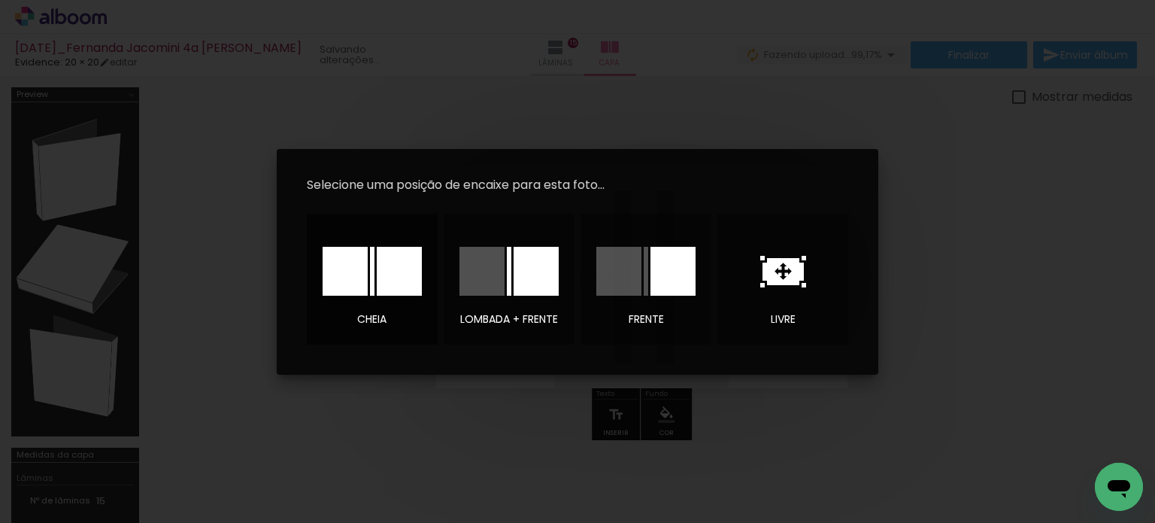
click at [418, 288] on div at bounding box center [399, 271] width 45 height 49
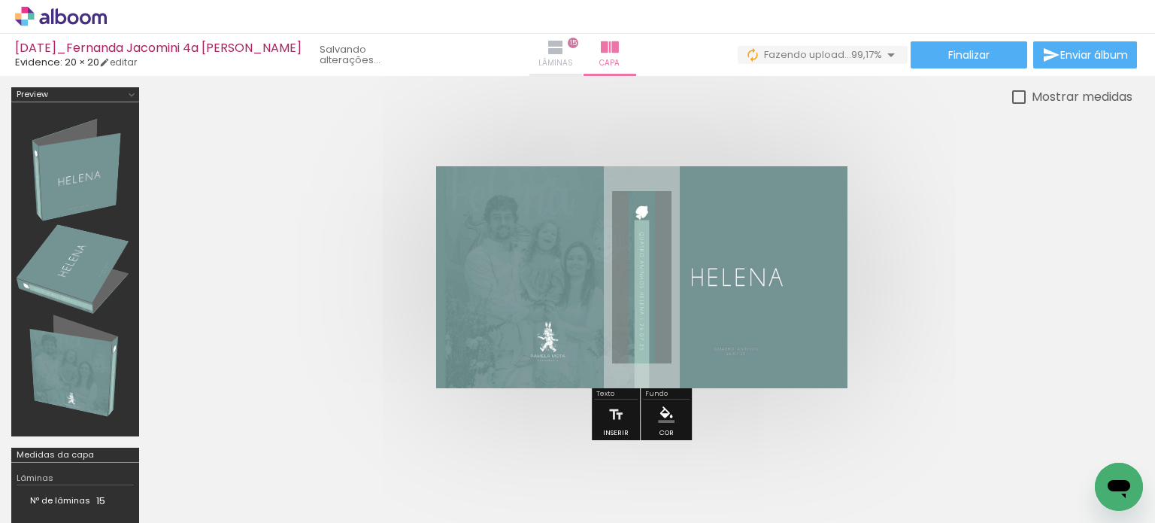
click at [547, 51] on iron-icon at bounding box center [556, 47] width 18 height 18
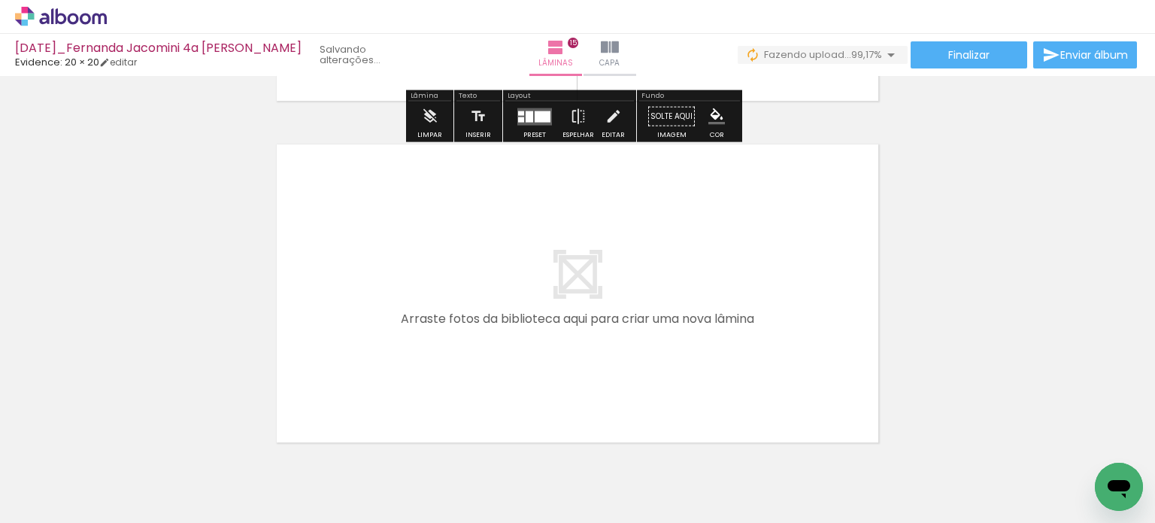
scroll to position [5115, 0]
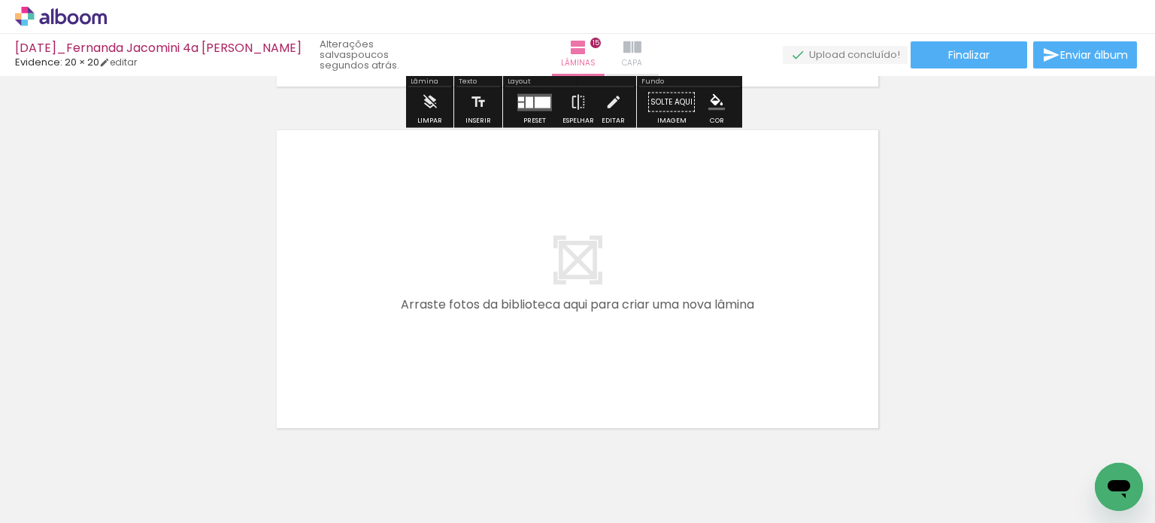
click at [622, 59] on span "Capa" at bounding box center [632, 63] width 20 height 14
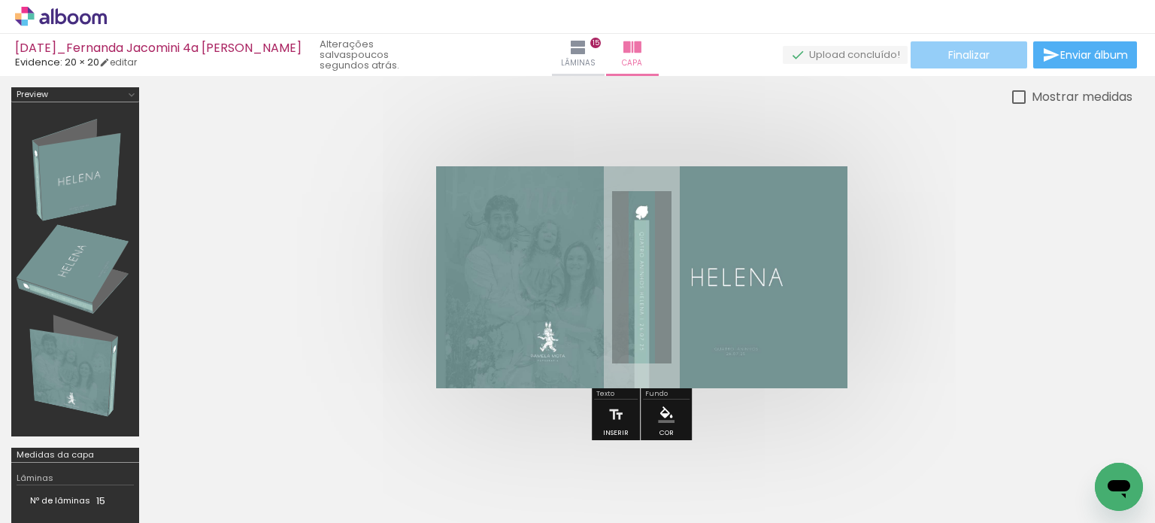
click at [962, 42] on paper-button "Finalizar" at bounding box center [969, 54] width 117 height 27
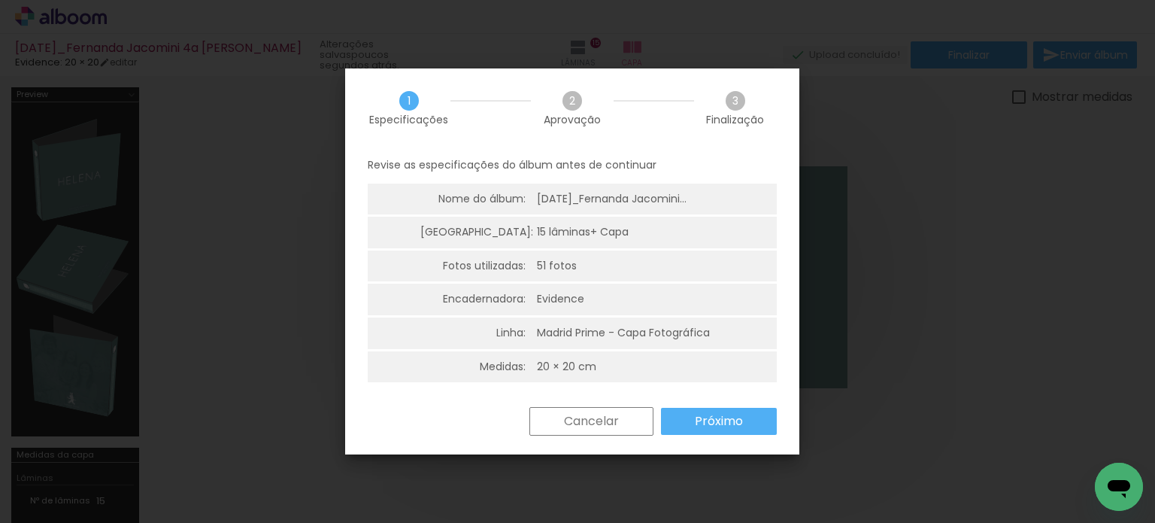
click at [725, 430] on paper-button "Próximo" at bounding box center [719, 421] width 116 height 27
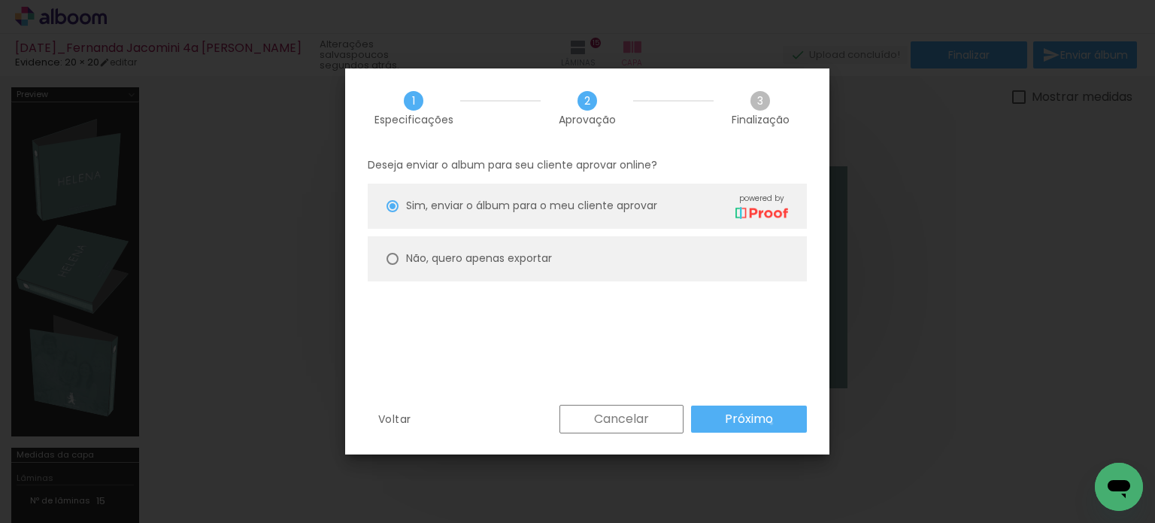
click at [0, 0] on slot "Próximo" at bounding box center [0, 0] width 0 height 0
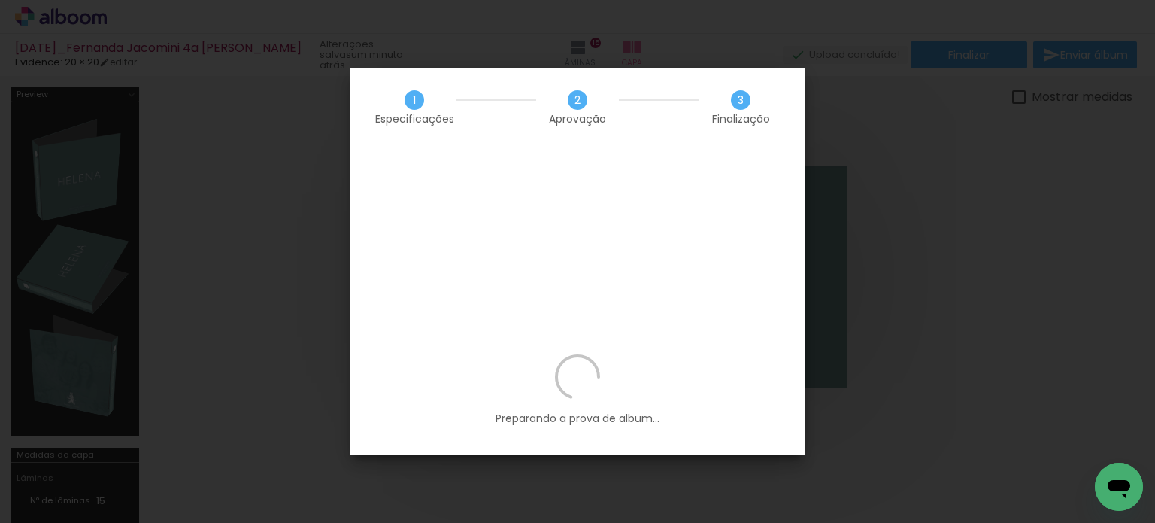
scroll to position [0, 8997]
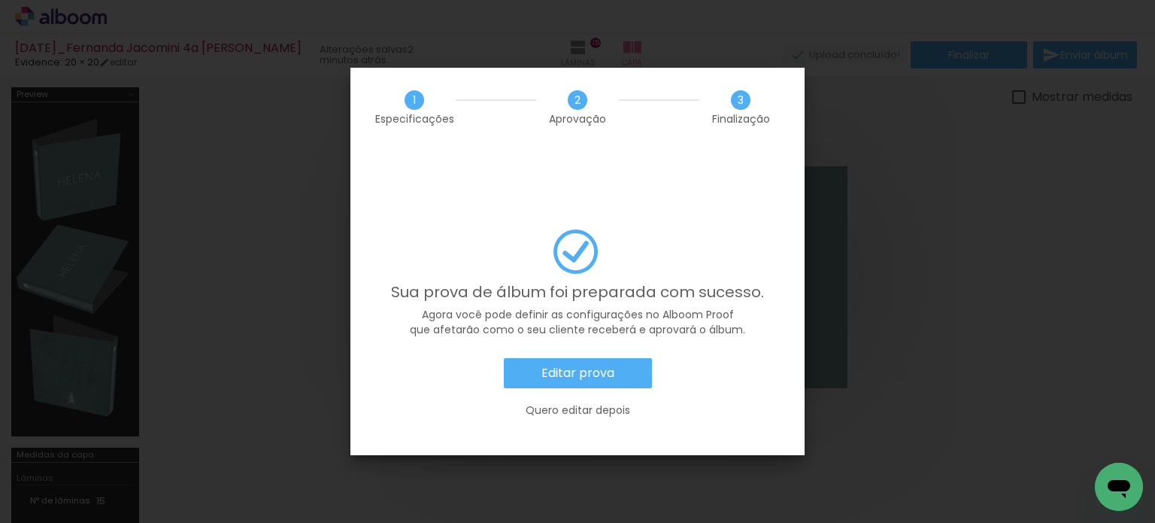
drag, startPoint x: 739, startPoint y: 318, endPoint x: 730, endPoint y: 325, distance: 11.3
click at [735, 325] on div "Sua prova de álbum foi preparada com sucesso. Agora você pode definir as config…" at bounding box center [578, 342] width 454 height 226
click at [578, 358] on div "Editar prova Quero editar depois" at bounding box center [577, 395] width 409 height 74
click at [0, 0] on slot "Editar prova" at bounding box center [0, 0] width 0 height 0
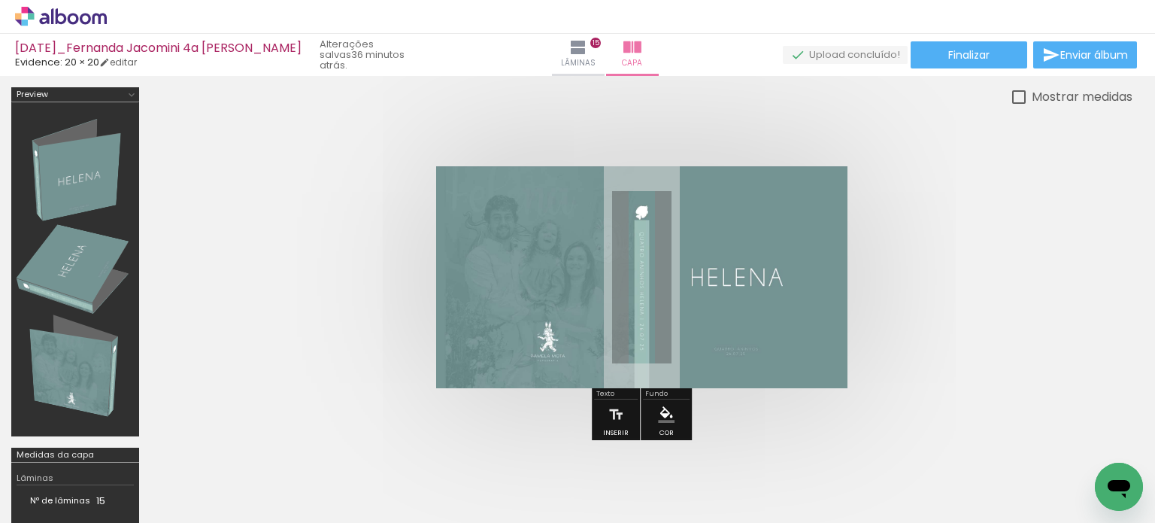
scroll to position [0, 8997]
